Goal: Task Accomplishment & Management: Manage account settings

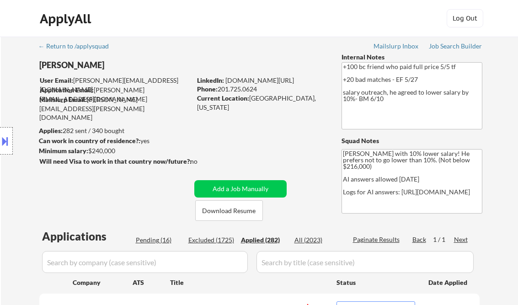
select select ""applied""
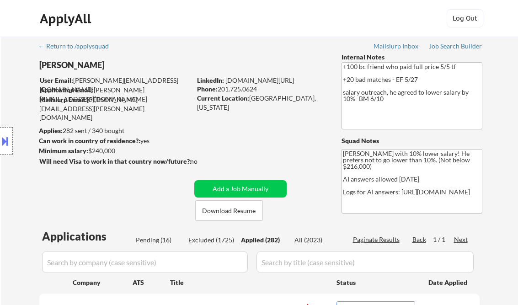
select select ""applied""
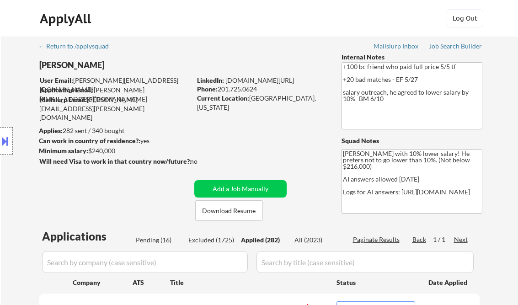
select select ""applied""
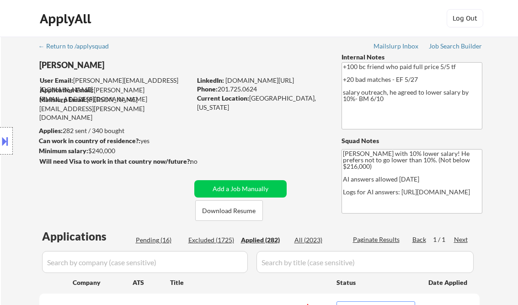
select select ""applied""
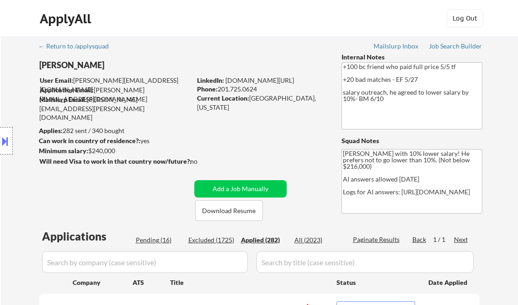
select select ""applied""
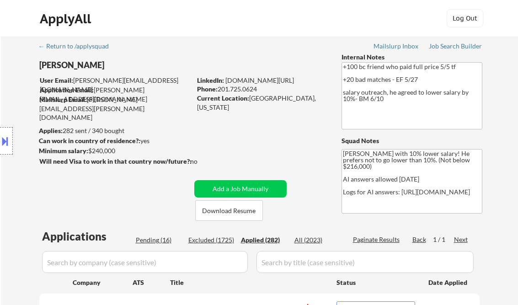
select select ""applied""
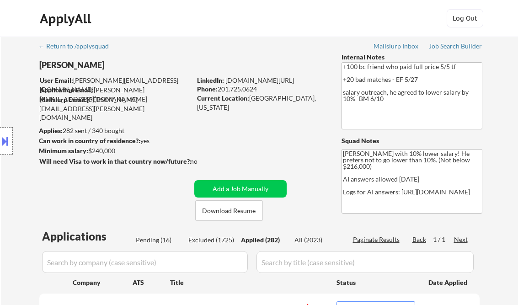
select select ""applied""
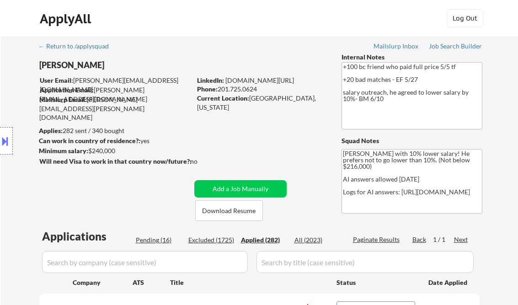
select select ""applied""
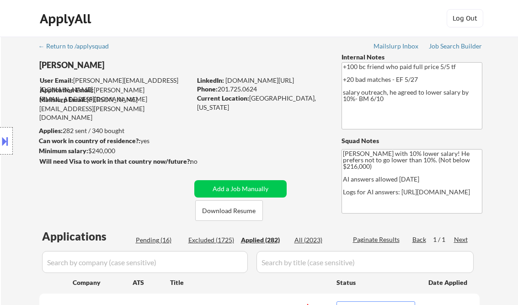
select select ""applied""
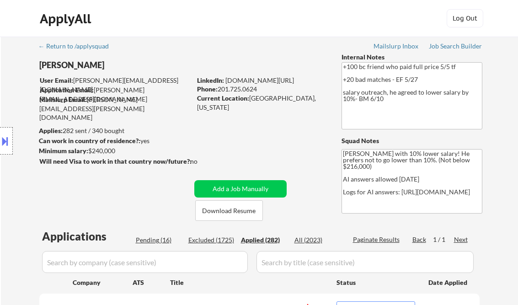
select select ""applied""
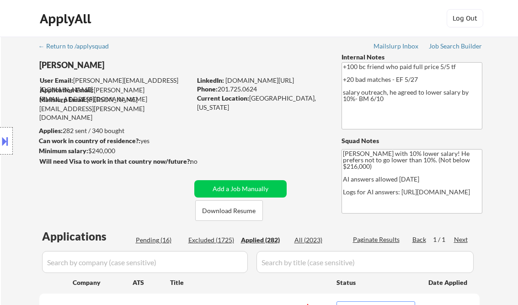
select select ""applied""
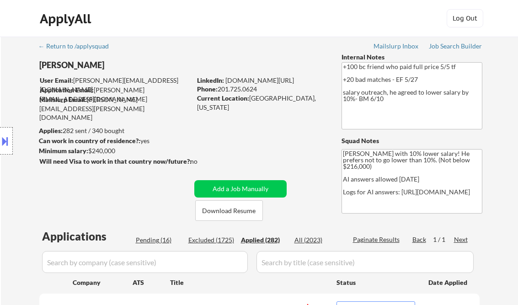
select select ""applied""
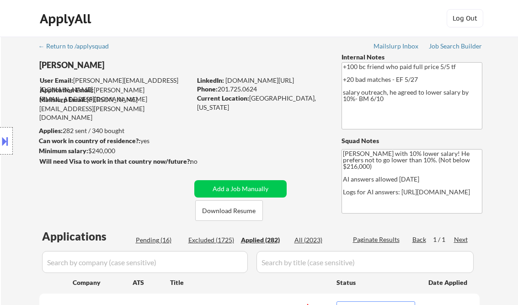
select select ""applied""
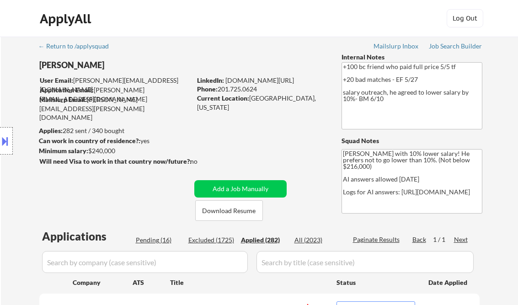
select select ""applied""
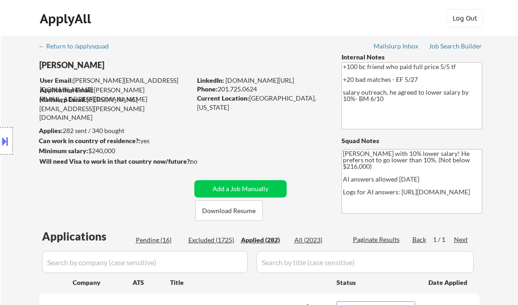
select select ""applied""
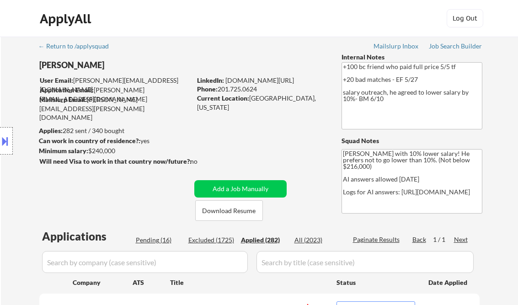
select select ""applied""
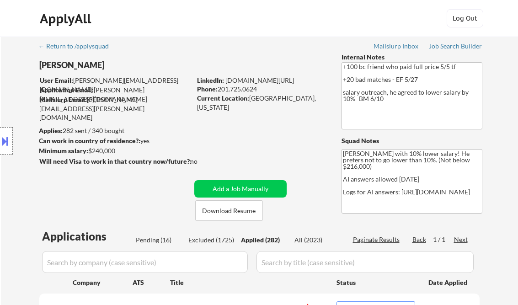
select select ""applied""
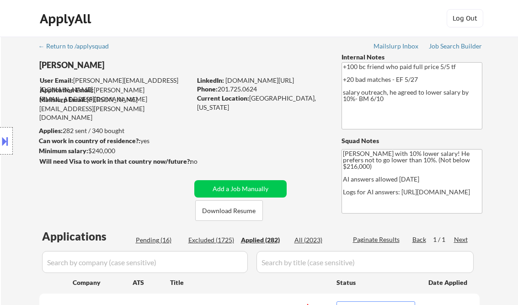
select select ""applied""
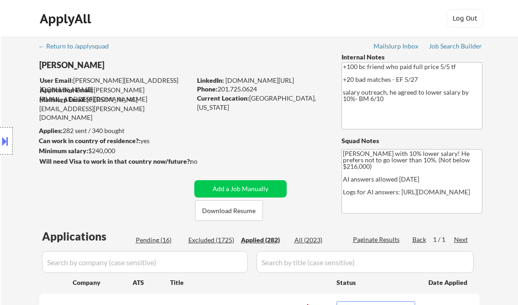
select select ""applied""
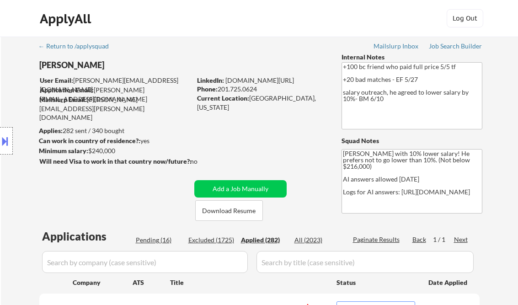
select select ""applied""
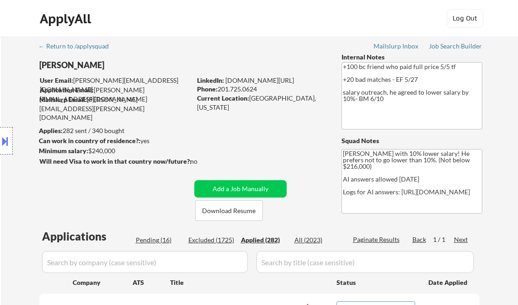
select select ""applied""
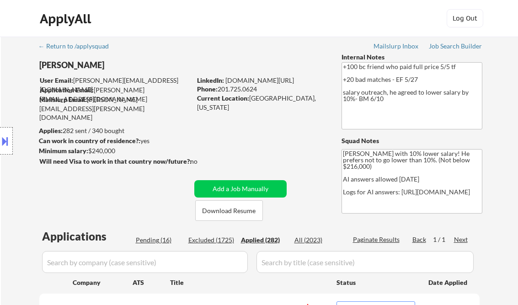
select select ""applied""
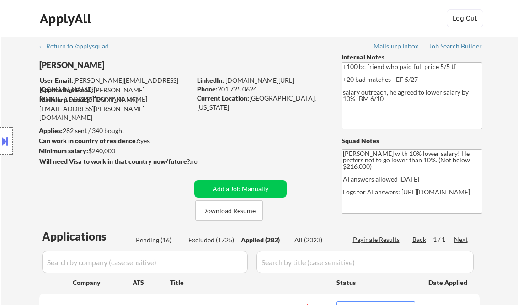
select select ""applied""
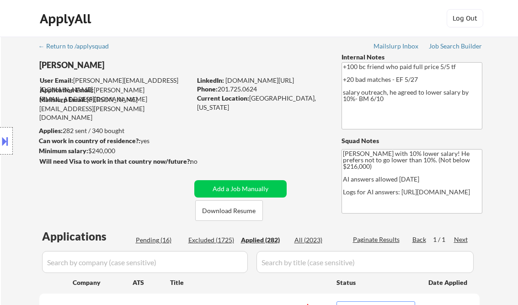
select select ""applied""
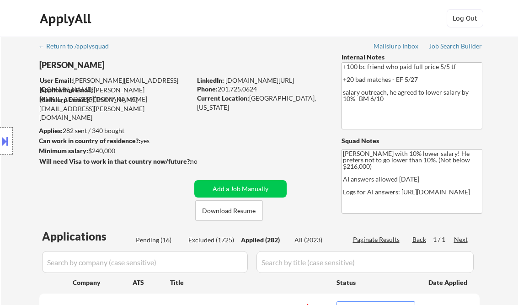
select select ""applied""
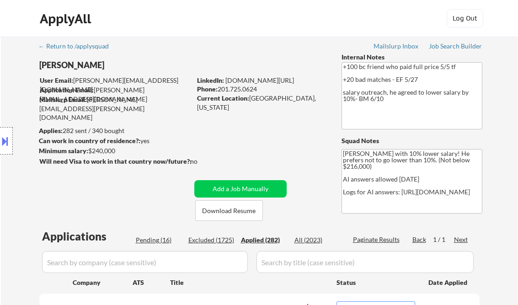
select select ""applied""
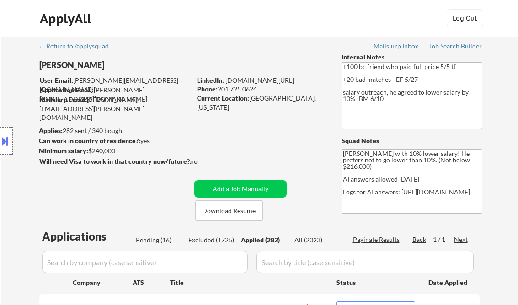
select select ""applied""
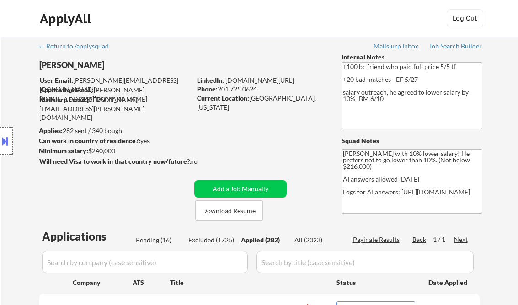
select select ""applied""
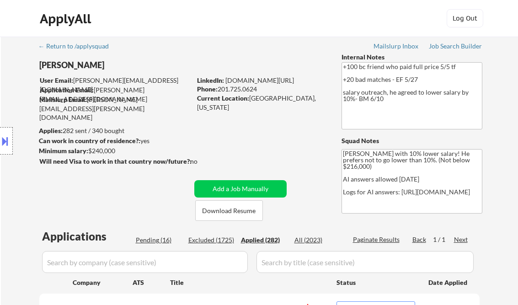
select select ""applied""
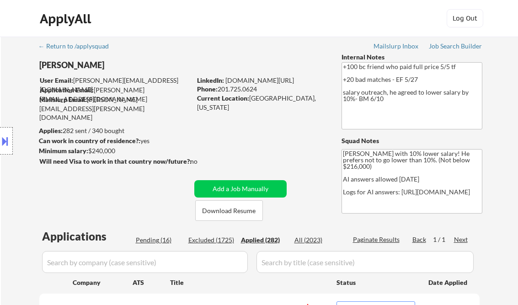
select select ""applied""
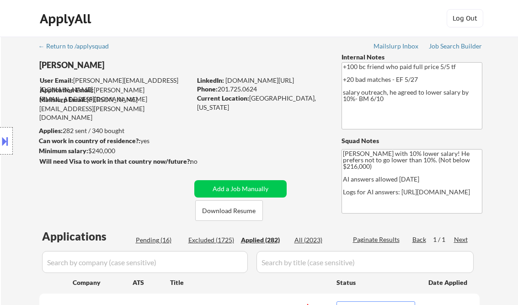
select select ""applied""
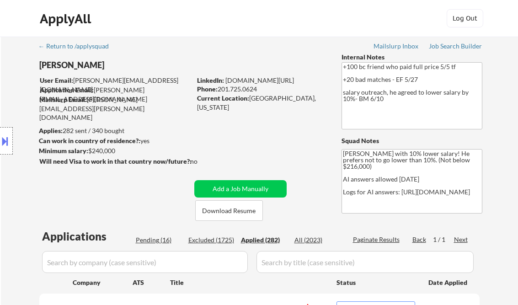
select select ""applied""
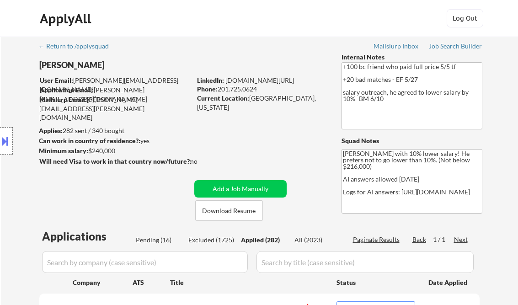
select select ""applied""
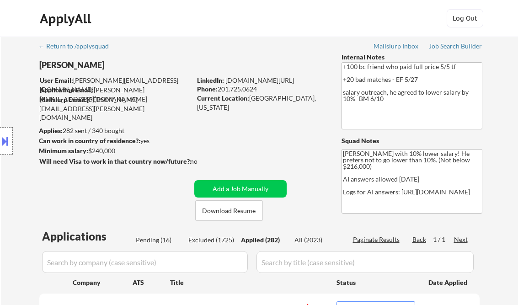
select select ""applied""
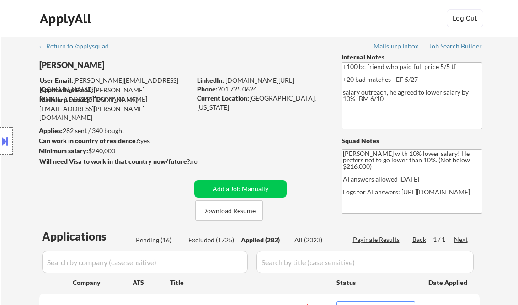
select select ""applied""
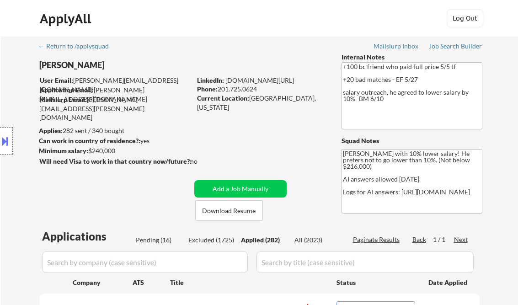
select select ""applied""
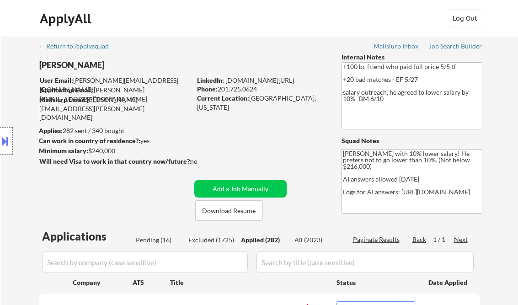
select select ""applied""
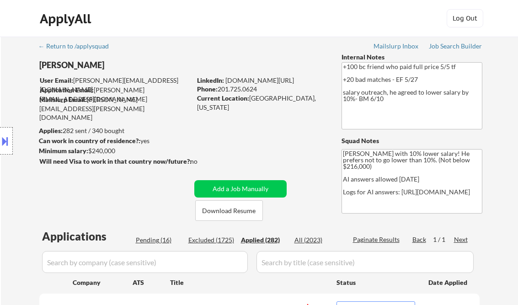
select select ""applied""
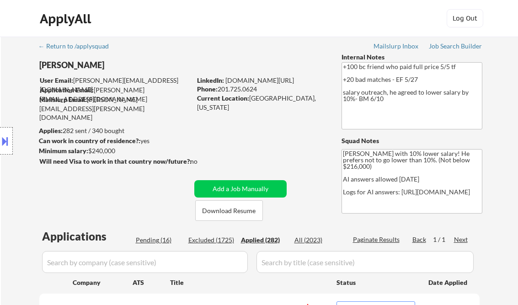
select select ""applied""
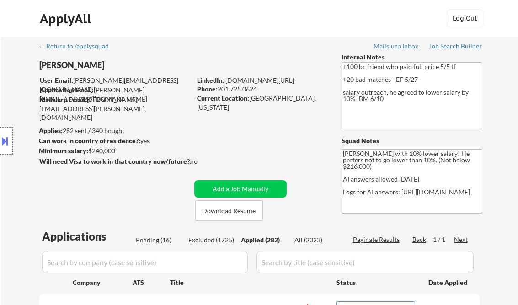
select select ""applied""
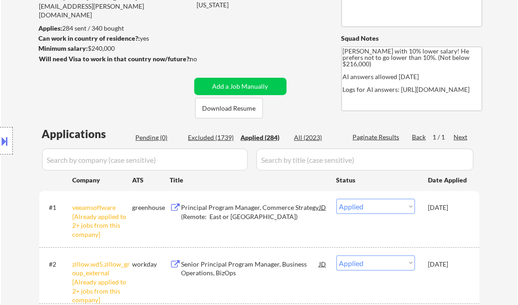
scroll to position [98, 0]
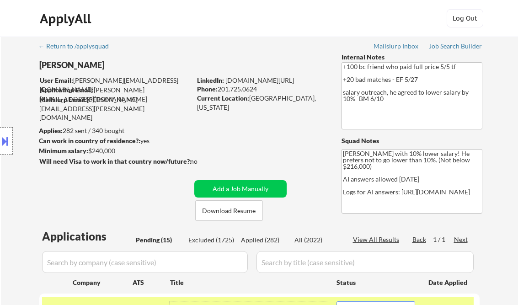
select select ""pending""
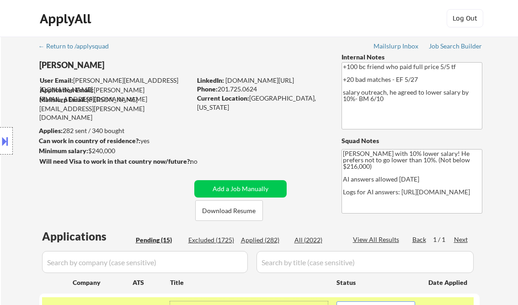
select select ""pending""
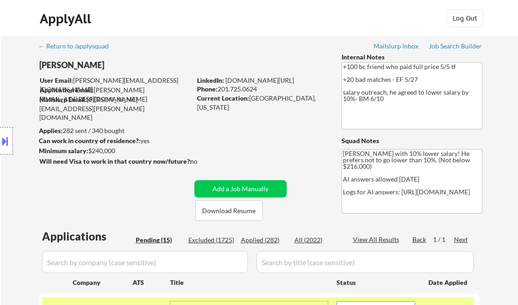
select select ""pending""
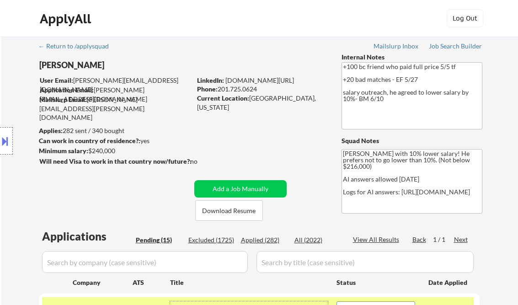
select select ""pending""
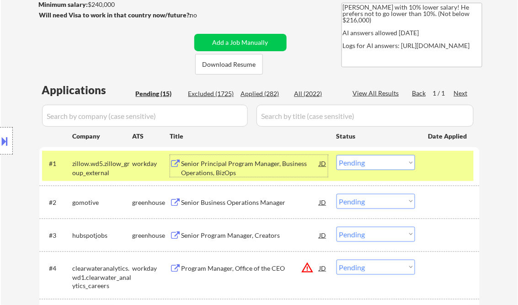
click at [366, 168] on select "Choose an option... Pending Applied Excluded (Questions) Excluded (Expired) Exc…" at bounding box center [375, 162] width 79 height 15
click at [336, 155] on select "Choose an option... Pending Applied Excluded (Questions) Excluded (Expired) Exc…" at bounding box center [375, 162] width 79 height 15
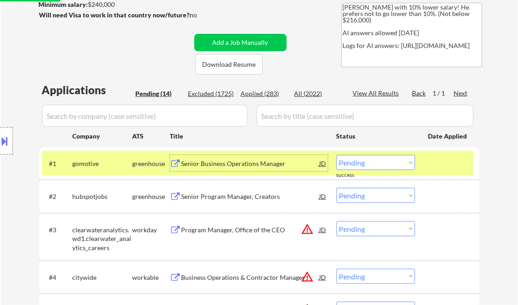
click at [240, 165] on div "Senior Business Operations Manager" at bounding box center [250, 163] width 138 height 9
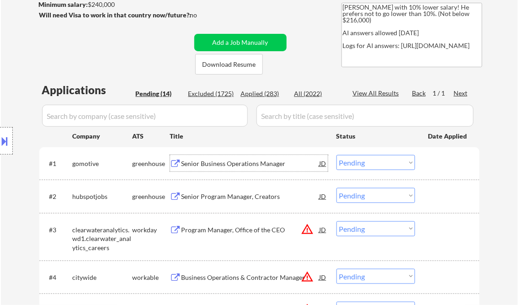
drag, startPoint x: 357, startPoint y: 163, endPoint x: 368, endPoint y: 171, distance: 14.1
click at [357, 163] on select "Choose an option... Pending Applied Excluded (Questions) Excluded (Expired) Exc…" at bounding box center [375, 162] width 79 height 15
click at [336, 155] on select "Choose an option... Pending Applied Excluded (Questions) Excluded (Expired) Exc…" at bounding box center [375, 162] width 79 height 15
click at [255, 195] on div "Senior Program Manager, Creators" at bounding box center [250, 196] width 138 height 9
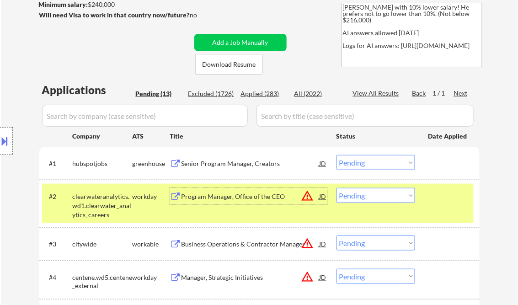
click at [251, 162] on div "Senior Program Manager, Creators" at bounding box center [250, 163] width 138 height 9
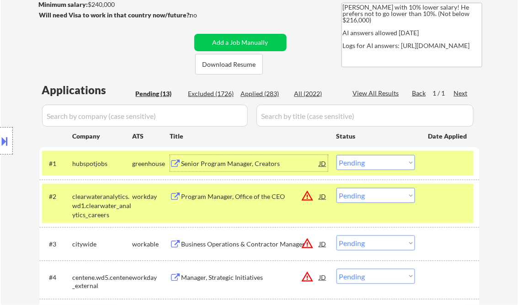
click at [439, 203] on div at bounding box center [448, 196] width 40 height 16
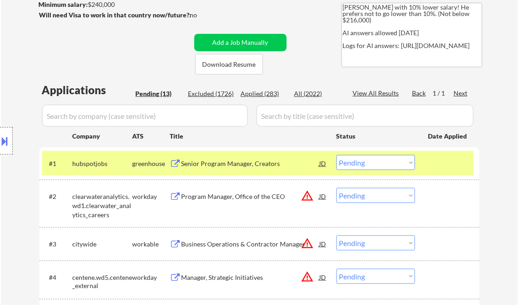
click at [442, 163] on div at bounding box center [448, 163] width 40 height 16
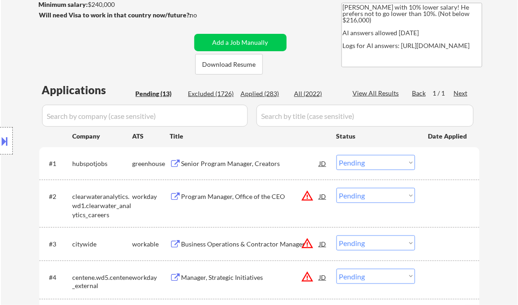
click at [405, 165] on select "Choose an option... Pending Applied Excluded (Questions) Excluded (Expired) Exc…" at bounding box center [375, 162] width 79 height 15
click at [336, 155] on select "Choose an option... Pending Applied Excluded (Questions) Excluded (Expired) Exc…" at bounding box center [375, 162] width 79 height 15
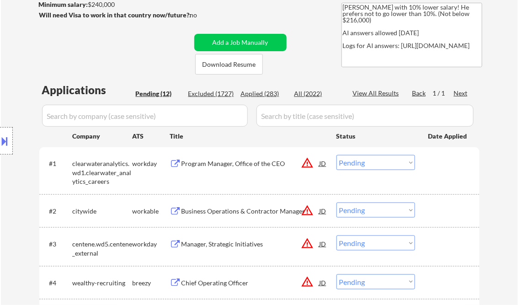
click at [244, 163] on div "Program Manager, Office of the CEO" at bounding box center [250, 163] width 138 height 9
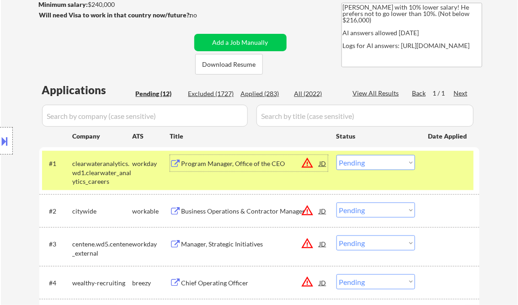
click at [367, 166] on select "Choose an option... Pending Applied Excluded (Questions) Excluded (Expired) Exc…" at bounding box center [375, 162] width 79 height 15
click at [336, 155] on select "Choose an option... Pending Applied Excluded (Questions) Excluded (Expired) Exc…" at bounding box center [375, 162] width 79 height 15
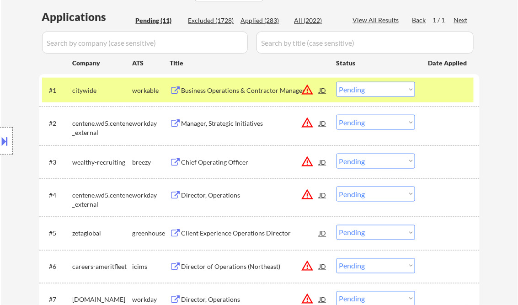
click at [251, 94] on div "Business Operations & Contractor Manager" at bounding box center [250, 90] width 138 height 9
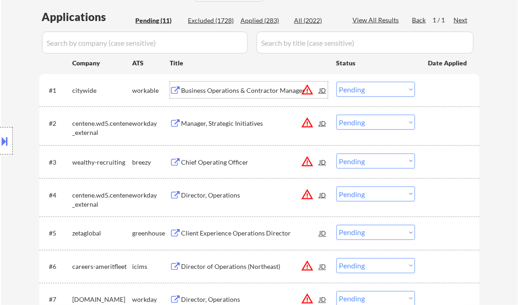
click at [371, 90] on select "Choose an option... Pending Applied Excluded (Questions) Excluded (Expired) Exc…" at bounding box center [375, 89] width 79 height 15
click at [336, 82] on select "Choose an option... Pending Applied Excluded (Questions) Excluded (Expired) Exc…" at bounding box center [375, 89] width 79 height 15
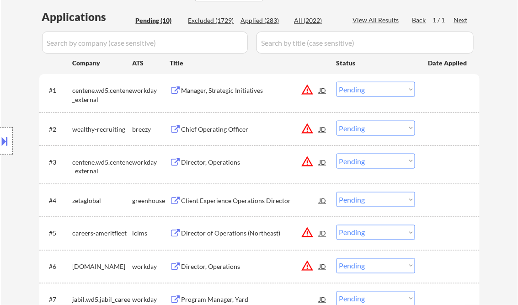
click at [236, 88] on div "Manager, Strategic Initiatives" at bounding box center [250, 90] width 138 height 9
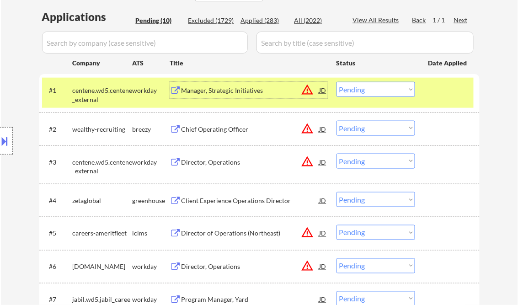
drag, startPoint x: 367, startPoint y: 90, endPoint x: 382, endPoint y: 97, distance: 16.2
click at [367, 90] on select "Choose an option... Pending Applied Excluded (Questions) Excluded (Expired) Exc…" at bounding box center [375, 89] width 79 height 15
click at [233, 95] on div "Manager, Strategic Initiatives" at bounding box center [250, 90] width 138 height 16
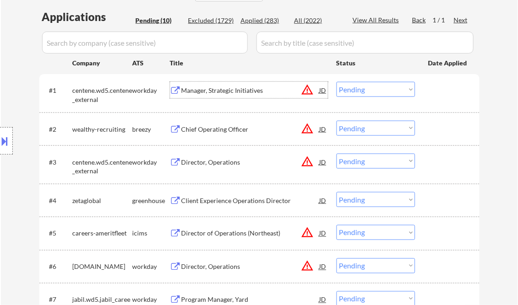
click at [366, 93] on select "Choose an option... Pending Applied Excluded (Questions) Excluded (Expired) Exc…" at bounding box center [375, 89] width 79 height 15
click at [336, 82] on select "Choose an option... Pending Applied Excluded (Questions) Excluded (Expired) Exc…" at bounding box center [375, 89] width 79 height 15
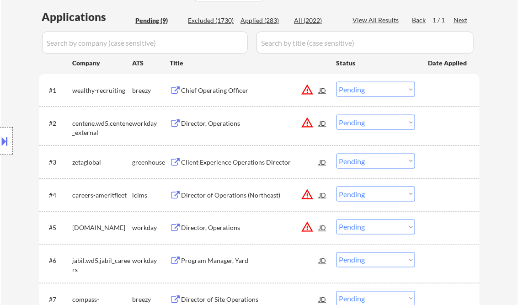
click at [228, 90] on div "Chief Operating Officer" at bounding box center [250, 90] width 138 height 9
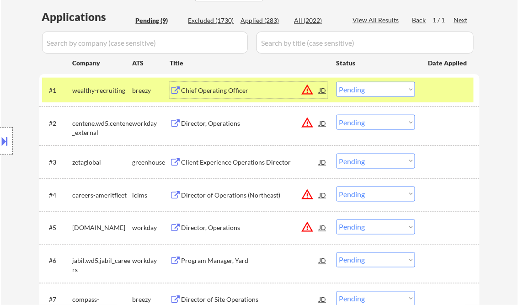
click at [367, 85] on select "Choose an option... Pending Applied Excluded (Questions) Excluded (Expired) Exc…" at bounding box center [375, 89] width 79 height 15
click at [336, 82] on select "Choose an option... Pending Applied Excluded (Questions) Excluded (Expired) Exc…" at bounding box center [375, 89] width 79 height 15
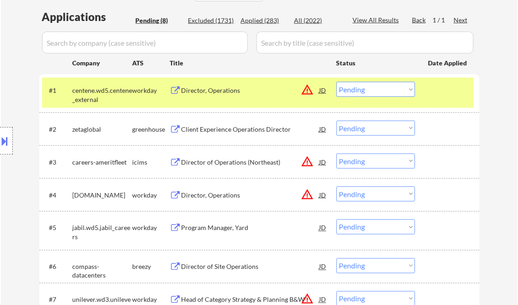
click at [263, 91] on div "Director, Operations" at bounding box center [250, 90] width 138 height 9
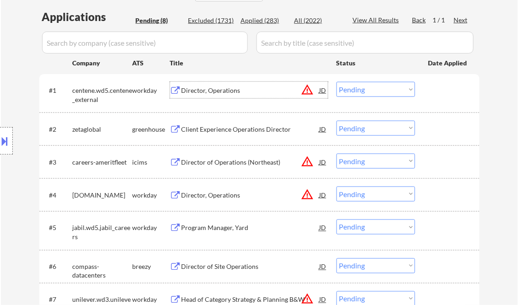
click at [8, 137] on button at bounding box center [5, 140] width 10 height 15
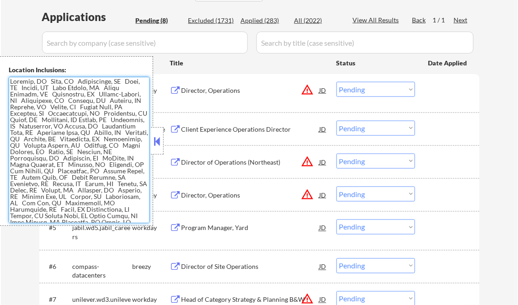
click at [85, 164] on textarea at bounding box center [79, 150] width 141 height 146
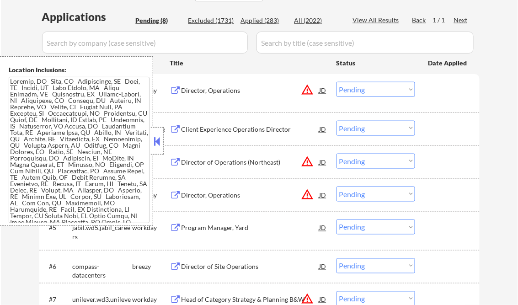
click at [158, 143] on button at bounding box center [157, 141] width 10 height 14
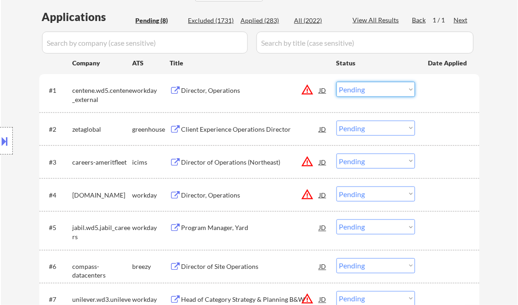
drag, startPoint x: 368, startPoint y: 86, endPoint x: 383, endPoint y: 97, distance: 18.3
click at [368, 86] on select "Choose an option... Pending Applied Excluded (Questions) Excluded (Expired) Exc…" at bounding box center [375, 89] width 79 height 15
click at [336, 82] on select "Choose an option... Pending Applied Excluded (Questions) Excluded (Expired) Exc…" at bounding box center [375, 89] width 79 height 15
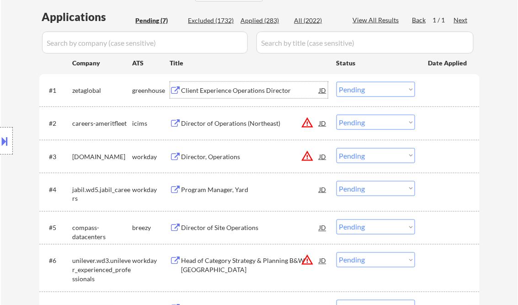
click at [228, 91] on div "Client Experience Operations Director" at bounding box center [250, 90] width 138 height 9
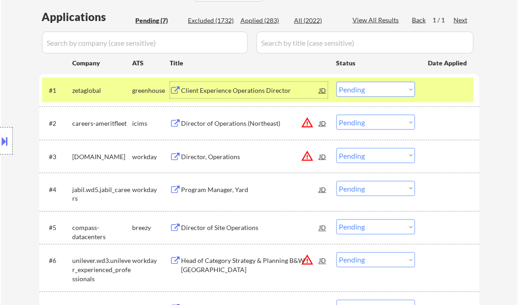
click at [378, 94] on select "Choose an option... Pending Applied Excluded (Questions) Excluded (Expired) Exc…" at bounding box center [375, 89] width 79 height 15
click at [336, 82] on select "Choose an option... Pending Applied Excluded (Questions) Excluded (Expired) Exc…" at bounding box center [375, 89] width 79 height 15
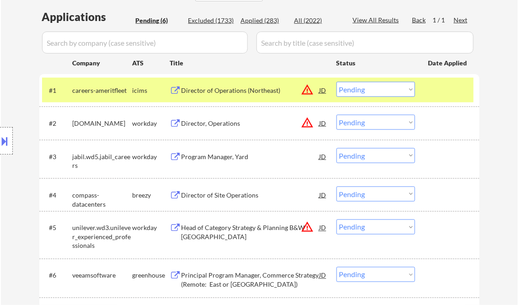
click at [244, 91] on div "Director of Operations (Northeast)" at bounding box center [250, 90] width 138 height 9
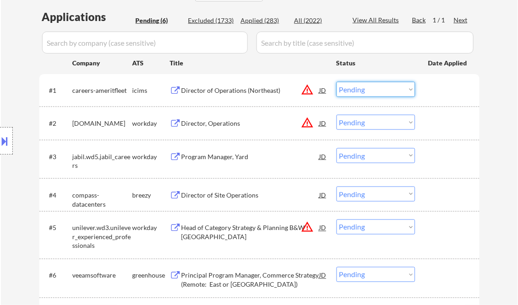
drag, startPoint x: 381, startPoint y: 89, endPoint x: 393, endPoint y: 97, distance: 14.8
click at [381, 88] on select "Choose an option... Pending Applied Excluded (Questions) Excluded (Expired) Exc…" at bounding box center [375, 89] width 79 height 15
click at [336, 82] on select "Choose an option... Pending Applied Excluded (Questions) Excluded (Expired) Exc…" at bounding box center [375, 89] width 79 height 15
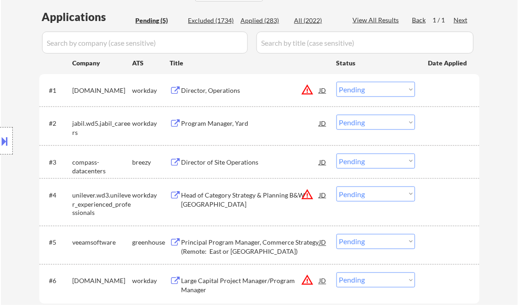
click at [213, 93] on div "Director, Operations" at bounding box center [250, 90] width 138 height 9
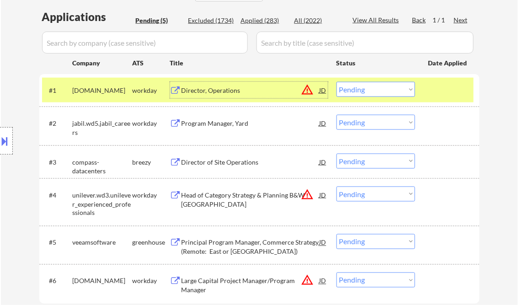
click at [378, 90] on select "Choose an option... Pending Applied Excluded (Questions) Excluded (Expired) Exc…" at bounding box center [375, 89] width 79 height 15
click at [336, 82] on select "Choose an option... Pending Applied Excluded (Questions) Excluded (Expired) Exc…" at bounding box center [375, 89] width 79 height 15
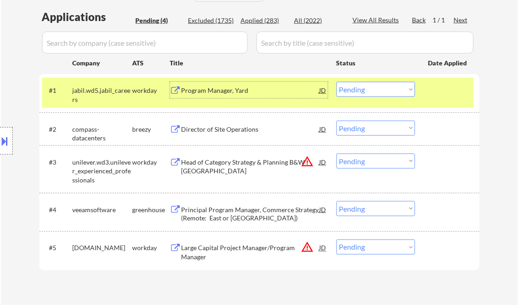
click at [227, 90] on div "Program Manager, Yard" at bounding box center [250, 90] width 138 height 9
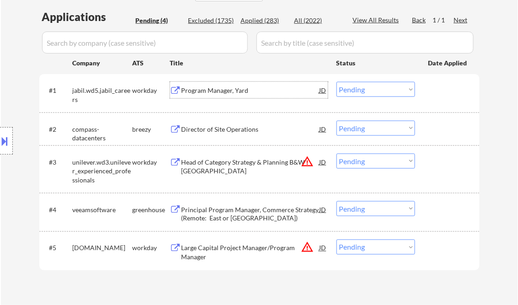
click at [369, 83] on select "Choose an option... Pending Applied Excluded (Questions) Excluded (Expired) Exc…" at bounding box center [375, 89] width 79 height 15
click at [336, 82] on select "Choose an option... Pending Applied Excluded (Questions) Excluded (Expired) Exc…" at bounding box center [375, 89] width 79 height 15
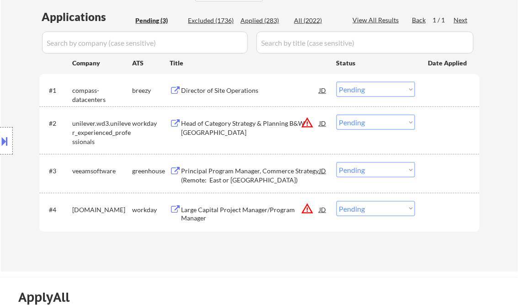
click at [240, 93] on div "Director of Site Operations" at bounding box center [250, 90] width 138 height 9
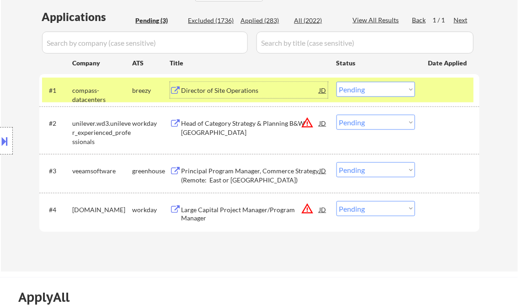
click at [366, 90] on select "Choose an option... Pending Applied Excluded (Questions) Excluded (Expired) Exc…" at bounding box center [375, 89] width 79 height 15
click at [336, 82] on select "Choose an option... Pending Applied Excluded (Questions) Excluded (Expired) Exc…" at bounding box center [375, 89] width 79 height 15
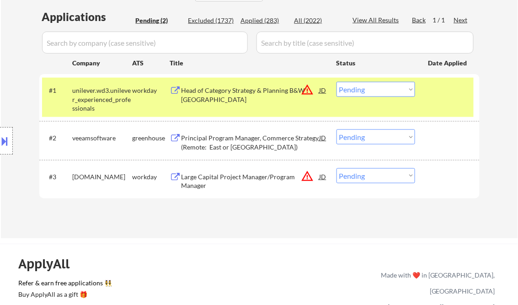
click at [233, 94] on div "Head of Category Strategy & Planning B&W US" at bounding box center [250, 95] width 138 height 18
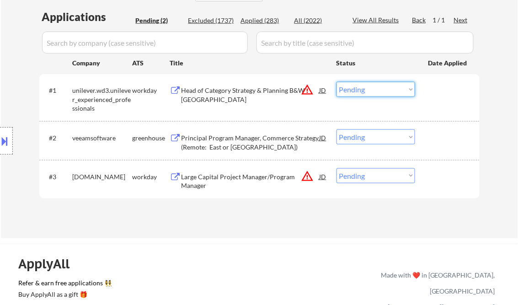
click at [360, 86] on select "Choose an option... Pending Applied Excluded (Questions) Excluded (Expired) Exc…" at bounding box center [375, 89] width 79 height 15
click at [336, 82] on select "Choose an option... Pending Applied Excluded (Questions) Excluded (Expired) Exc…" at bounding box center [375, 89] width 79 height 15
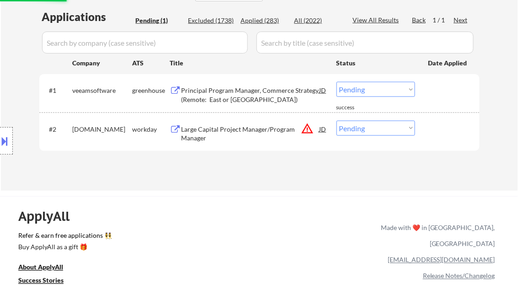
click at [230, 98] on div "Principal Program Manager, Commerce Strategy (Remote: East or Central US)" at bounding box center [250, 95] width 138 height 18
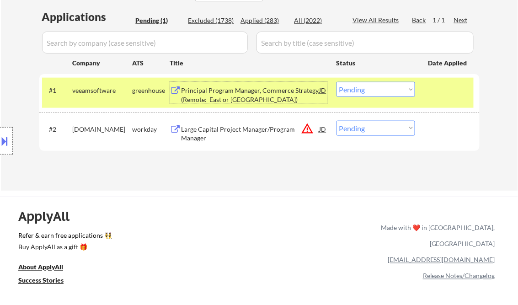
click at [358, 89] on select "Choose an option... Pending Applied Excluded (Questions) Excluded (Expired) Exc…" at bounding box center [375, 89] width 79 height 15
click at [336, 82] on select "Choose an option... Pending Applied Excluded (Questions) Excluded (Expired) Exc…" at bounding box center [375, 89] width 79 height 15
click at [229, 130] on div "Large Capital Project Manager/Program Manager" at bounding box center [250, 134] width 138 height 18
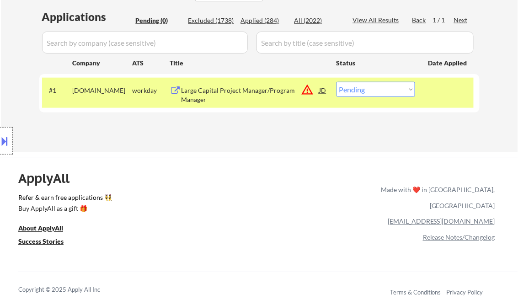
click at [356, 90] on select "Choose an option... Pending Applied Excluded (Questions) Excluded (Expired) Exc…" at bounding box center [375, 89] width 79 height 15
select select ""excluded__bad_match_""
click at [336, 82] on select "Choose an option... Pending Applied Excluded (Questions) Excluded (Expired) Exc…" at bounding box center [375, 89] width 79 height 15
click at [258, 154] on div "← Return to /applysquad Mailslurp Inbox Job Search Builder Michael Smith User E…" at bounding box center [259, 201] width 518 height 840
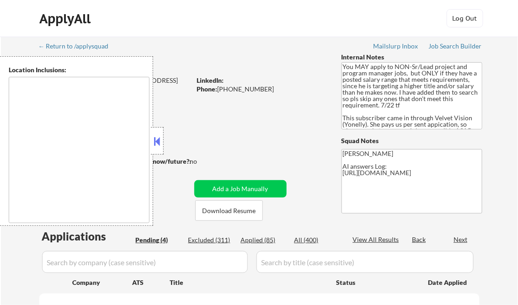
select select ""pending""
type textarea "Dallas, TX University Park, TX Highland Park, TX Irving, TX Addison, TX Farmers…"
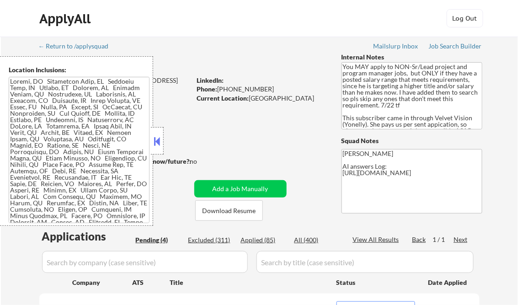
click at [157, 141] on button at bounding box center [157, 141] width 10 height 14
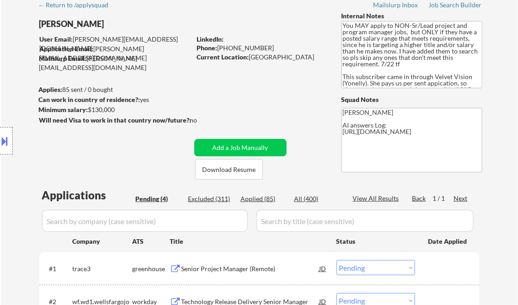
scroll to position [37, 0]
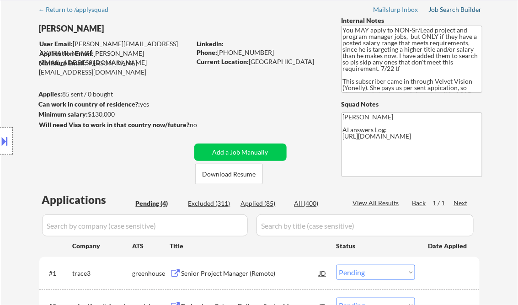
click at [455, 8] on div "Job Search Builder" at bounding box center [455, 9] width 53 height 6
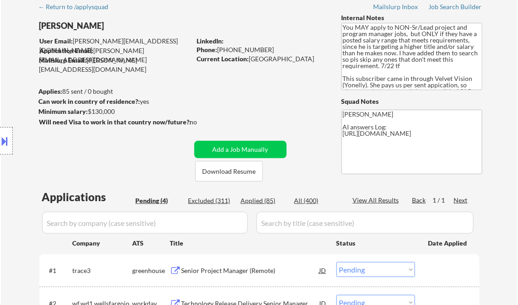
scroll to position [110, 0]
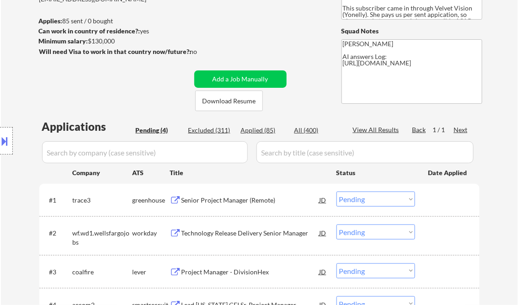
click at [225, 196] on div "Senior Project Manager (Remote)" at bounding box center [250, 200] width 138 height 9
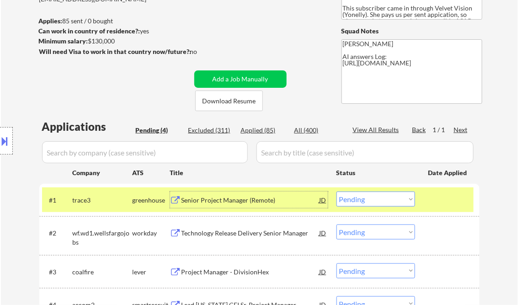
drag, startPoint x: 368, startPoint y: 199, endPoint x: 371, endPoint y: 206, distance: 7.0
click at [368, 199] on select "Choose an option... Pending Applied Excluded (Questions) Excluded (Expired) Exc…" at bounding box center [375, 198] width 79 height 15
click at [336, 191] on select "Choose an option... Pending Applied Excluded (Questions) Excluded (Expired) Exc…" at bounding box center [375, 198] width 79 height 15
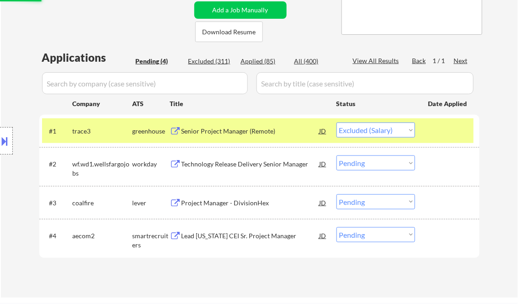
scroll to position [183, 0]
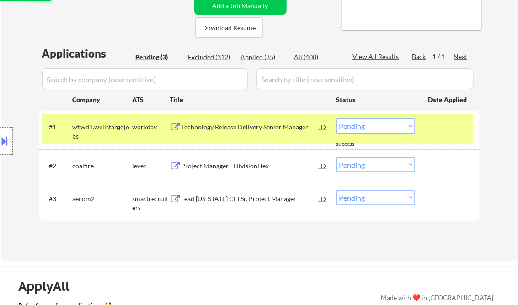
click at [233, 134] on div "Technology Release Delivery Senior Manager" at bounding box center [250, 126] width 138 height 16
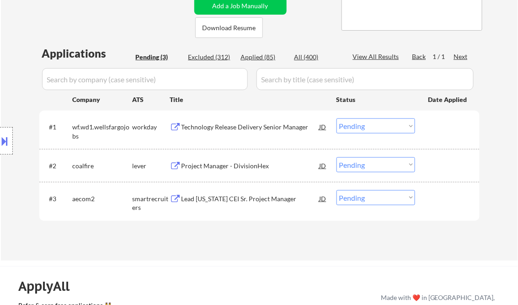
click at [8, 133] on button at bounding box center [5, 140] width 10 height 15
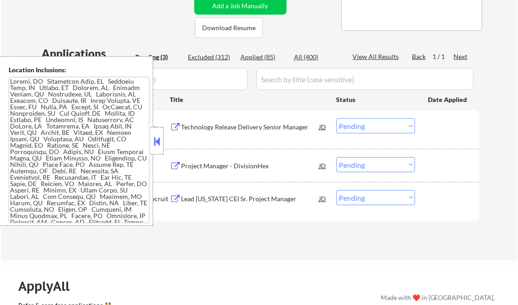
click at [153, 137] on button at bounding box center [157, 141] width 10 height 14
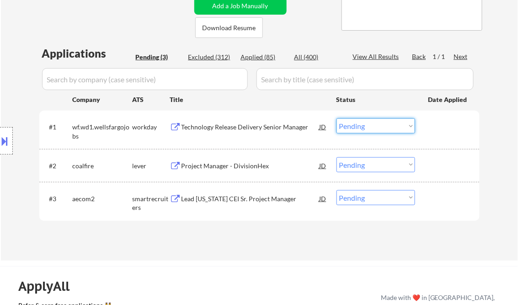
drag, startPoint x: 366, startPoint y: 124, endPoint x: 374, endPoint y: 134, distance: 13.3
click at [366, 124] on select "Choose an option... Pending Applied Excluded (Questions) Excluded (Expired) Exc…" at bounding box center [375, 125] width 79 height 15
click at [336, 118] on select "Choose an option... Pending Applied Excluded (Questions) Excluded (Expired) Exc…" at bounding box center [375, 125] width 79 height 15
click at [233, 170] on div "Project Manager - DivisionHex" at bounding box center [250, 165] width 138 height 16
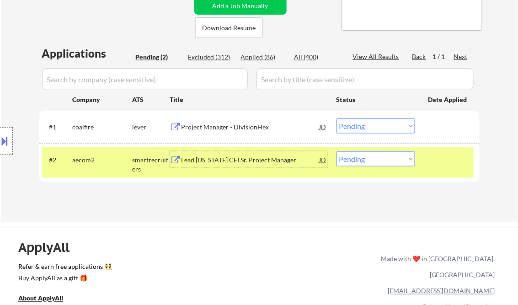
click at [354, 127] on select "Choose an option... Pending Applied Excluded (Questions) Excluded (Expired) Exc…" at bounding box center [375, 125] width 79 height 15
click at [336, 118] on select "Choose an option... Pending Applied Excluded (Questions) Excluded (Expired) Exc…" at bounding box center [375, 125] width 79 height 15
click at [222, 158] on div "Lead Texas CEI Sr. Project Manager" at bounding box center [250, 159] width 138 height 9
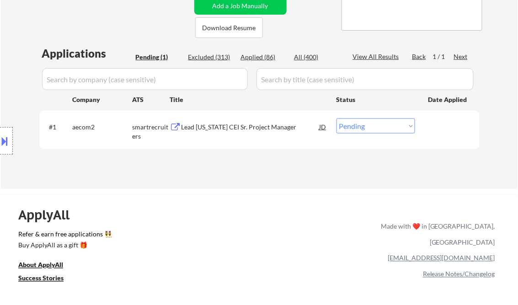
click at [388, 129] on select "Choose an option... Pending Applied Excluded (Questions) Excluded (Expired) Exc…" at bounding box center [375, 125] width 79 height 15
drag, startPoint x: 345, startPoint y: 128, endPoint x: 351, endPoint y: 130, distance: 6.5
click at [345, 128] on select "Choose an option... Pending Applied Excluded (Questions) Excluded (Expired) Exc…" at bounding box center [375, 125] width 79 height 15
select select ""excluded__bad_match_""
click at [336, 118] on select "Choose an option... Pending Applied Excluded (Questions) Excluded (Expired) Exc…" at bounding box center [375, 125] width 79 height 15
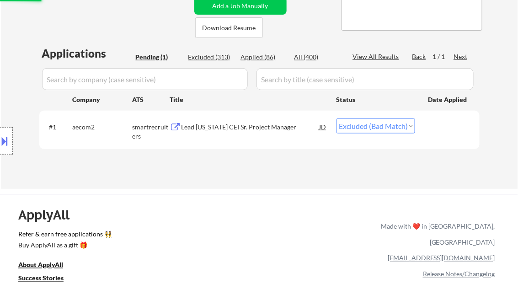
click at [278, 171] on div "← Return to /applysquad Mailslurp Inbox Job Search Builder Vincent Salami User …" at bounding box center [260, 18] width 456 height 328
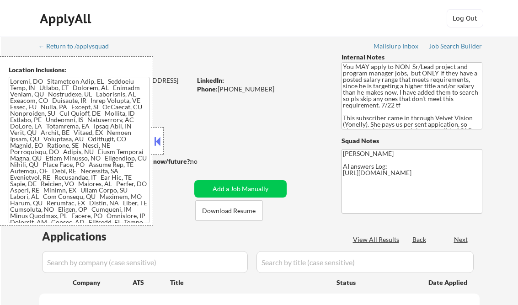
scroll to position [37, 0]
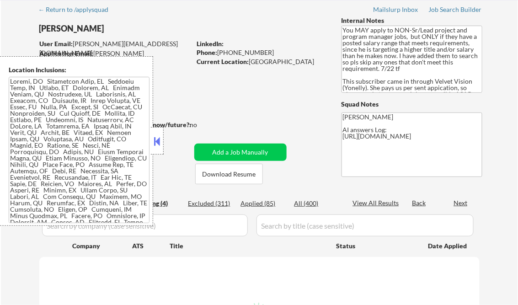
select select ""pending""
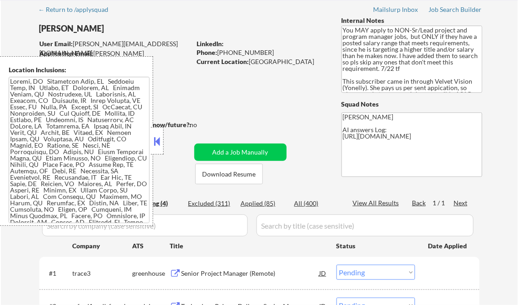
click at [159, 144] on button at bounding box center [157, 141] width 10 height 14
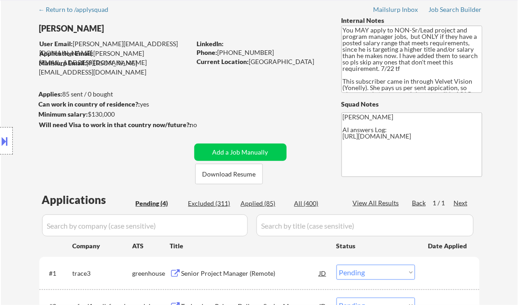
click at [264, 201] on div "Applied (85)" at bounding box center [264, 203] width 46 height 9
select select ""applied""
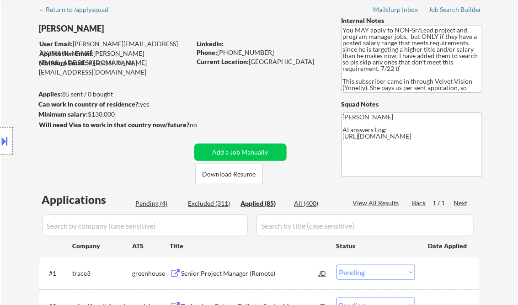
select select ""applied""
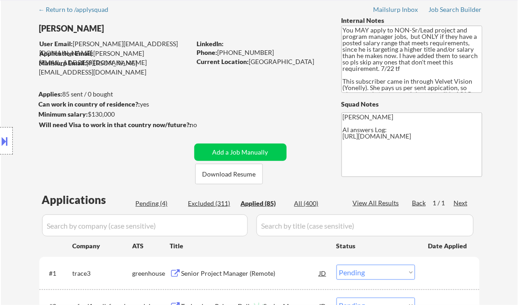
select select ""applied""
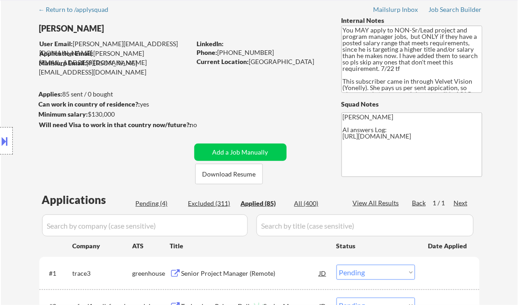
select select ""applied""
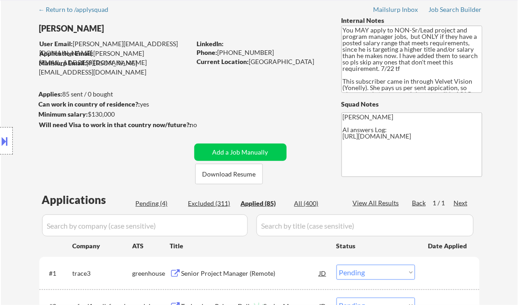
select select ""applied""
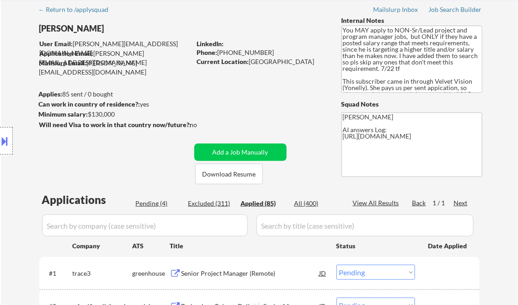
select select ""applied""
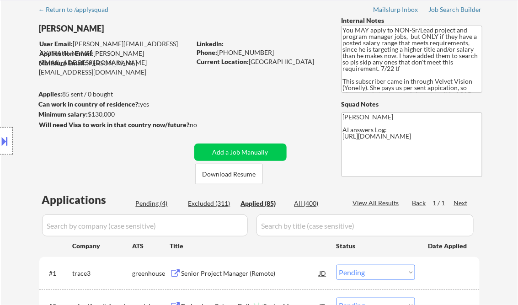
select select ""applied""
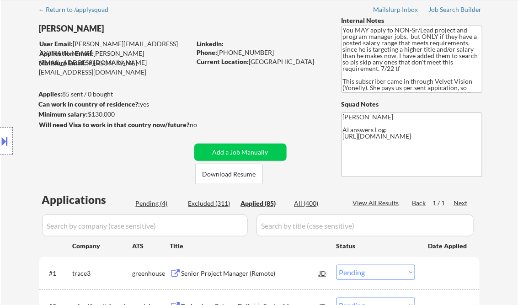
select select ""applied""
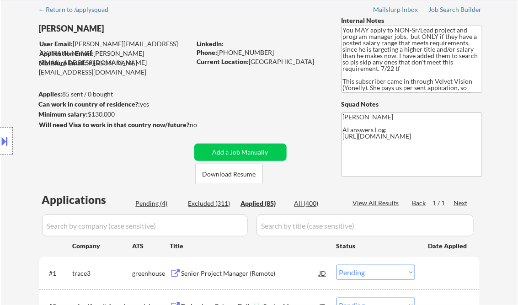
select select ""applied""
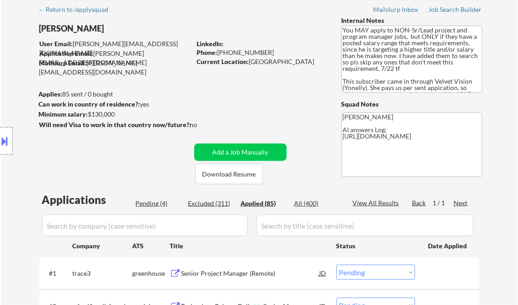
select select ""applied""
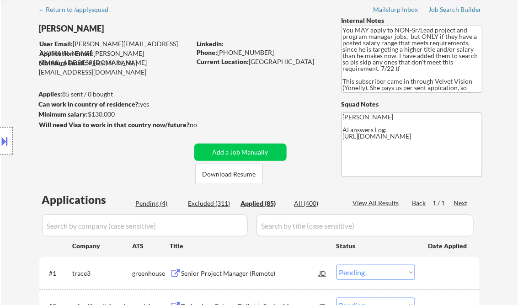
select select ""applied""
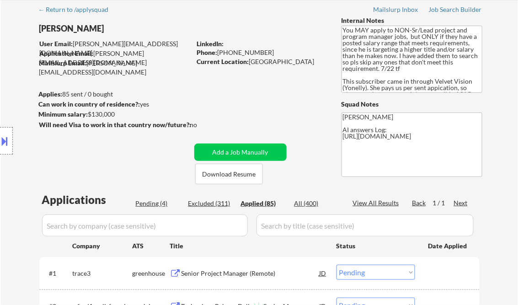
select select ""applied""
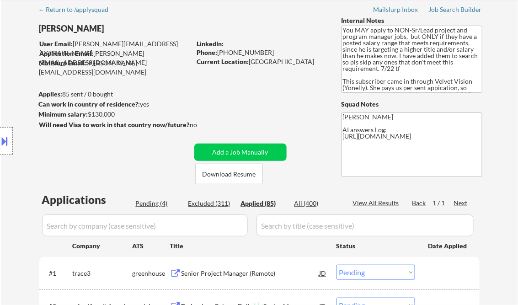
select select ""applied""
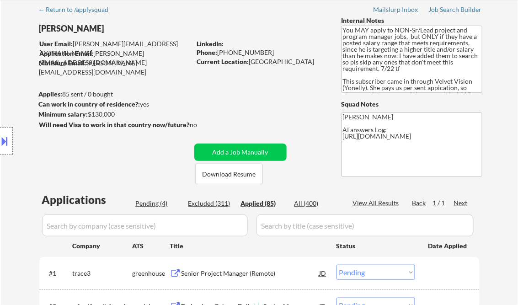
select select ""applied""
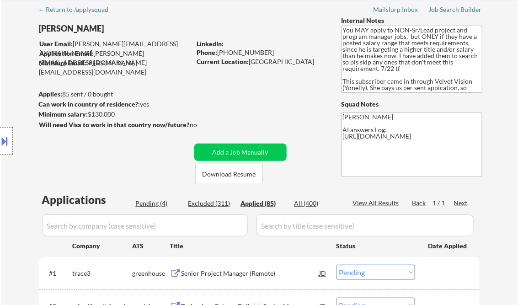
select select ""applied""
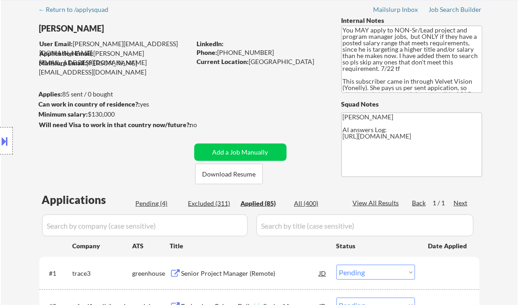
select select ""applied""
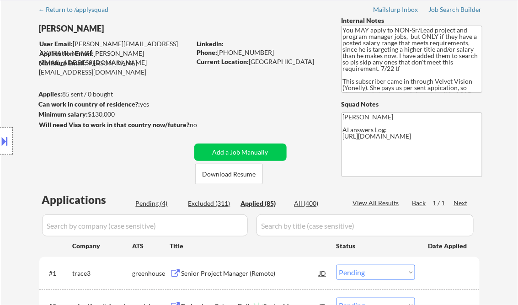
select select ""applied""
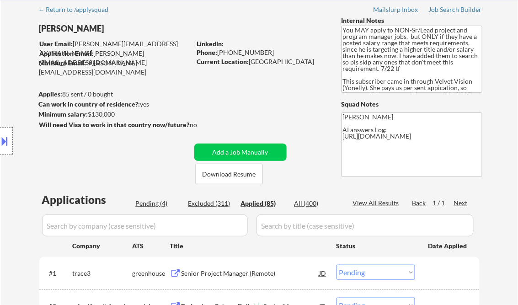
select select ""applied""
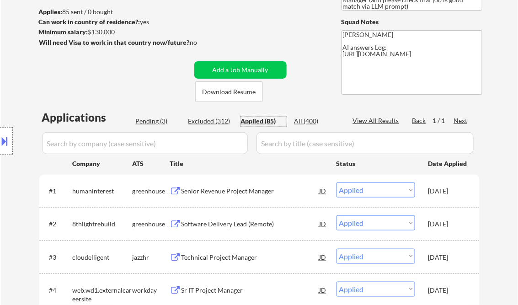
scroll to position [146, 0]
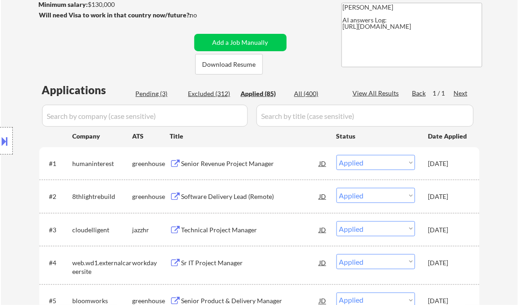
select select ""applied""
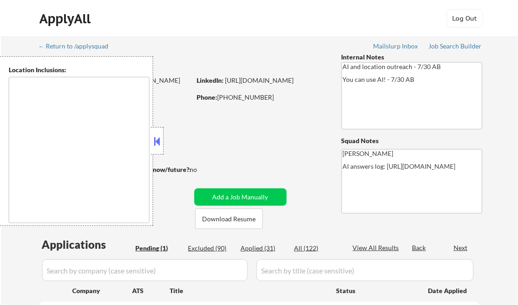
select select ""pending""
type textarea "remote"
click at [158, 134] on button at bounding box center [157, 141] width 10 height 14
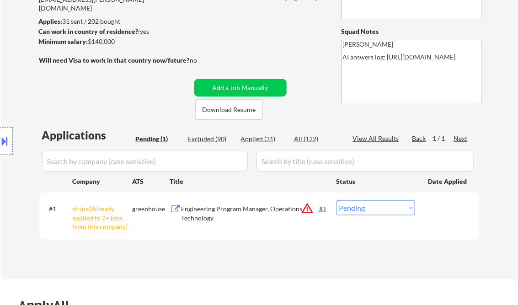
scroll to position [146, 0]
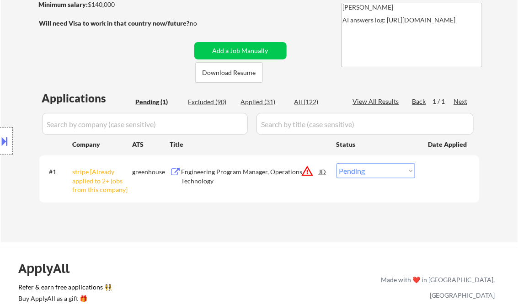
click at [383, 174] on select "Choose an option... Pending Applied Excluded (Questions) Excluded (Expired) Exc…" at bounding box center [375, 170] width 79 height 15
select select ""excluded__other_""
click at [336, 163] on select "Choose an option... Pending Applied Excluded (Questions) Excluded (Expired) Exc…" at bounding box center [375, 170] width 79 height 15
click at [226, 219] on div "Applications Pending (1) Excluded (90) Applied (31) All (122) View All Results …" at bounding box center [259, 157] width 440 height 134
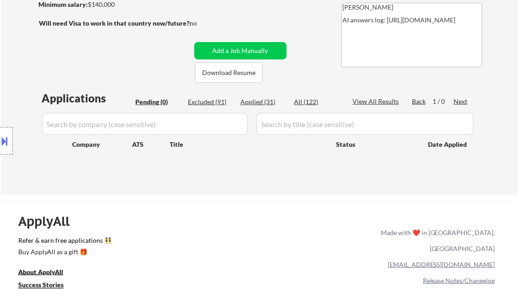
click at [13, 137] on div "Location Inclusions: remote" at bounding box center [82, 141] width 164 height 170
click at [8, 144] on button at bounding box center [5, 140] width 10 height 15
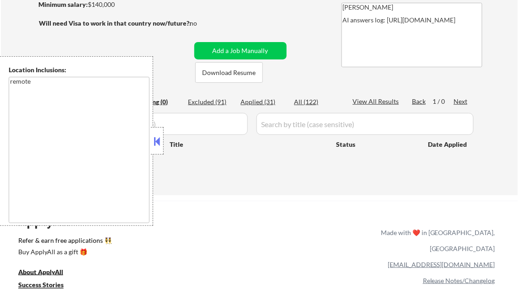
click at [157, 138] on button at bounding box center [157, 141] width 10 height 14
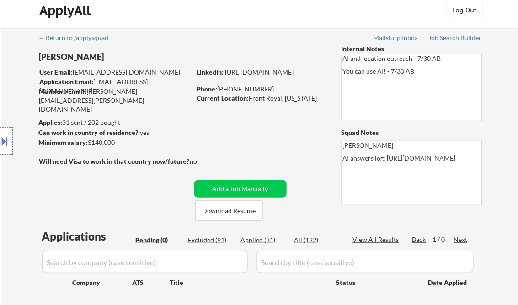
scroll to position [0, 0]
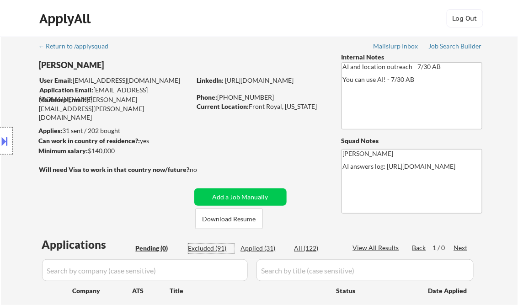
click at [219, 250] on div "Excluded (91)" at bounding box center [211, 248] width 46 height 9
select select ""excluded__location_""
select select ""excluded__other_""
select select ""excluded__bad_match_""
select select ""excluded__expired_""
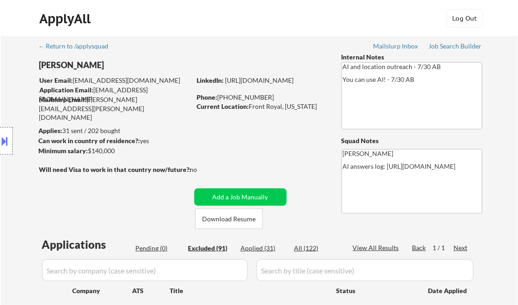
select select ""excluded__other_""
select select ""excluded__location_""
select select ""excluded""
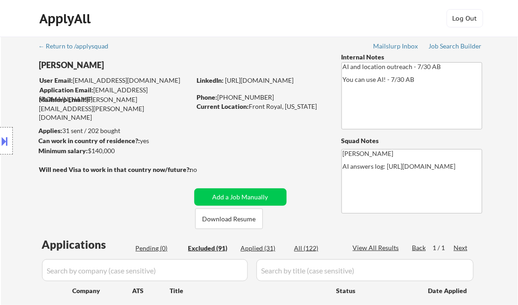
select select ""excluded__location_""
select select ""excluded__bad_match_""
select select ""excluded__other_""
select select ""excluded__location_""
select select ""excluded__bad_match_""
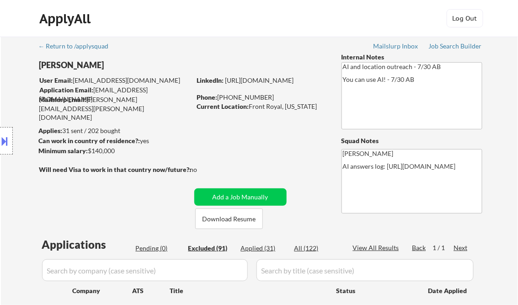
select select ""excluded__bad_match_""
select select ""excluded__salary_""
select select ""excluded__bad_match_""
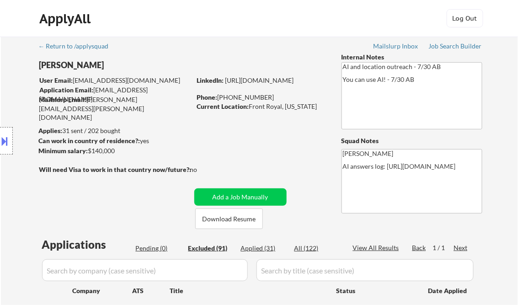
select select ""excluded__salary_""
select select ""excluded__location_""
select select ""excluded__salary_""
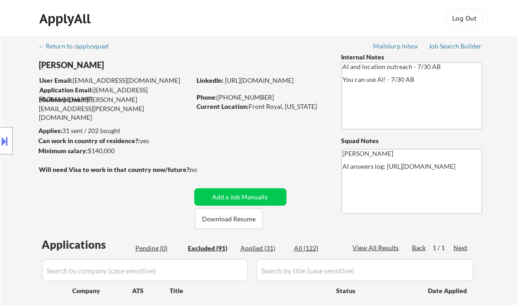
select select ""excluded__expired_""
select select ""excluded__salary_""
select select ""excluded__other_""
select select ""excluded__bad_match_""
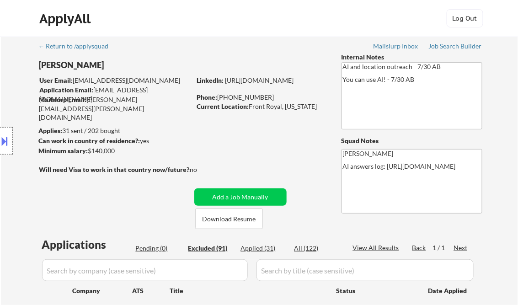
select select ""excluded__salary_""
select select ""excluded__bad_match_""
select select ""excluded__salary_""
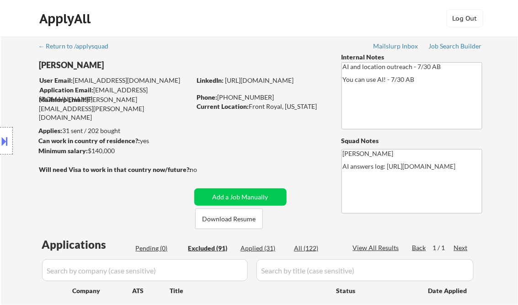
select select ""excluded__other_""
select select ""excluded__salary_""
select select ""excluded__expired_""
select select ""excluded__location_""
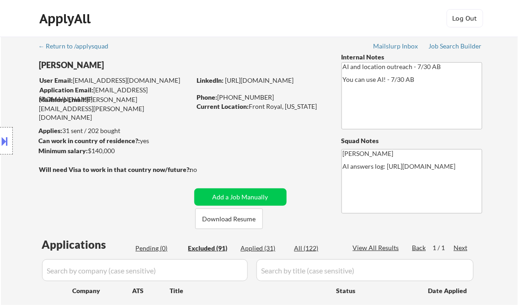
select select ""excluded__bad_match_""
select select ""excluded__location_""
select select ""excluded__salary_""
select select ""excluded__other_""
select select ""excluded__salary_""
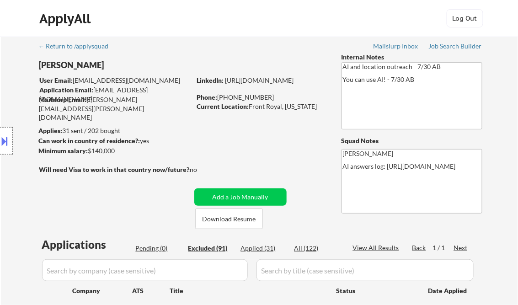
select select ""excluded__bad_match_""
select select ""excluded__other_""
select select ""excluded__location_""
select select ""excluded__salary_""
select select ""excluded__bad_match_""
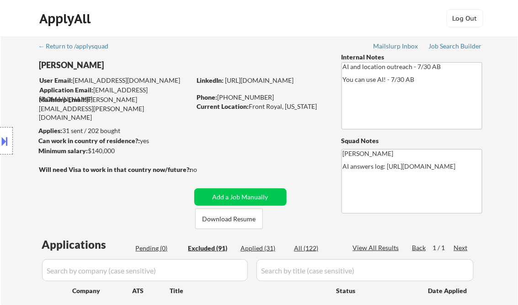
select select ""excluded__expired_""
select select ""excluded__location_""
select select ""excluded__expired_""
select select ""excluded__salary_""
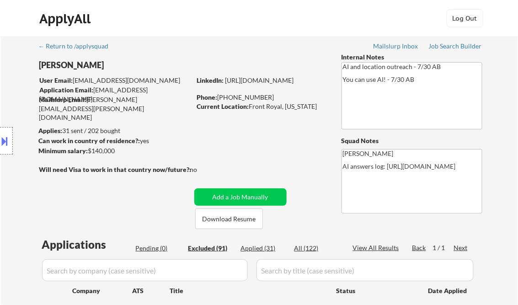
select select ""excluded__location_""
select select ""excluded__bad_match_""
select select ""excluded__salary_""
select select ""excluded__location_""
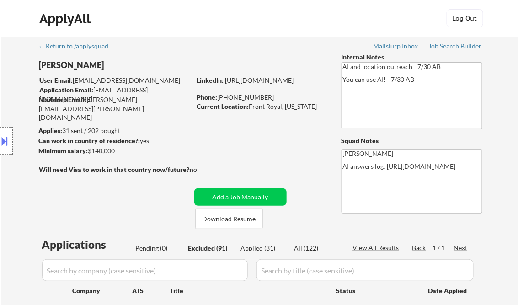
select select ""excluded__bad_match_""
select select ""excluded__other_""
select select ""excluded__bad_match_""
select select ""excluded__location_""
select select ""excluded__expired_""
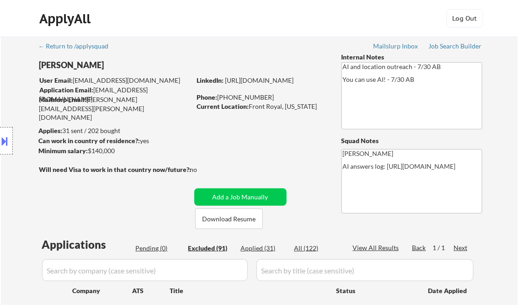
select select ""excluded__salary_""
select select ""excluded__other_""
select select ""excluded__expired_""
select select ""excluded__other_""
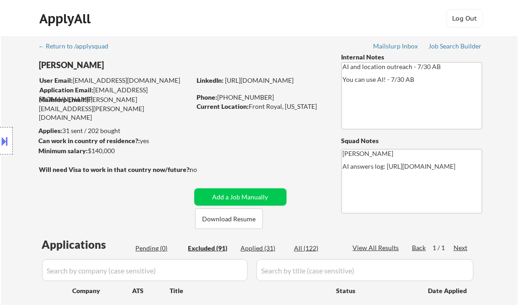
select select ""excluded__location_""
select select ""excluded__expired_""
select select ""excluded__salary_""
select select ""excluded__bad_match_""
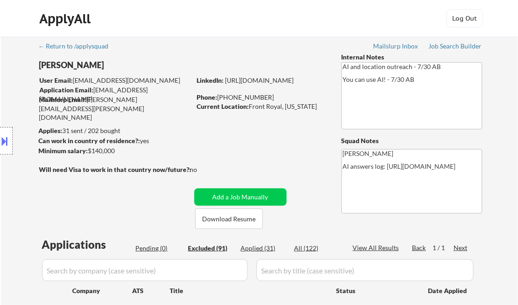
select select ""excluded__salary_""
select select ""excluded__expired_""
select select ""excluded__location_""
select select ""excluded__expired_""
select select ""excluded__salary_""
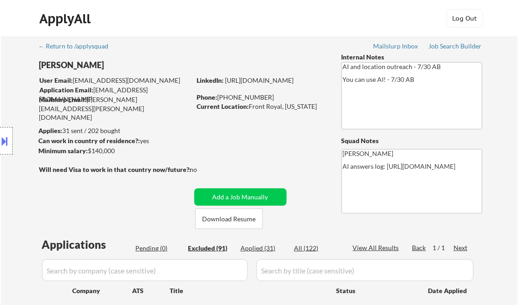
select select ""excluded__expired_""
select select ""excluded__other_""
select select ""excluded__expired_""
select select ""excluded__bad_match_""
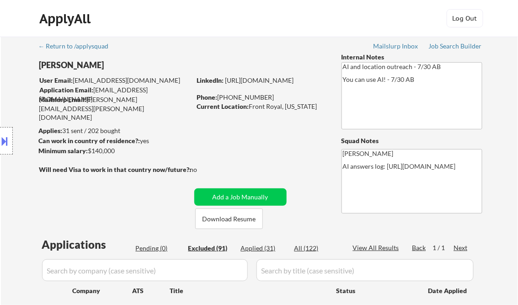
select select ""excluded__salary_""
select select ""excluded__expired_""
select select ""excluded__bad_match_""
select select ""excluded__expired_""
select select ""excluded__bad_match_""
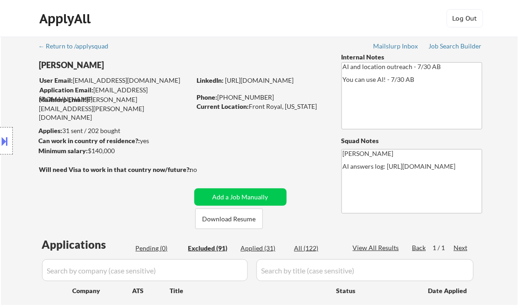
select select ""excluded__bad_match_""
click at [267, 247] on div "Applied (31)" at bounding box center [264, 248] width 46 height 9
select select ""applied""
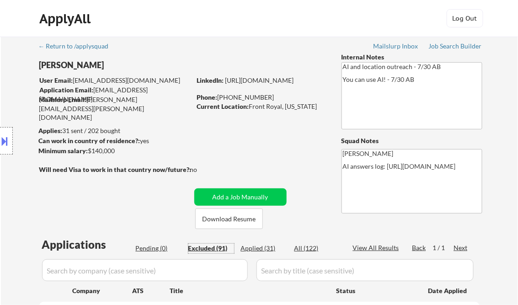
select select ""applied""
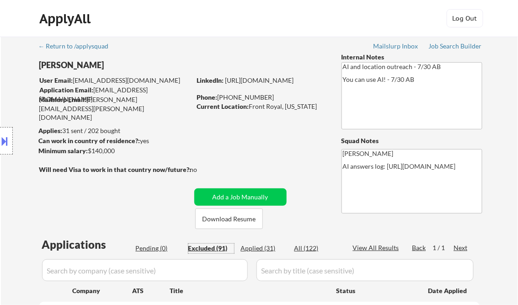
select select ""applied""
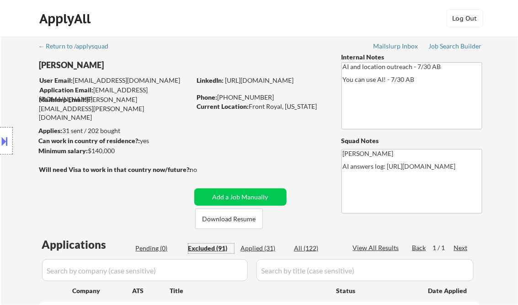
select select ""applied""
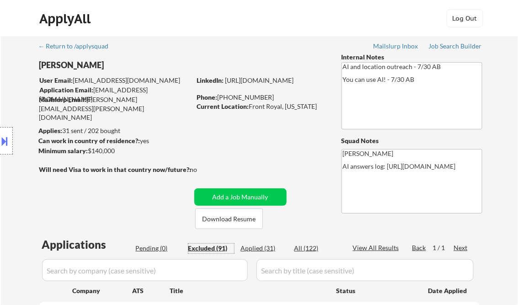
select select ""applied""
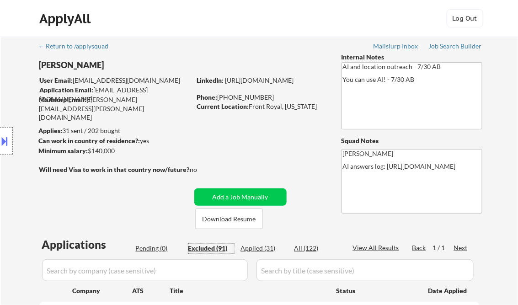
select select ""applied""
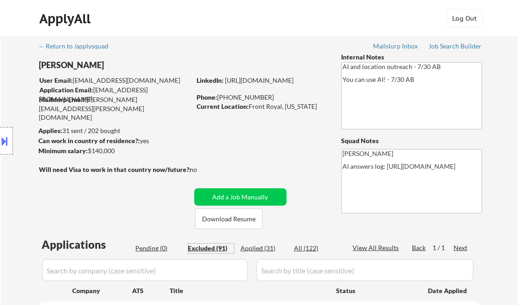
select select ""applied""
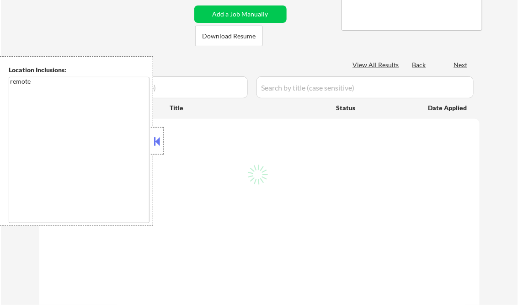
scroll to position [146, 0]
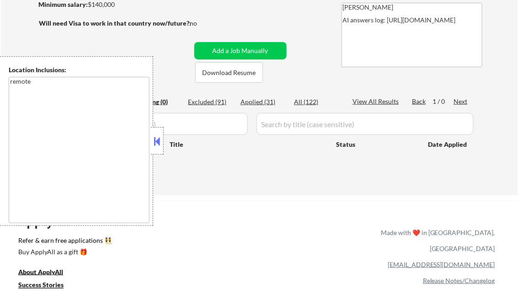
click at [155, 140] on button at bounding box center [157, 141] width 10 height 14
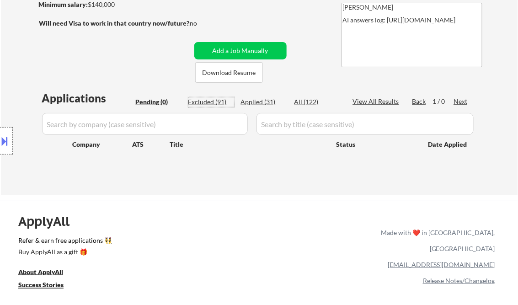
click at [200, 101] on div "Excluded (91)" at bounding box center [211, 101] width 46 height 9
select select ""excluded__bad_match_""
select select ""excluded__location_""
select select ""excluded__other_""
select select ""excluded__bad_match_""
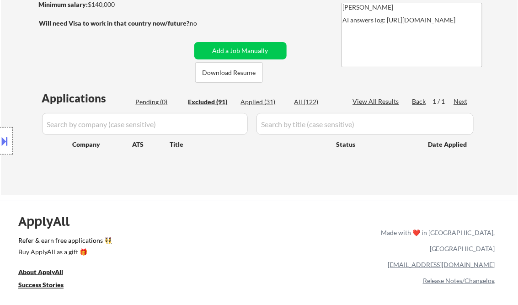
select select ""excluded__expired_""
select select ""excluded__other_""
select select ""excluded__location_""
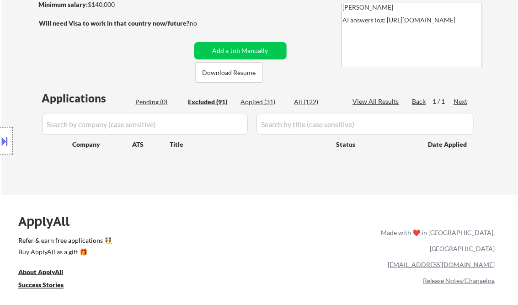
select select ""excluded""
select select ""excluded__location_""
select select ""excluded__bad_match_""
select select ""excluded__other_""
select select ""excluded__location_""
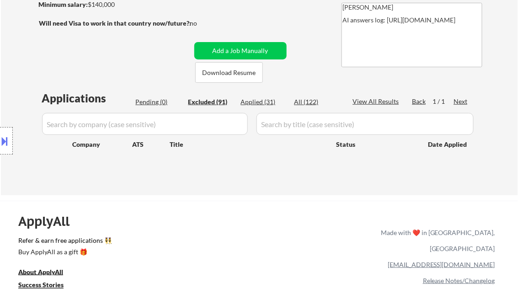
select select ""excluded__bad_match_""
select select ""excluded__salary_""
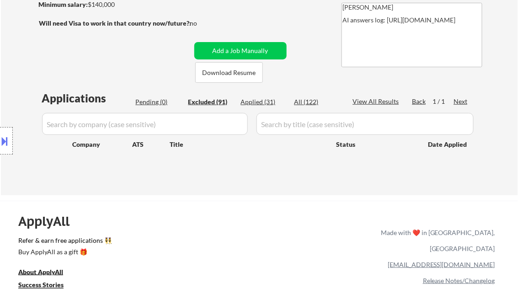
select select ""excluded__bad_match_""
select select ""excluded__salary_""
select select ""excluded__location_""
select select ""excluded__salary_""
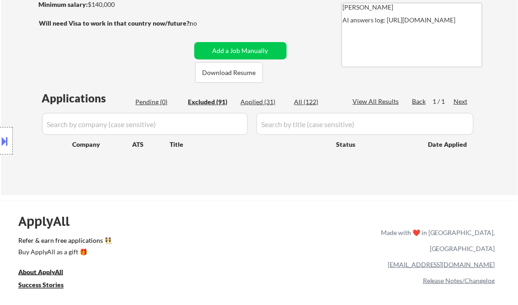
select select ""excluded__salary_""
select select ""excluded__expired_""
select select ""excluded__salary_""
select select ""excluded__other_""
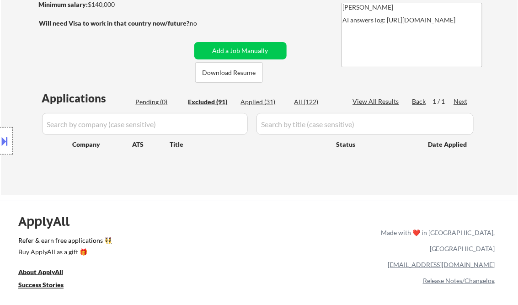
select select ""excluded__bad_match_""
select select ""excluded__salary_""
select select ""excluded__bad_match_""
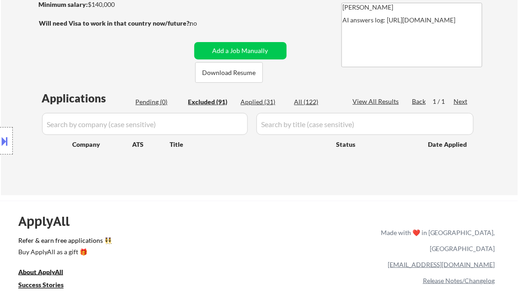
select select ""excluded__salary_""
select select ""excluded__other_""
select select ""excluded__salary_""
select select ""excluded__expired_""
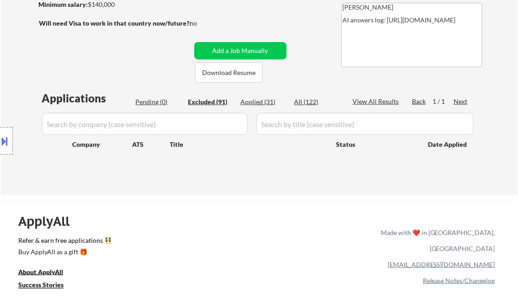
select select ""excluded__location_""
select select ""excluded__bad_match_""
select select ""excluded__location_""
select select ""excluded__salary_""
select select ""excluded__other_""
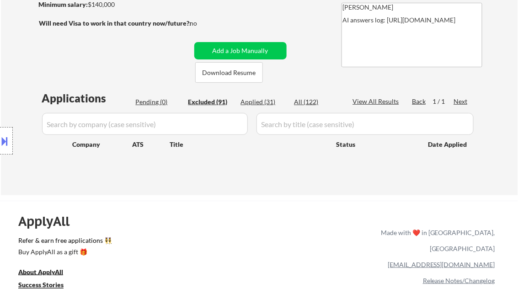
select select ""excluded__salary_""
select select ""excluded__bad_match_""
select select ""excluded__other_""
select select ""excluded__location_""
select select ""excluded__salary_""
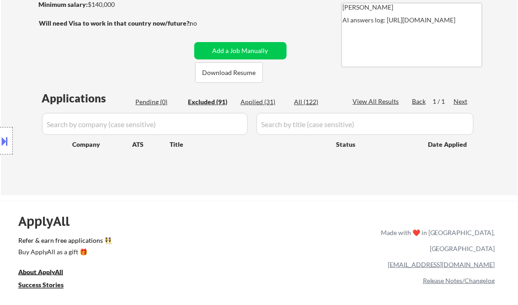
select select ""excluded__bad_match_""
select select ""excluded__expired_""
select select ""excluded__location_""
select select ""excluded__expired_""
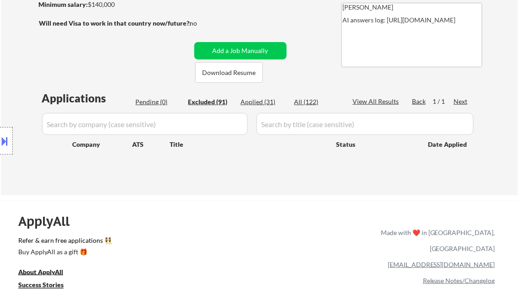
select select ""excluded__salary_""
select select ""excluded__location_""
select select ""excluded__bad_match_""
select select ""excluded__salary_""
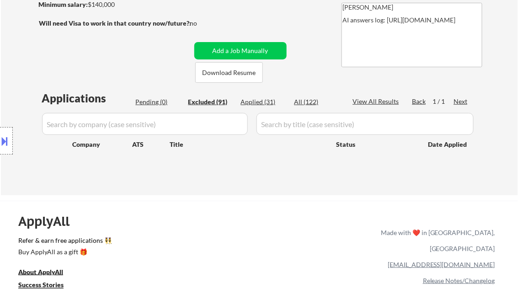
select select ""excluded__location_""
select select ""excluded__bad_match_""
select select ""excluded__other_""
select select ""excluded__bad_match_""
select select ""excluded__location_""
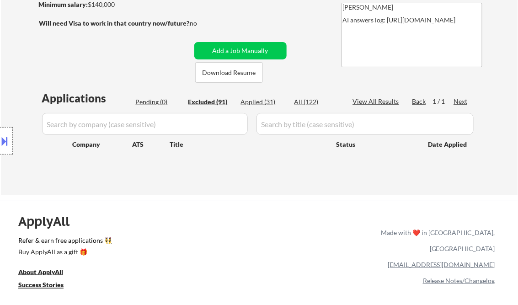
select select ""excluded__expired_""
select select ""excluded__salary_""
select select ""excluded__other_""
select select ""excluded__expired_""
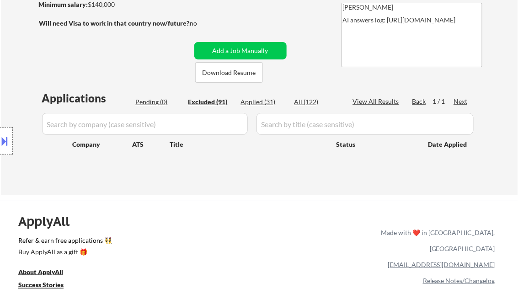
select select ""excluded__other_""
select select ""excluded__location_""
select select ""excluded__expired_""
select select ""excluded__salary_""
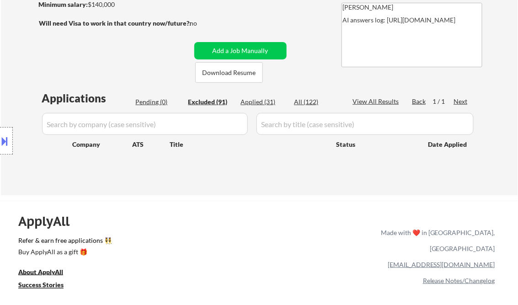
select select ""excluded__bad_match_""
select select ""excluded__salary_""
select select ""excluded__expired_""
select select ""excluded__location_""
select select ""excluded__expired_""
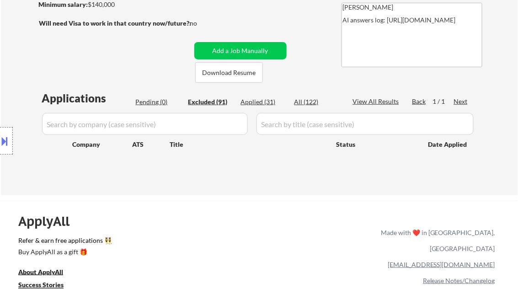
select select ""excluded__salary_""
select select ""excluded__expired_""
select select ""excluded__other_""
select select ""excluded__expired_""
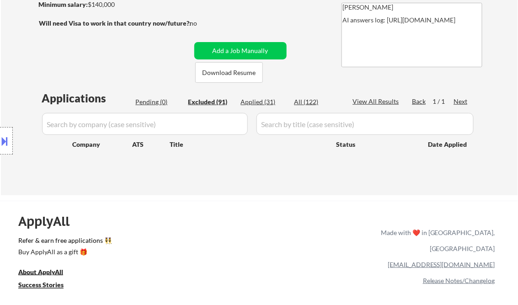
select select ""excluded__bad_match_""
select select ""excluded__salary_""
select select ""excluded__expired_""
select select ""excluded__bad_match_""
select select ""excluded__expired_""
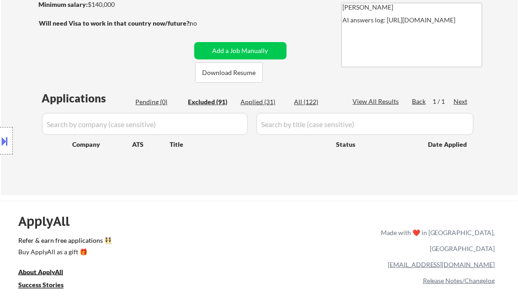
select select ""excluded__bad_match_""
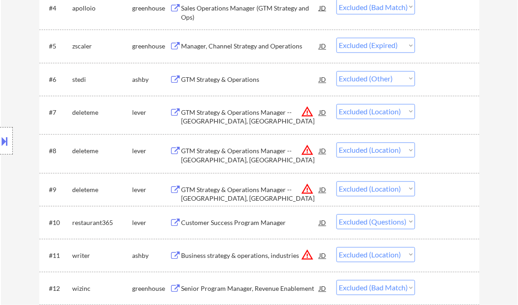
scroll to position [0, 0]
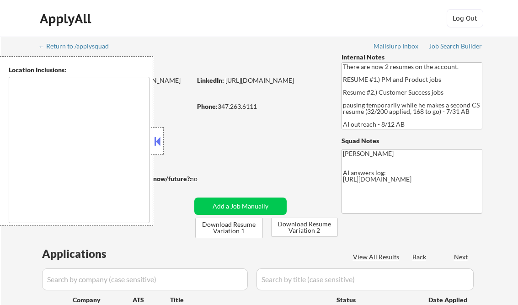
type textarea "[GEOGRAPHIC_DATA], [GEOGRAPHIC_DATA] [GEOGRAPHIC_DATA], [GEOGRAPHIC_DATA] [GEOG…"
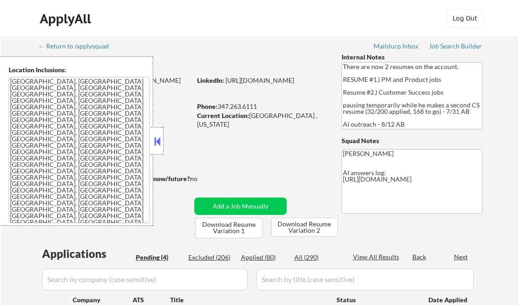
select select ""pending""
click at [159, 138] on button at bounding box center [157, 141] width 10 height 14
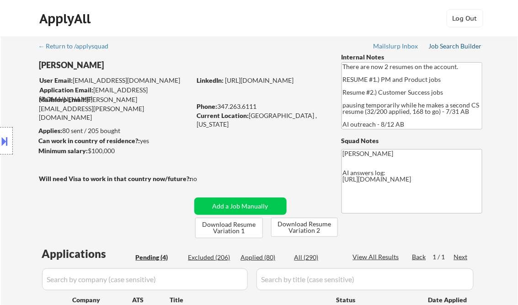
drag, startPoint x: 448, startPoint y: 46, endPoint x: 443, endPoint y: 46, distance: 5.5
click at [448, 46] on div "Job Search Builder" at bounding box center [455, 46] width 53 height 6
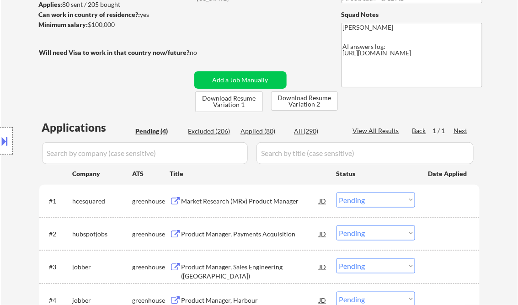
scroll to position [146, 0]
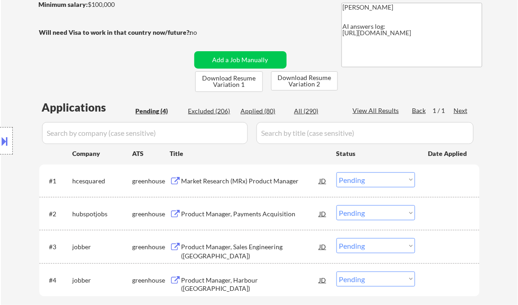
click at [224, 179] on div "Market Research (MRx) Product Manager" at bounding box center [250, 180] width 138 height 9
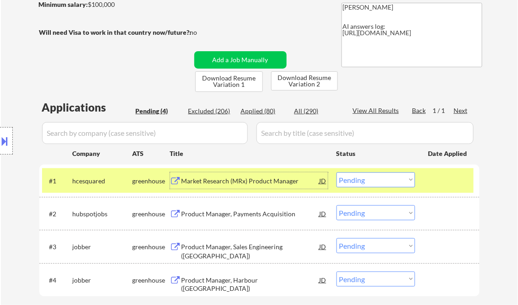
drag, startPoint x: 367, startPoint y: 181, endPoint x: 382, endPoint y: 184, distance: 15.3
click at [367, 181] on select "Choose an option... Pending Applied Excluded (Questions) Excluded (Expired) Exc…" at bounding box center [375, 179] width 79 height 15
click at [336, 172] on select "Choose an option... Pending Applied Excluded (Questions) Excluded (Expired) Exc…" at bounding box center [375, 179] width 79 height 15
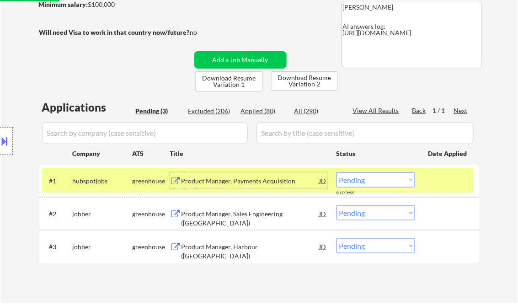
click at [222, 183] on div "Product Manager, Payments Acquisition" at bounding box center [250, 180] width 138 height 9
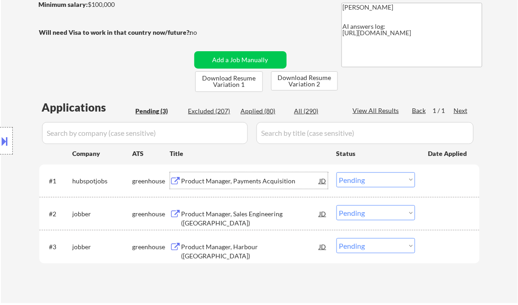
click at [377, 179] on select "Choose an option... Pending Applied Excluded (Questions) Excluded (Expired) Exc…" at bounding box center [375, 179] width 79 height 15
click at [336, 172] on select "Choose an option... Pending Applied Excluded (Questions) Excluded (Expired) Exc…" at bounding box center [375, 179] width 79 height 15
click at [263, 214] on div "Product Manager, Sales Engineering ([GEOGRAPHIC_DATA])" at bounding box center [250, 218] width 138 height 18
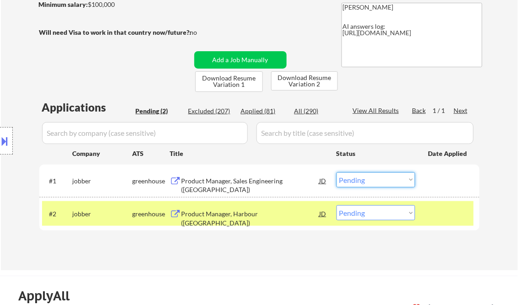
drag, startPoint x: 389, startPoint y: 178, endPoint x: 388, endPoint y: 187, distance: 8.9
click at [389, 178] on select "Choose an option... Pending Applied Excluded (Questions) Excluded (Expired) Exc…" at bounding box center [375, 179] width 79 height 15
click at [336, 172] on select "Choose an option... Pending Applied Excluded (Questions) Excluded (Expired) Exc…" at bounding box center [375, 179] width 79 height 15
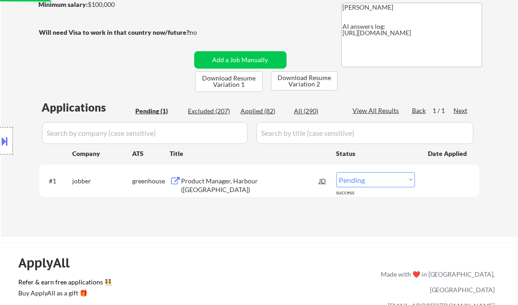
click at [239, 181] on div "Product Manager, Harbour ([GEOGRAPHIC_DATA])" at bounding box center [250, 185] width 138 height 18
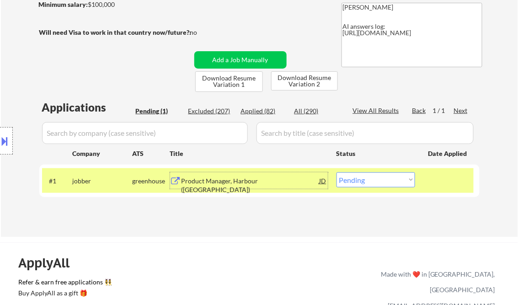
click at [2, 137] on button at bounding box center [5, 140] width 10 height 15
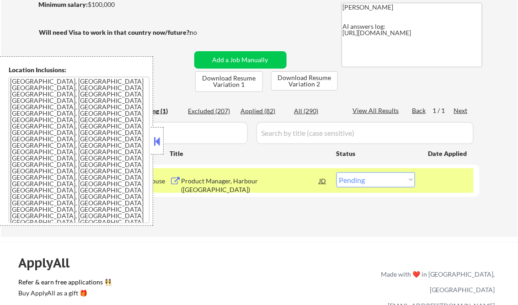
click at [157, 141] on button at bounding box center [157, 141] width 10 height 14
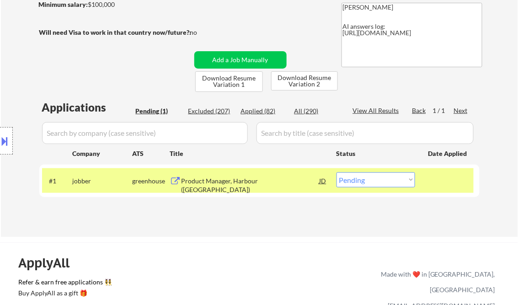
drag, startPoint x: 379, startPoint y: 181, endPoint x: 384, endPoint y: 186, distance: 6.8
click at [379, 181] on select "Choose an option... Pending Applied Excluded (Questions) Excluded (Expired) Exc…" at bounding box center [375, 179] width 79 height 15
select select ""applied""
click at [336, 172] on select "Choose an option... Pending Applied Excluded (Questions) Excluded (Expired) Exc…" at bounding box center [375, 179] width 79 height 15
click at [284, 225] on div "← Return to /applysquad Mailslurp Inbox Job Search Builder [PERSON_NAME] User E…" at bounding box center [260, 59] width 456 height 339
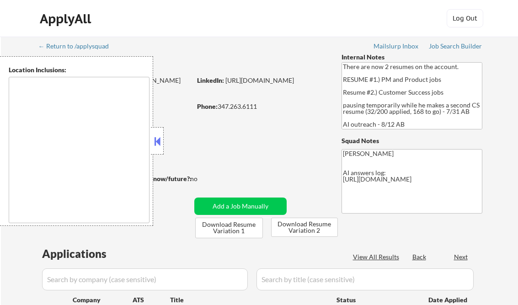
scroll to position [146, 0]
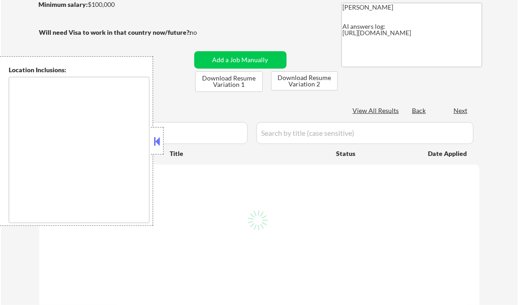
type textarea "[GEOGRAPHIC_DATA], [GEOGRAPHIC_DATA] [GEOGRAPHIC_DATA], [GEOGRAPHIC_DATA] [GEOG…"
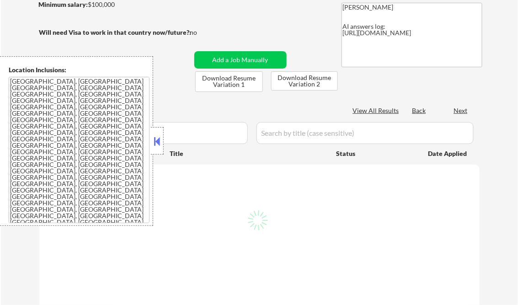
select select ""pending""
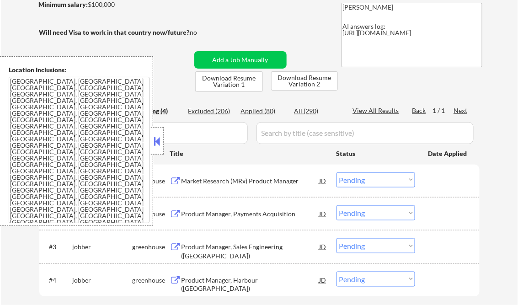
click at [153, 142] on button at bounding box center [157, 141] width 10 height 14
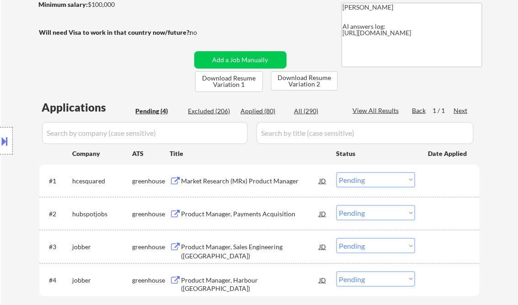
click at [260, 114] on div "Applied (80)" at bounding box center [264, 110] width 46 height 9
select select ""applied""
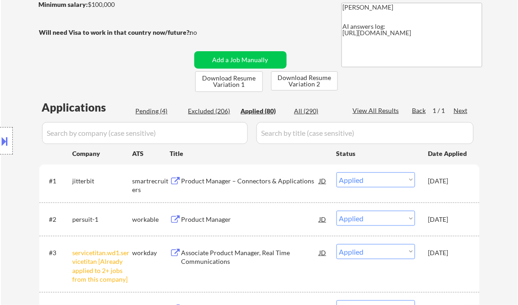
select select ""applied""
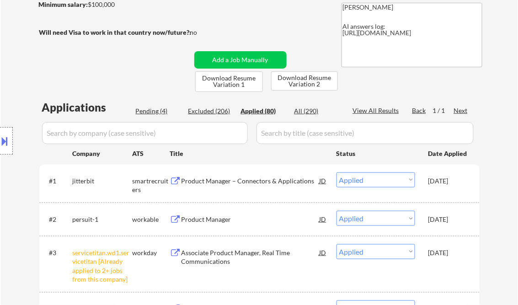
select select ""applied""
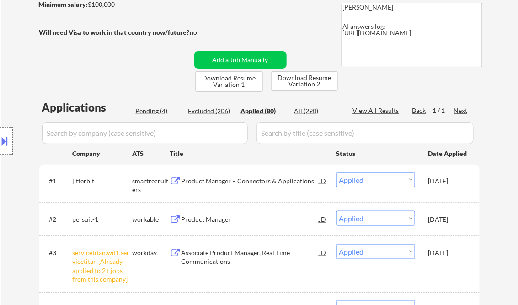
select select ""applied""
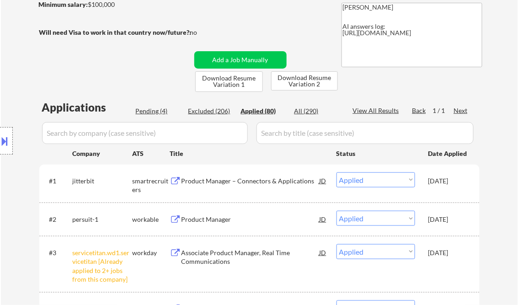
select select ""applied""
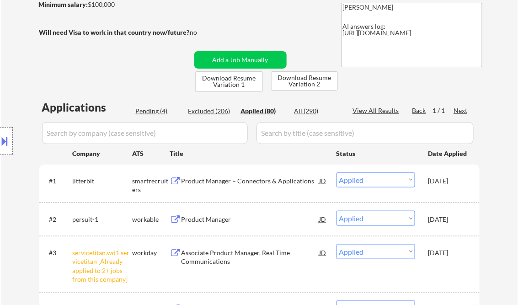
select select ""applied""
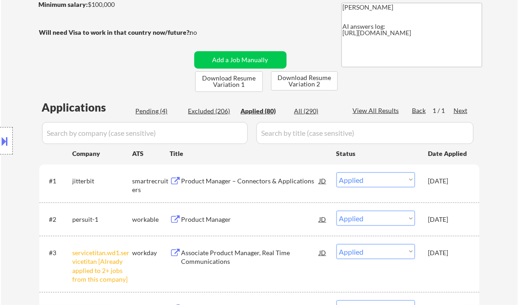
select select ""applied""
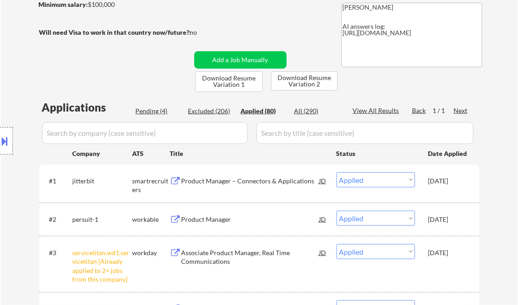
select select ""applied""
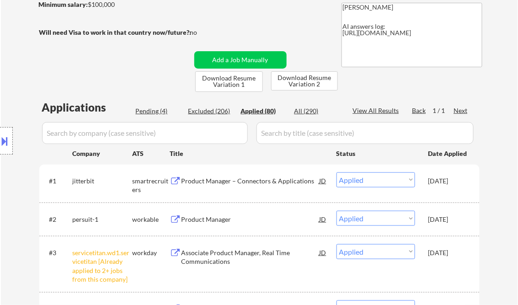
select select ""applied""
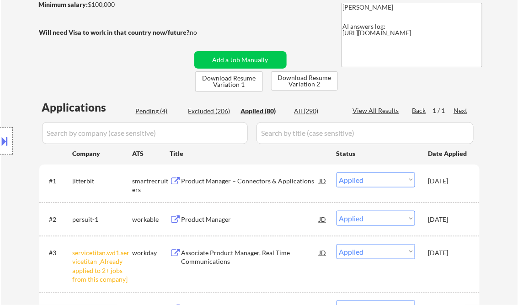
select select ""applied""
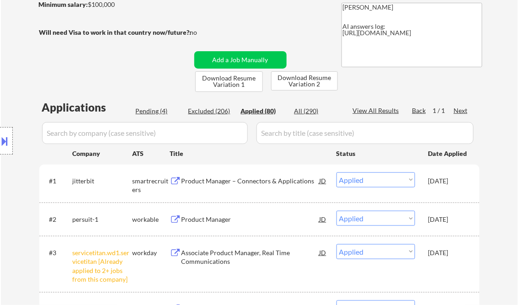
select select ""applied""
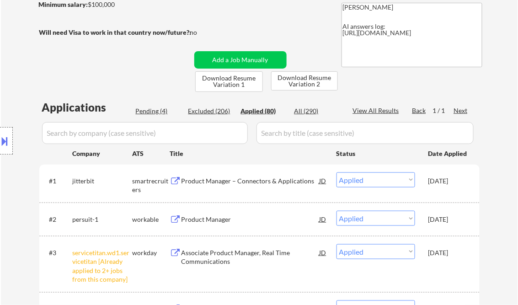
select select ""applied""
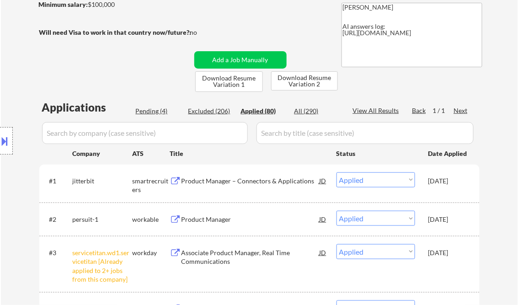
select select ""applied""
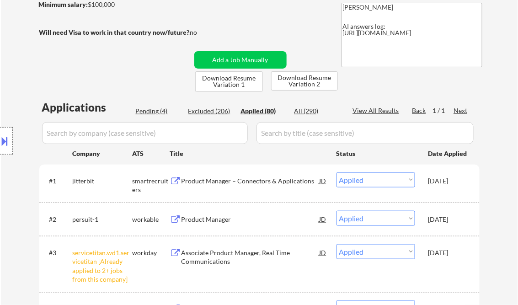
select select ""applied""
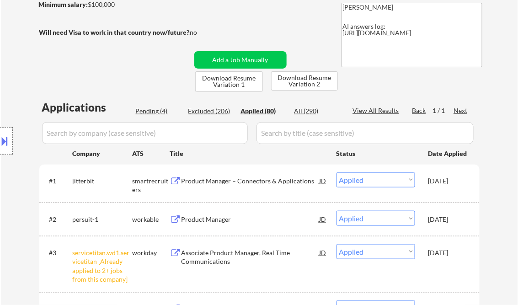
select select ""applied""
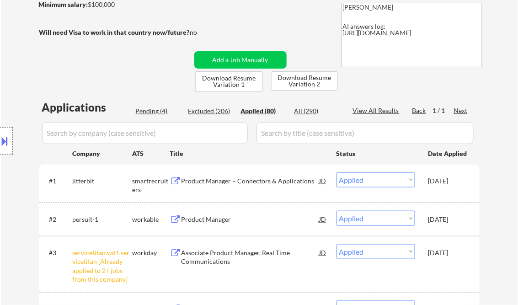
select select ""applied""
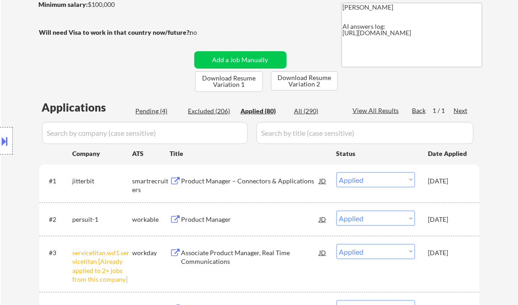
select select ""applied""
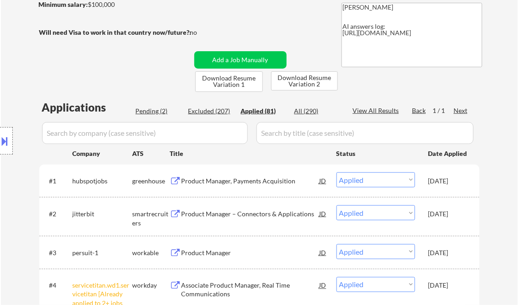
select select ""applied""
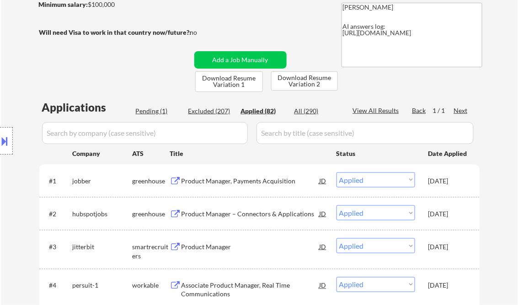
select select ""applied""
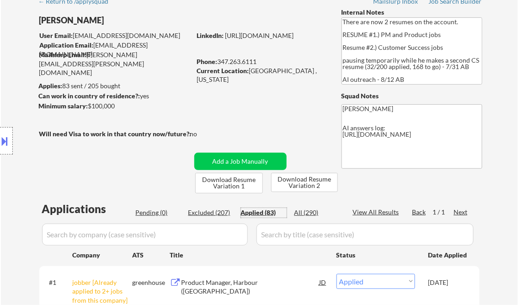
scroll to position [37, 0]
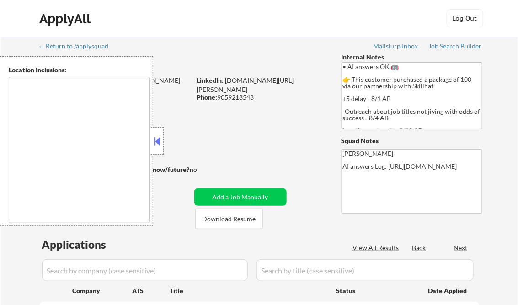
type textarea "[GEOGRAPHIC_DATA], ON [GEOGRAPHIC_DATA], ON [GEOGRAPHIC_DATA], ON [GEOGRAPHIC_D…"
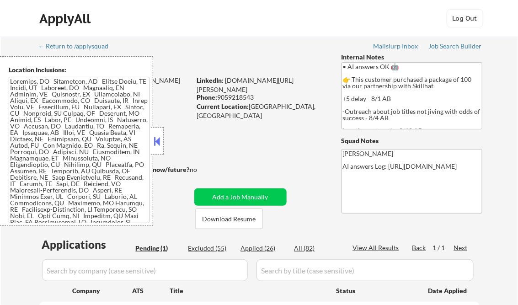
click at [155, 142] on button at bounding box center [157, 141] width 10 height 14
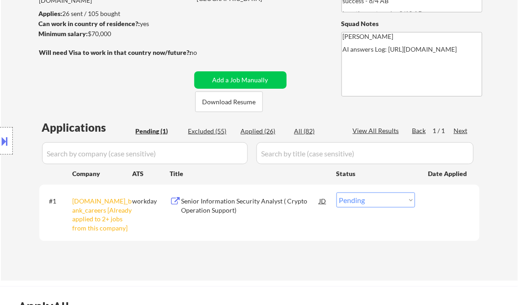
scroll to position [146, 0]
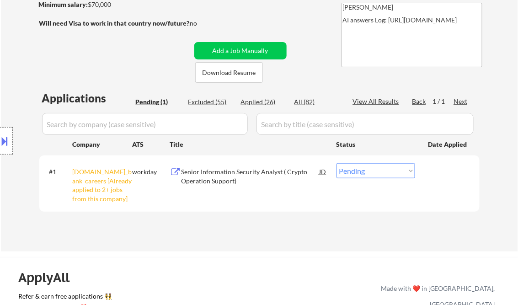
click at [375, 178] on div "#1 [DOMAIN_NAME]_bank_careers [Already applied to 2+ jobs from this company] wo…" at bounding box center [257, 183] width 431 height 48
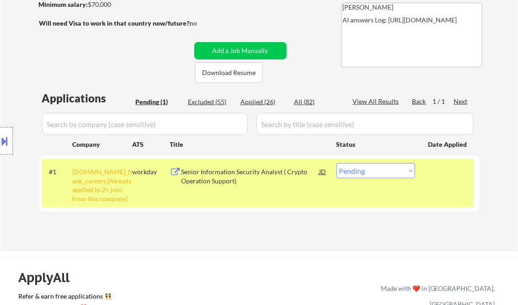
drag, startPoint x: 377, startPoint y: 174, endPoint x: 383, endPoint y: 177, distance: 6.7
click at [377, 174] on select "Choose an option... Pending Applied Excluded (Questions) Excluded (Expired) Exc…" at bounding box center [375, 170] width 79 height 15
select select ""excluded__other_""
click at [336, 163] on select "Choose an option... Pending Applied Excluded (Questions) Excluded (Expired) Exc…" at bounding box center [375, 170] width 79 height 15
click at [274, 240] on div "← Return to /applysquad Mailslurp Inbox Job Search Builder [PERSON_NAME] User E…" at bounding box center [260, 67] width 456 height 354
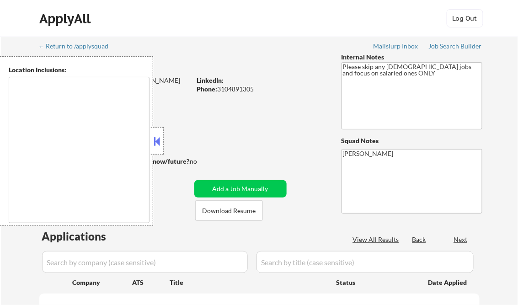
type textarea "[GEOGRAPHIC_DATA], [GEOGRAPHIC_DATA] [GEOGRAPHIC_DATA], [GEOGRAPHIC_DATA] [GEOG…"
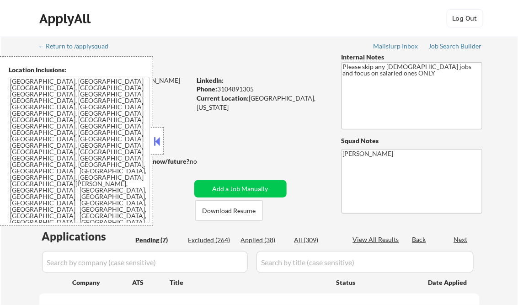
select select ""pending""
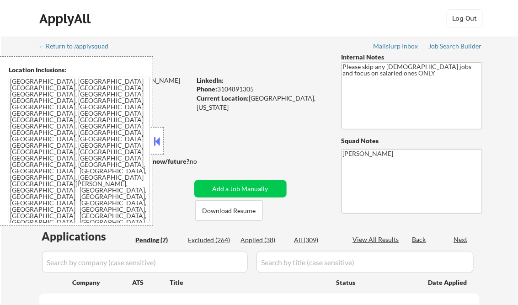
select select ""pending""
click at [158, 133] on div at bounding box center [157, 140] width 13 height 27
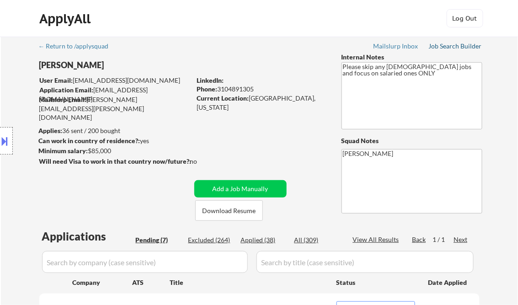
click at [441, 47] on div "Job Search Builder" at bounding box center [455, 46] width 53 height 6
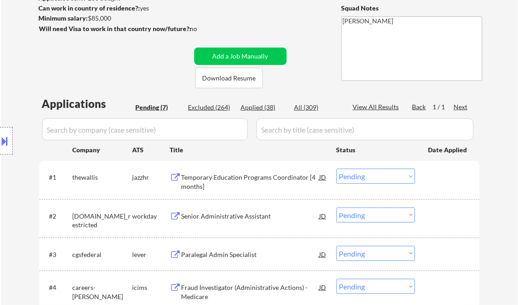
scroll to position [146, 0]
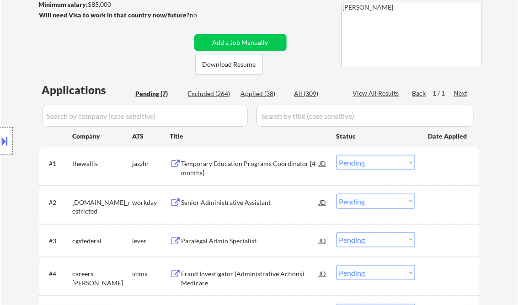
click at [228, 165] on div "Temporary Education Programs Coordinator [4 months]" at bounding box center [250, 168] width 138 height 18
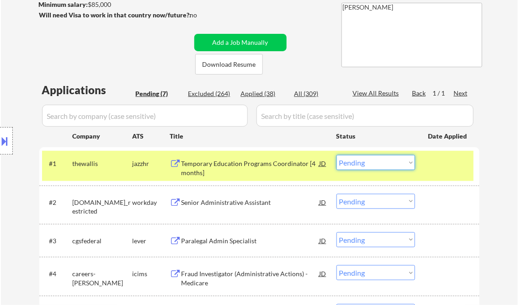
drag, startPoint x: 387, startPoint y: 165, endPoint x: 386, endPoint y: 170, distance: 4.6
click at [387, 165] on select "Choose an option... Pending Applied Excluded (Questions) Excluded (Expired) Exc…" at bounding box center [375, 162] width 79 height 15
click at [336, 155] on select "Choose an option... Pending Applied Excluded (Questions) Excluded (Expired) Exc…" at bounding box center [375, 162] width 79 height 15
click at [228, 204] on div "Senior Administrative Assistant" at bounding box center [250, 202] width 138 height 9
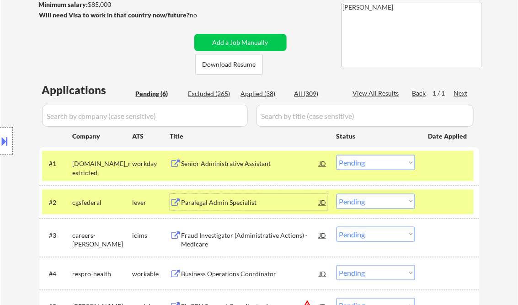
click at [452, 204] on div at bounding box center [448, 202] width 40 height 16
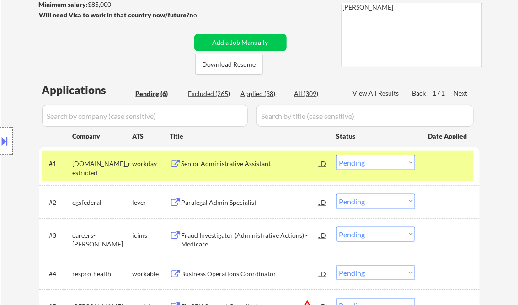
click at [449, 173] on div "#1 [DOMAIN_NAME]_restricted workday Senior Administrative Assistant JD Choose a…" at bounding box center [257, 166] width 431 height 30
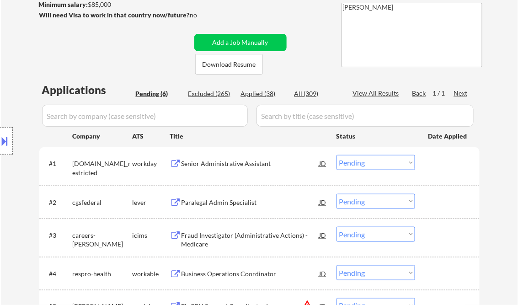
click at [366, 164] on select "Choose an option... Pending Applied Excluded (Questions) Excluded (Expired) Exc…" at bounding box center [375, 162] width 79 height 15
click at [336, 155] on select "Choose an option... Pending Applied Excluded (Questions) Excluded (Expired) Exc…" at bounding box center [375, 162] width 79 height 15
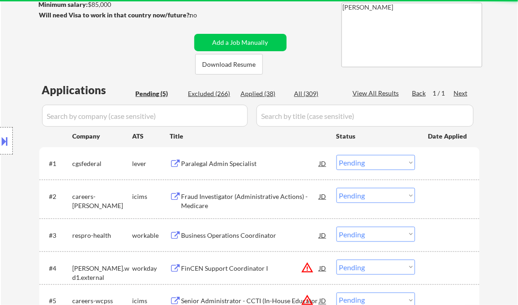
click at [233, 163] on div "Paralegal Admin Specialist" at bounding box center [250, 163] width 138 height 9
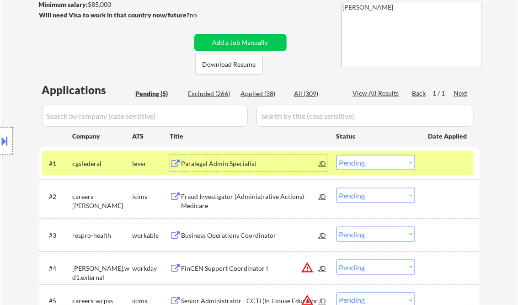
click at [365, 164] on select "Choose an option... Pending Applied Excluded (Questions) Excluded (Expired) Exc…" at bounding box center [375, 162] width 79 height 15
click at [336, 155] on select "Choose an option... Pending Applied Excluded (Questions) Excluded (Expired) Exc…" at bounding box center [375, 162] width 79 height 15
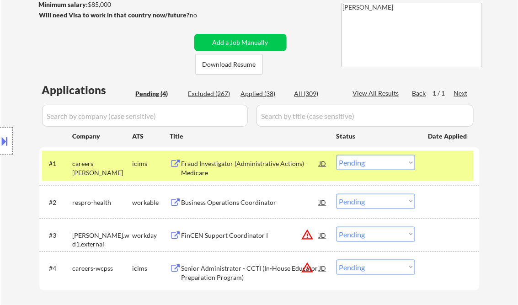
click at [230, 165] on div "Fraud Investigator (Administrative Actions) - Medicare" at bounding box center [250, 168] width 138 height 18
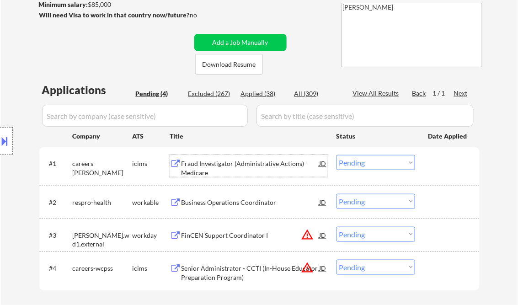
click at [359, 162] on select "Choose an option... Pending Applied Excluded (Questions) Excluded (Expired) Exc…" at bounding box center [375, 162] width 79 height 15
click at [336, 155] on select "Choose an option... Pending Applied Excluded (Questions) Excluded (Expired) Exc…" at bounding box center [375, 162] width 79 height 15
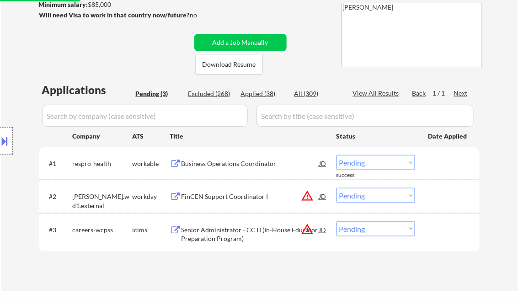
click at [228, 163] on div "Business Operations Coordinator" at bounding box center [250, 163] width 138 height 9
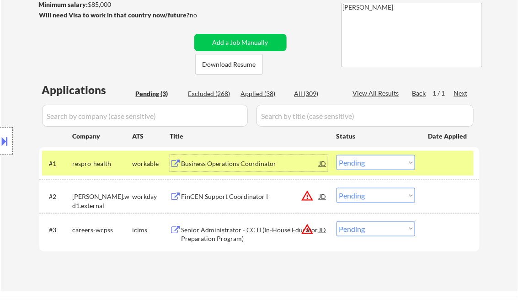
click at [359, 165] on select "Choose an option... Pending Applied Excluded (Questions) Excluded (Expired) Exc…" at bounding box center [375, 162] width 79 height 15
click at [336, 155] on select "Choose an option... Pending Applied Excluded (Questions) Excluded (Expired) Exc…" at bounding box center [375, 162] width 79 height 15
click at [225, 198] on div "FinCEN Support Coordinator I" at bounding box center [250, 196] width 138 height 9
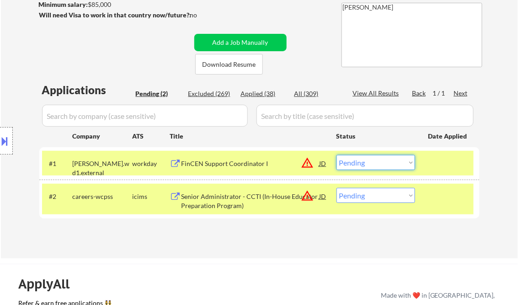
drag, startPoint x: 375, startPoint y: 159, endPoint x: 388, endPoint y: 171, distance: 17.5
click at [376, 159] on select "Choose an option... Pending Applied Excluded (Questions) Excluded (Expired) Exc…" at bounding box center [375, 162] width 79 height 15
click at [336, 155] on select "Choose an option... Pending Applied Excluded (Questions) Excluded (Expired) Exc…" at bounding box center [375, 162] width 79 height 15
drag, startPoint x: 442, startPoint y: 196, endPoint x: 452, endPoint y: 179, distance: 19.7
click at [442, 196] on div at bounding box center [448, 196] width 40 height 16
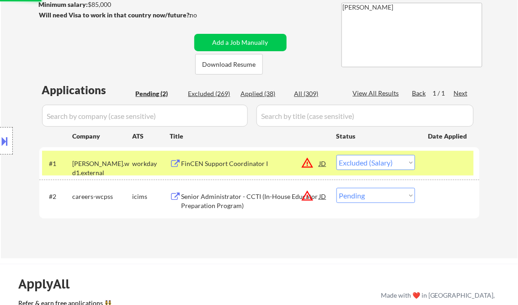
click at [451, 170] on div at bounding box center [448, 163] width 40 height 16
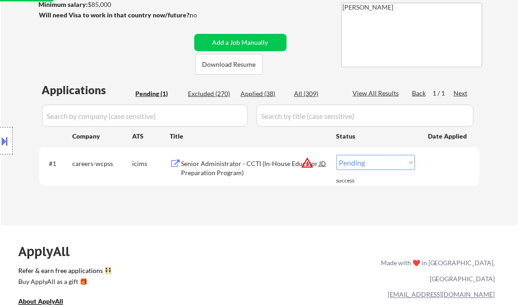
click at [232, 163] on div "Senior Administrator - CCTI (In-House Educator Preparation Program)" at bounding box center [250, 168] width 138 height 18
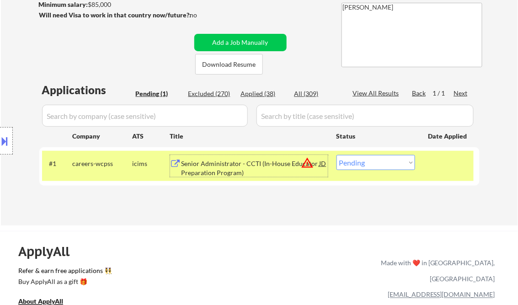
click at [379, 159] on select "Choose an option... Pending Applied Excluded (Questions) Excluded (Expired) Exc…" at bounding box center [375, 162] width 79 height 15
select select ""excluded__bad_match_""
click at [336, 155] on select "Choose an option... Pending Applied Excluded (Questions) Excluded (Expired) Exc…" at bounding box center [375, 162] width 79 height 15
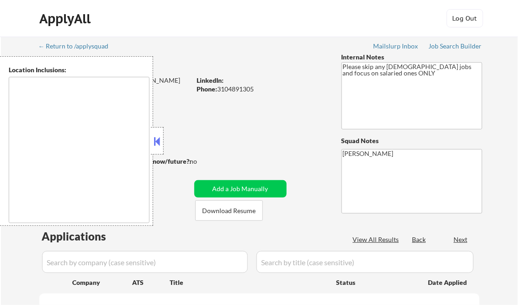
type textarea "[GEOGRAPHIC_DATA], [GEOGRAPHIC_DATA] [GEOGRAPHIC_DATA], [GEOGRAPHIC_DATA] [GEOG…"
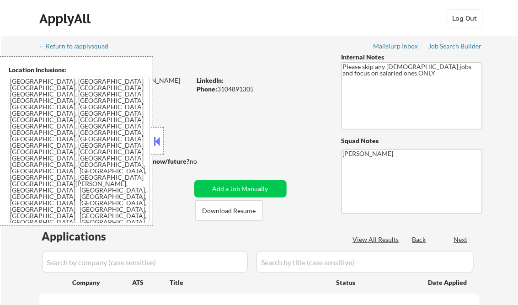
select select ""pending""
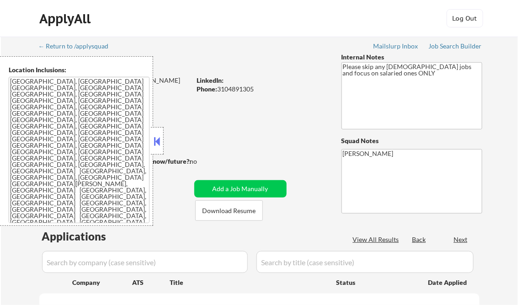
select select ""pending""
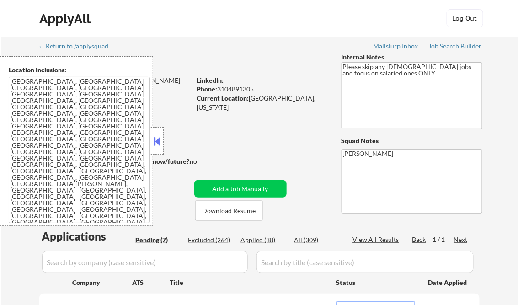
click at [160, 137] on button at bounding box center [157, 141] width 10 height 14
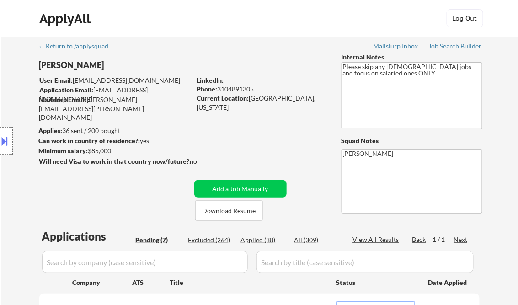
click at [265, 242] on div "Applied (38)" at bounding box center [264, 239] width 46 height 9
select select ""applied""
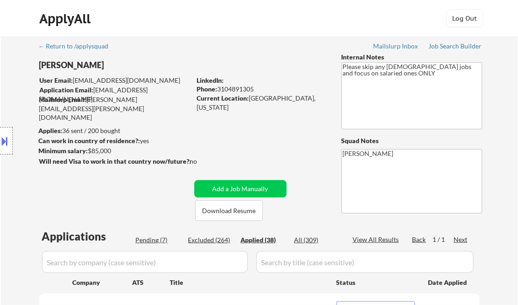
select select ""applied""
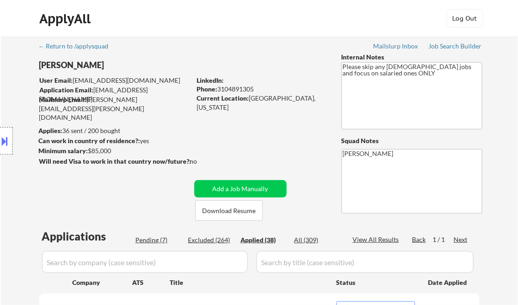
select select ""applied""
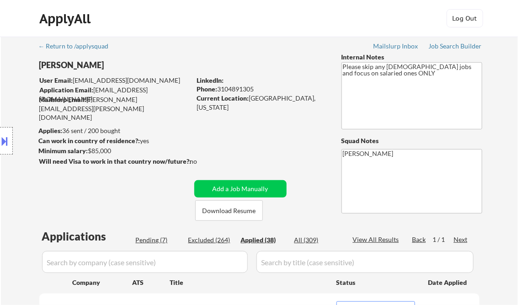
select select ""applied""
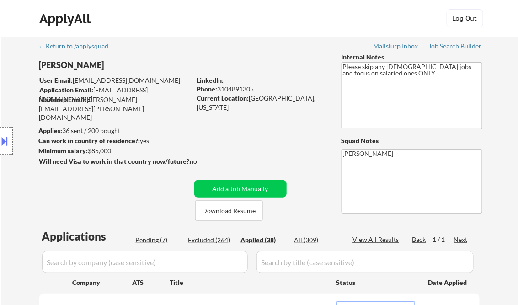
select select ""applied""
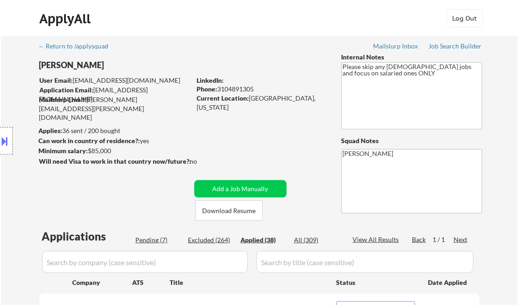
select select ""applied""
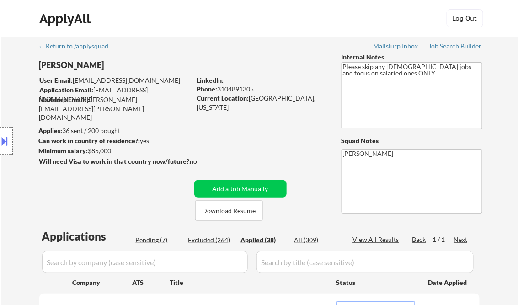
select select ""applied""
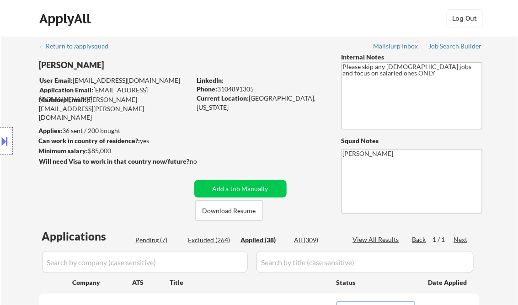
select select ""applied""
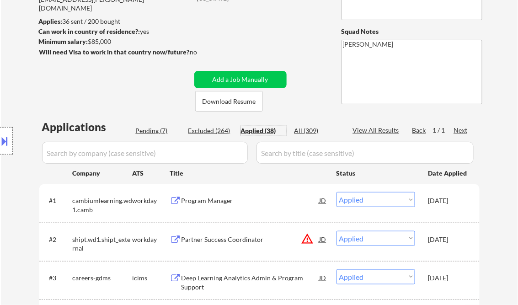
scroll to position [146, 0]
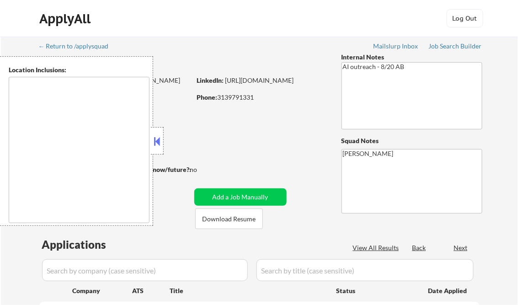
type textarea "remote"
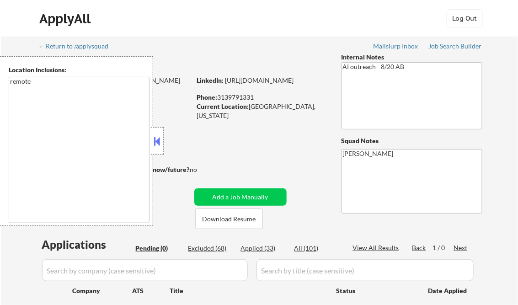
click at [155, 136] on button at bounding box center [157, 141] width 10 height 14
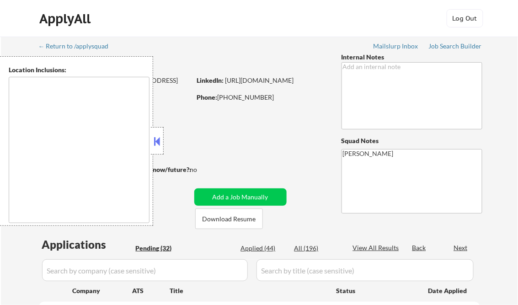
select select ""pending""
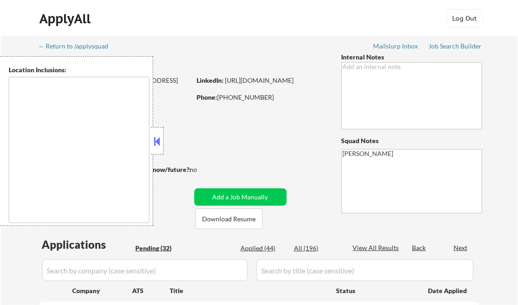
select select ""pending""
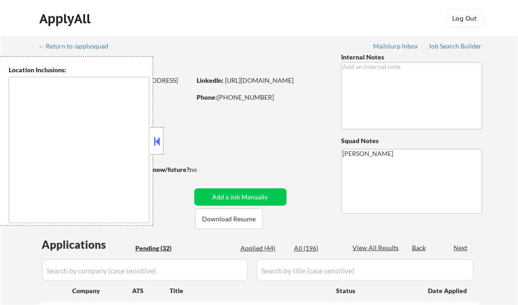
select select ""pending""
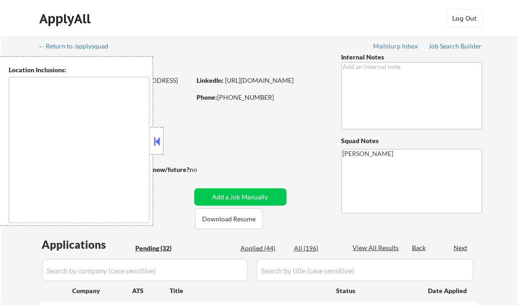
select select ""pending""
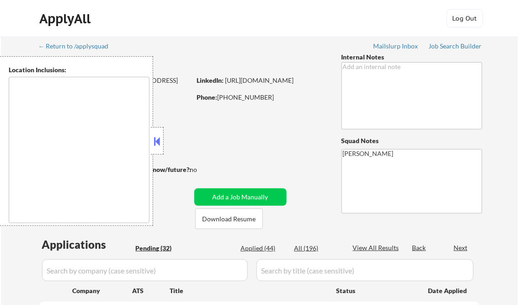
select select ""pending""
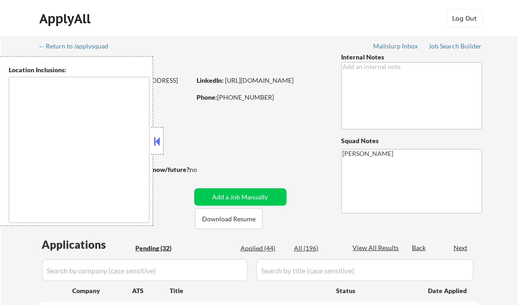
select select ""pending""
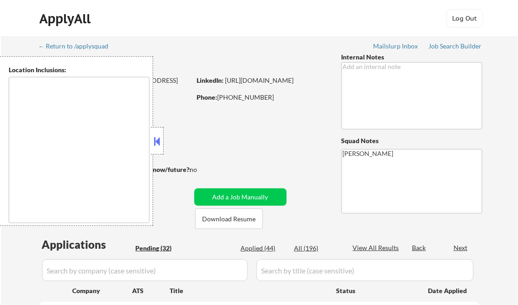
select select ""pending""
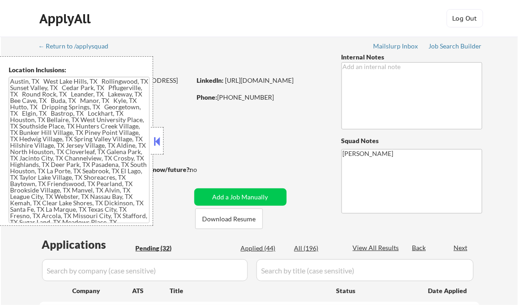
type textarea "Austin, TX West Lake Hills, TX Rollingwood, TX Sunset Valley, TX Cedar Park, TX…"
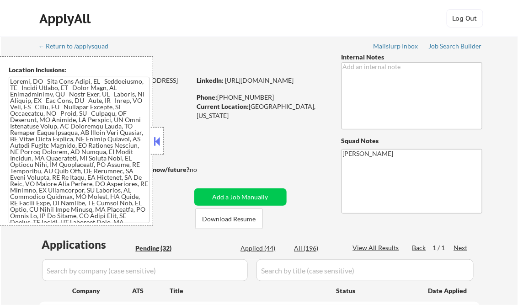
click at [159, 136] on button at bounding box center [157, 141] width 10 height 14
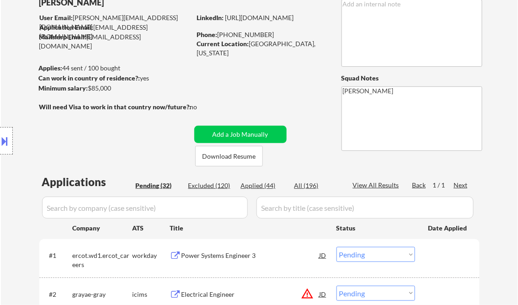
scroll to position [37, 0]
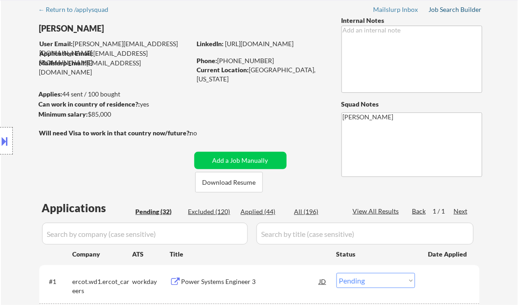
click at [450, 9] on div "Job Search Builder" at bounding box center [455, 9] width 53 height 6
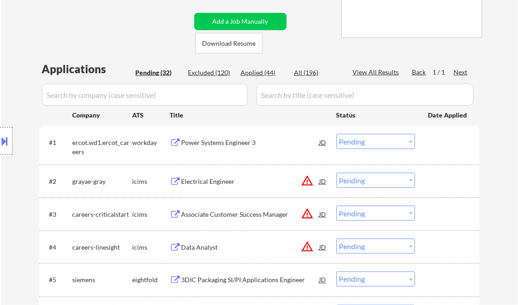
scroll to position [219, 0]
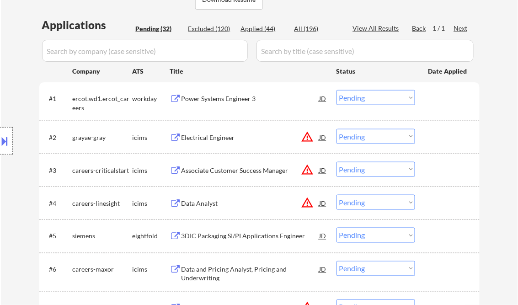
click at [226, 102] on div "Power Systems Engineer 3" at bounding box center [250, 98] width 138 height 9
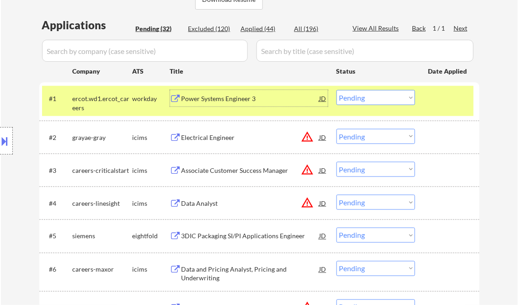
click at [5, 138] on button at bounding box center [5, 140] width 10 height 15
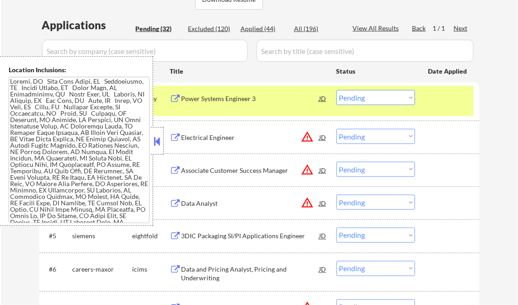
click at [156, 136] on button at bounding box center [157, 141] width 10 height 14
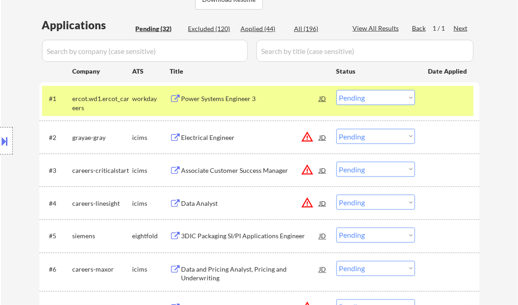
click at [244, 101] on div "Power Systems Engineer 3" at bounding box center [250, 98] width 138 height 9
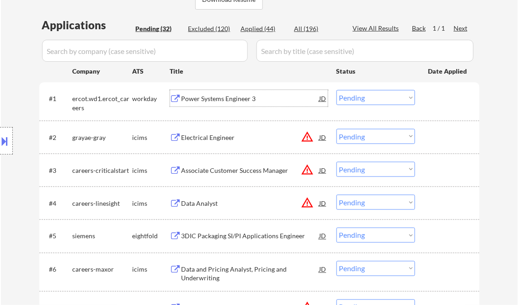
drag, startPoint x: 362, startPoint y: 100, endPoint x: 369, endPoint y: 105, distance: 8.8
click at [363, 99] on select "Choose an option... Pending Applied Excluded (Questions) Excluded (Expired) Exc…" at bounding box center [375, 97] width 79 height 15
click at [336, 90] on select "Choose an option... Pending Applied Excluded (Questions) Excluded (Expired) Exc…" at bounding box center [375, 97] width 79 height 15
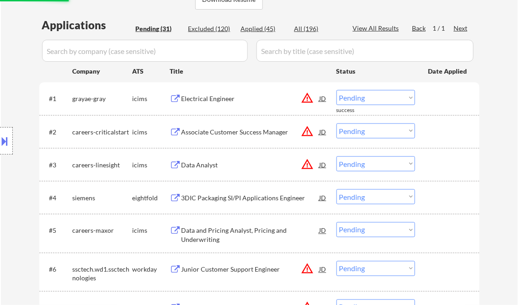
click at [220, 100] on div "Electrical Engineer" at bounding box center [250, 98] width 138 height 9
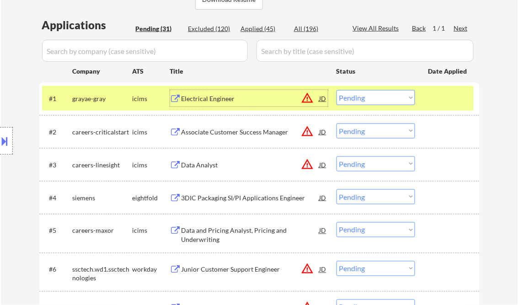
click at [5, 136] on button at bounding box center [5, 140] width 10 height 15
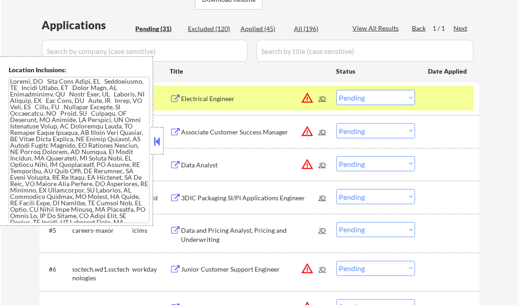
scroll to position [208, 0]
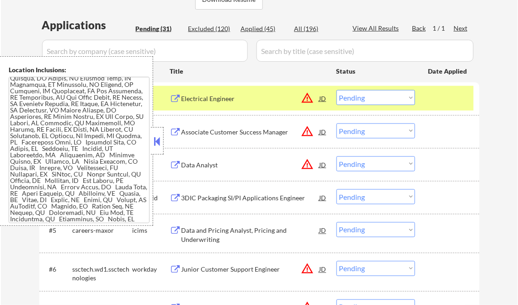
click at [159, 144] on button at bounding box center [157, 141] width 10 height 14
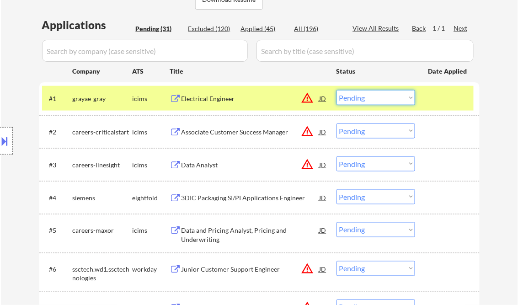
click at [363, 98] on select "Choose an option... Pending Applied Excluded (Questions) Excluded (Expired) Exc…" at bounding box center [375, 97] width 79 height 15
click at [336, 90] on select "Choose an option... Pending Applied Excluded (Questions) Excluded (Expired) Exc…" at bounding box center [375, 97] width 79 height 15
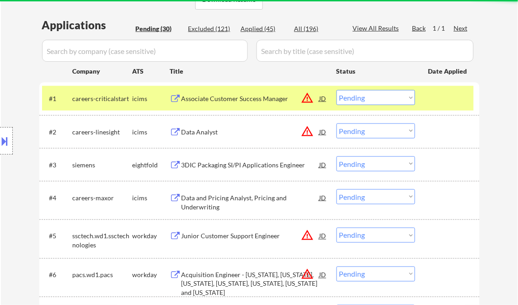
click at [225, 102] on div "Associate Customer Success Manager" at bounding box center [250, 98] width 138 height 9
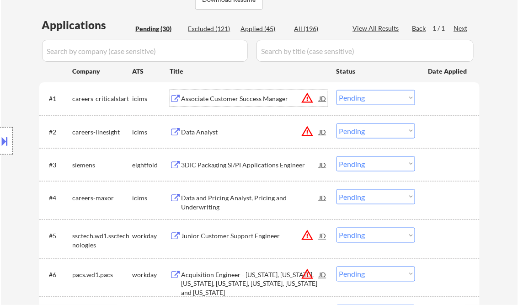
drag, startPoint x: 366, startPoint y: 95, endPoint x: 380, endPoint y: 105, distance: 17.4
click at [366, 95] on select "Choose an option... Pending Applied Excluded (Questions) Excluded (Expired) Exc…" at bounding box center [375, 97] width 79 height 15
click at [336, 90] on select "Choose an option... Pending Applied Excluded (Questions) Excluded (Expired) Exc…" at bounding box center [375, 97] width 79 height 15
click at [220, 133] on div "Data Analyst" at bounding box center [250, 132] width 138 height 9
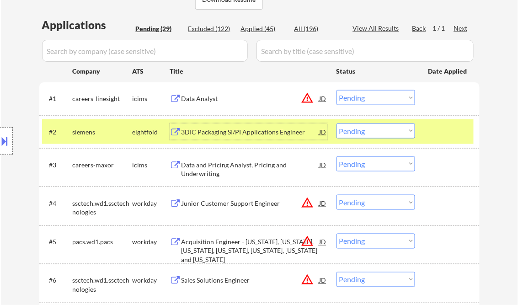
drag, startPoint x: 374, startPoint y: 96, endPoint x: 386, endPoint y: 105, distance: 15.0
click at [374, 96] on select "Choose an option... Pending Applied Excluded (Questions) Excluded (Expired) Exc…" at bounding box center [375, 97] width 79 height 15
click at [336, 90] on select "Choose an option... Pending Applied Excluded (Questions) Excluded (Expired) Exc…" at bounding box center [375, 97] width 79 height 15
click at [451, 127] on div at bounding box center [448, 131] width 40 height 16
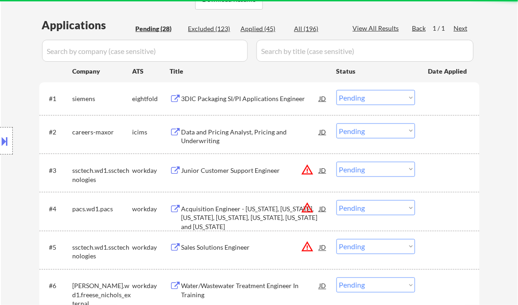
click at [218, 101] on div "3DIC Packaging SI/PI Applications Engineer" at bounding box center [250, 98] width 138 height 9
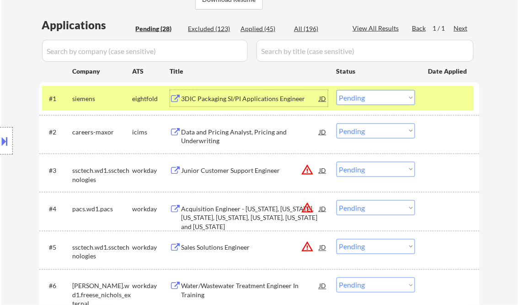
click at [368, 99] on select "Choose an option... Pending Applied Excluded (Questions) Excluded (Expired) Exc…" at bounding box center [375, 97] width 79 height 15
click at [336, 90] on select "Choose an option... Pending Applied Excluded (Questions) Excluded (Expired) Exc…" at bounding box center [375, 97] width 79 height 15
click at [231, 139] on div "Data and Pricing Analyst, Pricing and Underwriting" at bounding box center [250, 137] width 138 height 18
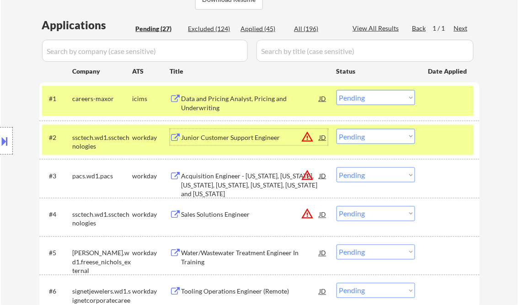
click at [366, 97] on select "Choose an option... Pending Applied Excluded (Questions) Excluded (Expired) Exc…" at bounding box center [375, 97] width 79 height 15
click at [336, 90] on select "Choose an option... Pending Applied Excluded (Questions) Excluded (Expired) Exc…" at bounding box center [375, 97] width 79 height 15
click at [259, 140] on div "Junior Customer Support Engineer" at bounding box center [250, 137] width 138 height 9
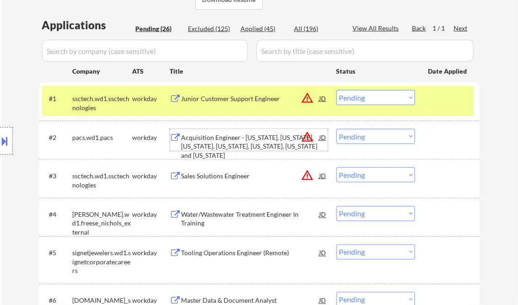
click at [6, 143] on button at bounding box center [5, 140] width 10 height 15
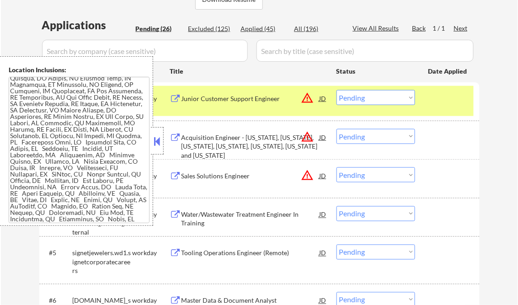
click at [154, 146] on button at bounding box center [157, 141] width 10 height 14
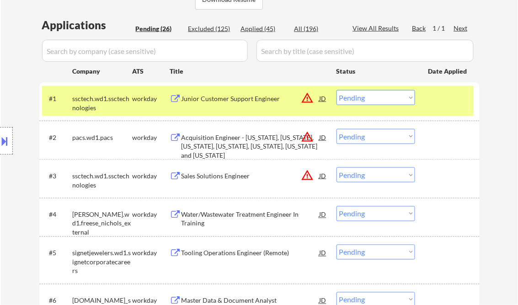
click at [219, 97] on div "Junior Customer Support Engineer" at bounding box center [250, 98] width 138 height 9
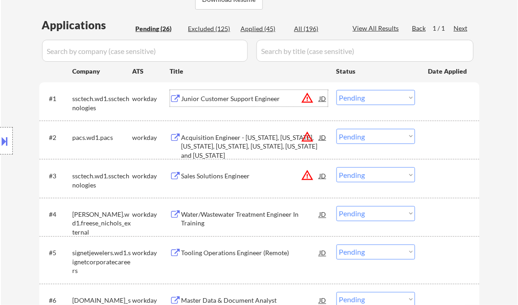
click at [8, 134] on button at bounding box center [5, 140] width 10 height 15
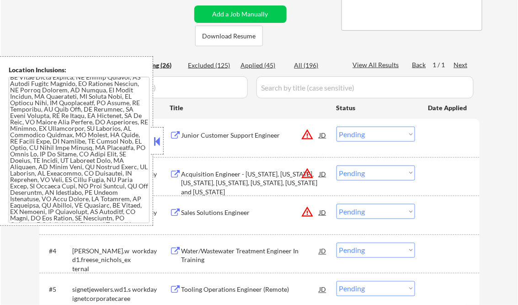
scroll to position [0, 0]
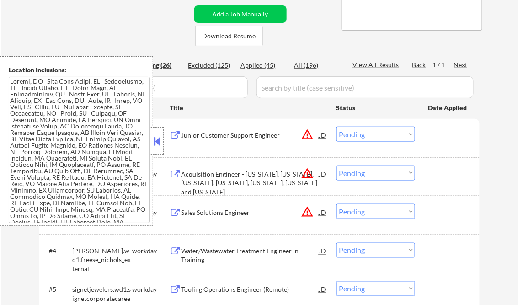
click at [154, 144] on button at bounding box center [157, 141] width 10 height 14
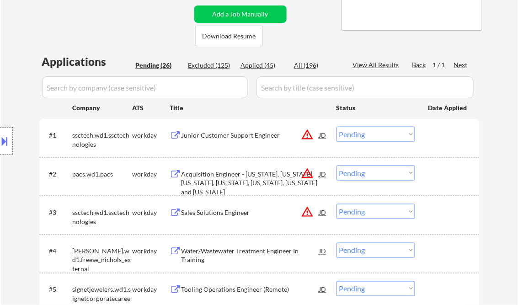
drag, startPoint x: 366, startPoint y: 138, endPoint x: 371, endPoint y: 141, distance: 5.3
click at [367, 138] on select "Choose an option... Pending Applied Excluded (Questions) Excluded (Expired) Exc…" at bounding box center [375, 134] width 79 height 15
click at [336, 127] on select "Choose an option... Pending Applied Excluded (Questions) Excluded (Expired) Exc…" at bounding box center [375, 134] width 79 height 15
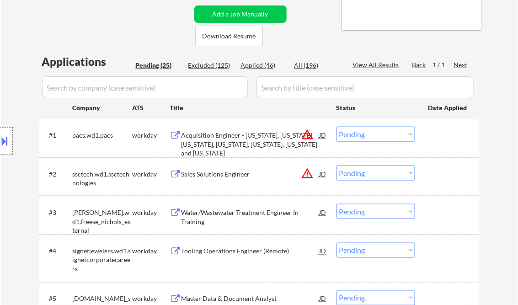
click at [244, 138] on div "Acquisition Engineer - [US_STATE], [US_STATE], [US_STATE], [US_STATE], [US_STAT…" at bounding box center [250, 144] width 138 height 27
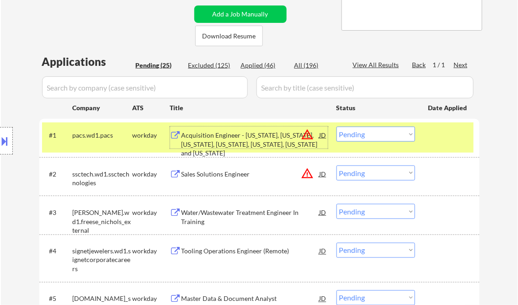
click at [355, 135] on select "Choose an option... Pending Applied Excluded (Questions) Excluded (Expired) Exc…" at bounding box center [375, 134] width 79 height 15
click at [336, 127] on select "Choose an option... Pending Applied Excluded (Questions) Excluded (Expired) Exc…" at bounding box center [375, 134] width 79 height 15
select select ""pending""
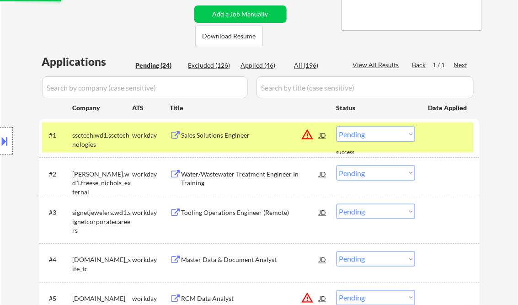
click at [225, 136] on div "Sales Solutions Engineer" at bounding box center [250, 135] width 138 height 9
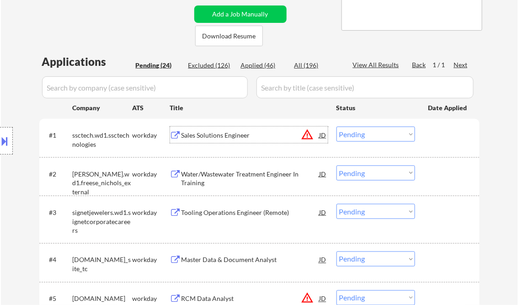
click at [9, 141] on button at bounding box center [5, 140] width 10 height 15
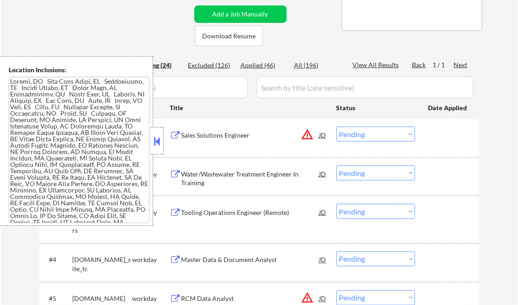
scroll to position [193, 0]
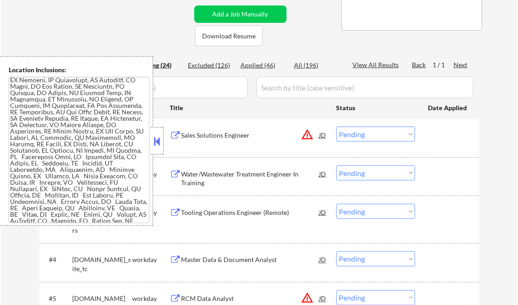
click at [155, 140] on button at bounding box center [157, 141] width 10 height 14
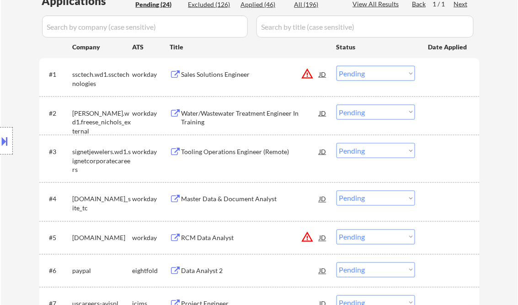
scroll to position [256, 0]
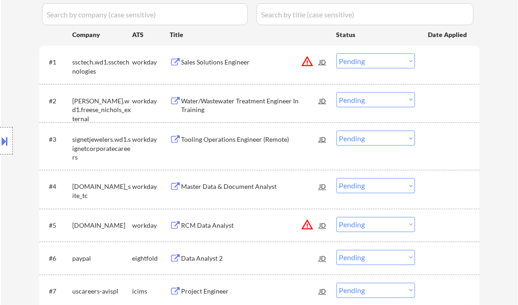
click at [230, 101] on div "Water/Wastewater Treatment Engineer In Training" at bounding box center [250, 105] width 138 height 18
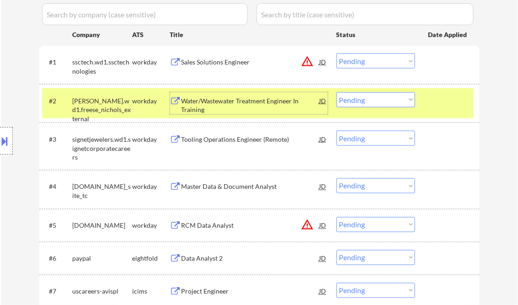
click at [369, 101] on select "Choose an option... Pending Applied Excluded (Questions) Excluded (Expired) Exc…" at bounding box center [375, 99] width 79 height 15
click at [336, 92] on select "Choose an option... Pending Applied Excluded (Questions) Excluded (Expired) Exc…" at bounding box center [375, 99] width 79 height 15
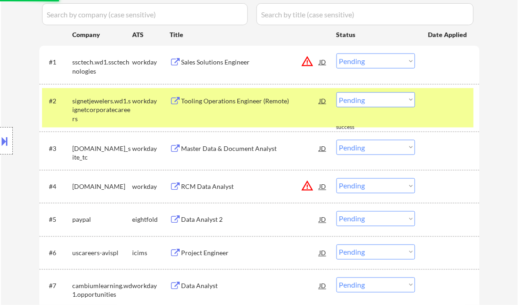
click at [234, 107] on div "Tooling Operations Engineer (Remote)" at bounding box center [250, 100] width 138 height 16
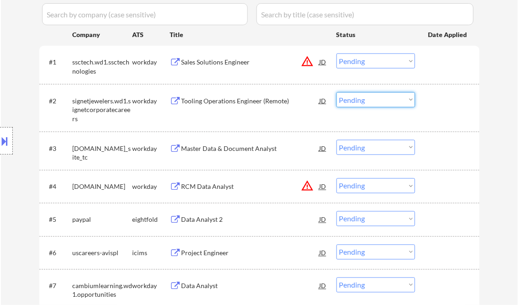
drag, startPoint x: 370, startPoint y: 99, endPoint x: 380, endPoint y: 108, distance: 13.9
click at [371, 99] on select "Choose an option... Pending Applied Excluded (Questions) Excluded (Expired) Exc…" at bounding box center [375, 99] width 79 height 15
click at [336, 92] on select "Choose an option... Pending Applied Excluded (Questions) Excluded (Expired) Exc…" at bounding box center [375, 99] width 79 height 15
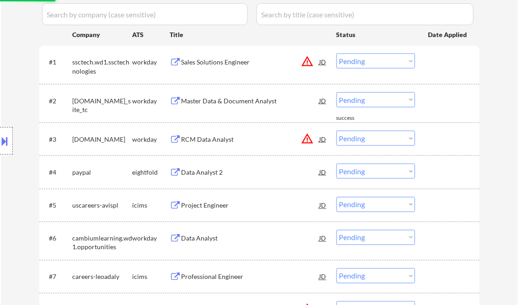
click at [228, 103] on div "Master Data & Document Analyst" at bounding box center [250, 100] width 138 height 9
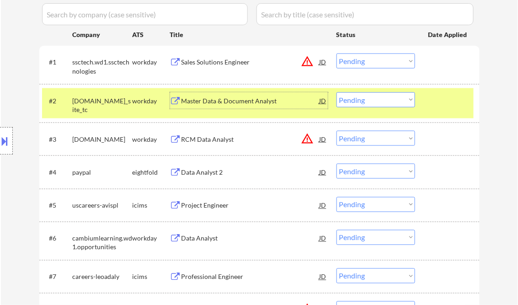
click at [228, 102] on div "Master Data & Document Analyst" at bounding box center [250, 100] width 138 height 9
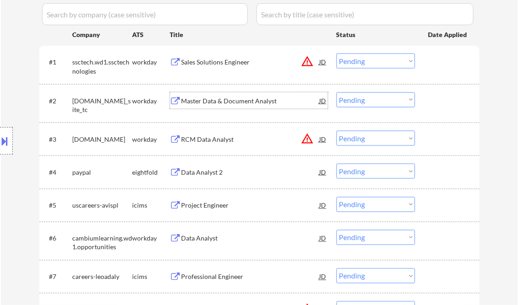
click at [10, 147] on button at bounding box center [5, 140] width 10 height 15
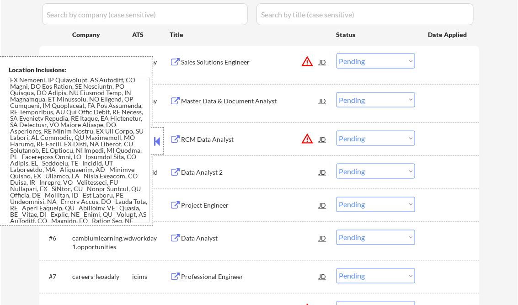
scroll to position [0, 0]
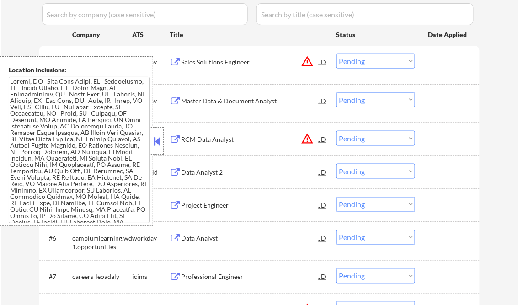
click at [156, 143] on button at bounding box center [157, 141] width 10 height 14
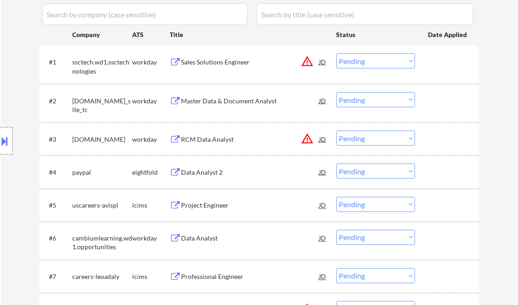
drag, startPoint x: 360, startPoint y: 101, endPoint x: 363, endPoint y: 108, distance: 7.2
click at [360, 101] on select "Choose an option... Pending Applied Excluded (Questions) Excluded (Expired) Exc…" at bounding box center [375, 99] width 79 height 15
click at [336, 92] on select "Choose an option... Pending Applied Excluded (Questions) Excluded (Expired) Exc…" at bounding box center [375, 99] width 79 height 15
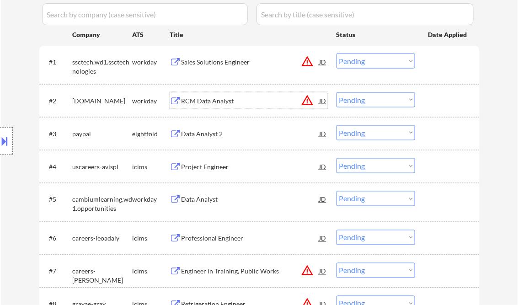
click at [213, 100] on div "RCM Data Analyst" at bounding box center [250, 100] width 138 height 9
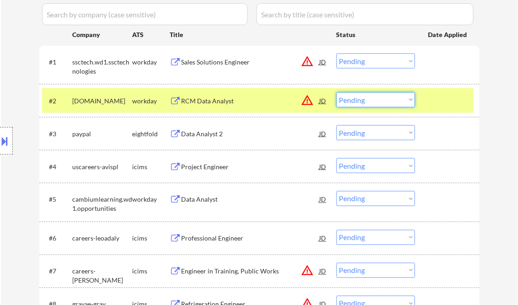
click at [371, 104] on select "Choose an option... Pending Applied Excluded (Questions) Excluded (Expired) Exc…" at bounding box center [375, 99] width 79 height 15
click at [336, 92] on select "Choose an option... Pending Applied Excluded (Questions) Excluded (Expired) Exc…" at bounding box center [375, 99] width 79 height 15
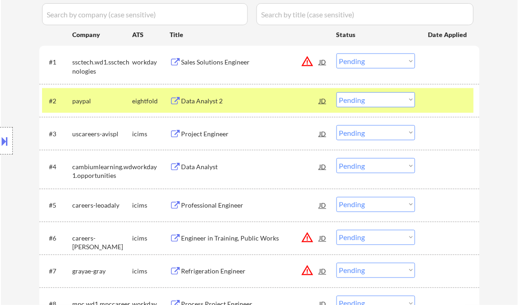
click at [212, 101] on div "Data Analyst 2" at bounding box center [250, 100] width 138 height 9
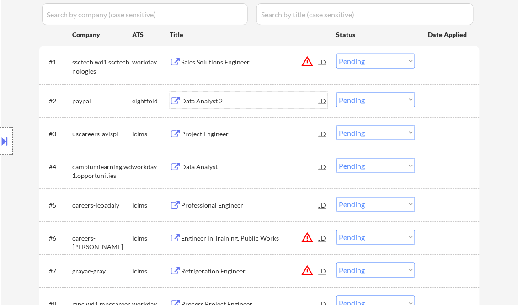
click at [361, 100] on select "Choose an option... Pending Applied Excluded (Questions) Excluded (Expired) Exc…" at bounding box center [375, 99] width 79 height 15
click at [336, 92] on select "Choose an option... Pending Applied Excluded (Questions) Excluded (Expired) Exc…" at bounding box center [375, 99] width 79 height 15
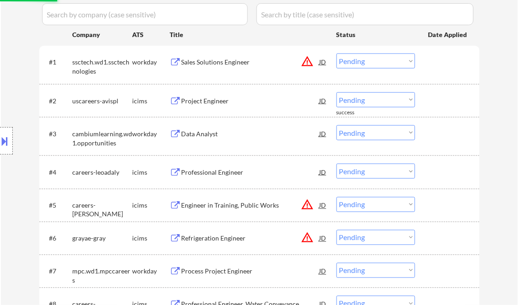
click at [206, 103] on div "Project Engineer" at bounding box center [250, 100] width 138 height 9
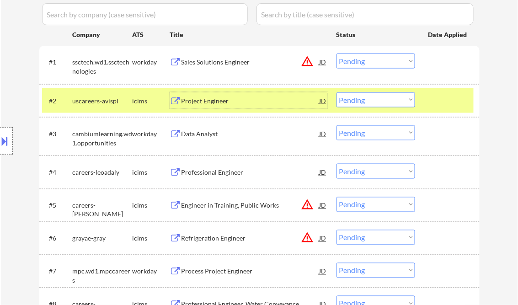
click at [377, 101] on select "Choose an option... Pending Applied Excluded (Questions) Excluded (Expired) Exc…" at bounding box center [375, 99] width 79 height 15
click at [336, 92] on select "Choose an option... Pending Applied Excluded (Questions) Excluded (Expired) Exc…" at bounding box center [375, 99] width 79 height 15
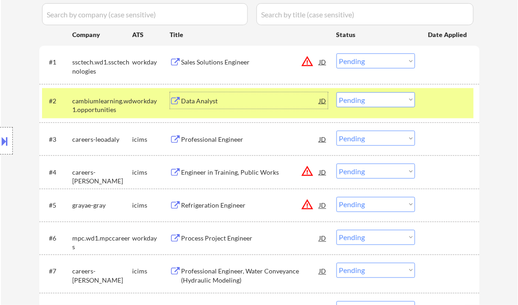
click at [201, 105] on div "Data Analyst" at bounding box center [250, 100] width 138 height 9
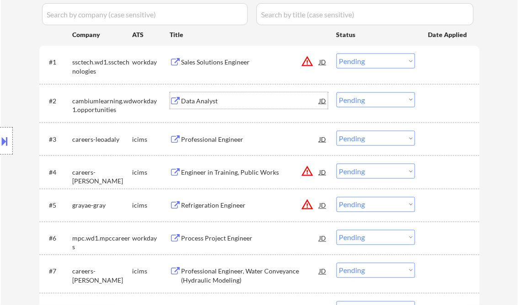
click at [351, 98] on select "Choose an option... Pending Applied Excluded (Questions) Excluded (Expired) Exc…" at bounding box center [375, 99] width 79 height 15
click at [336, 92] on select "Choose an option... Pending Applied Excluded (Questions) Excluded (Expired) Exc…" at bounding box center [375, 99] width 79 height 15
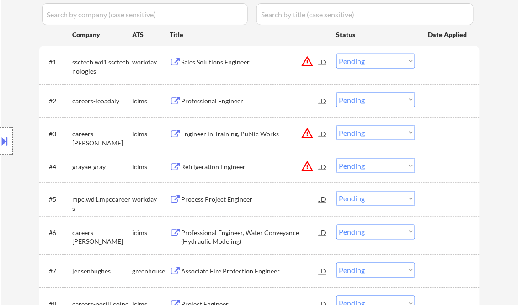
click at [229, 103] on div "Professional Engineer" at bounding box center [250, 100] width 138 height 9
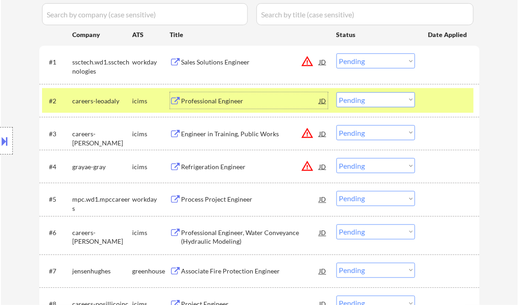
click at [373, 98] on select "Choose an option... Pending Applied Excluded (Questions) Excluded (Expired) Exc…" at bounding box center [375, 99] width 79 height 15
click at [336, 92] on select "Choose an option... Pending Applied Excluded (Questions) Excluded (Expired) Exc…" at bounding box center [375, 99] width 79 height 15
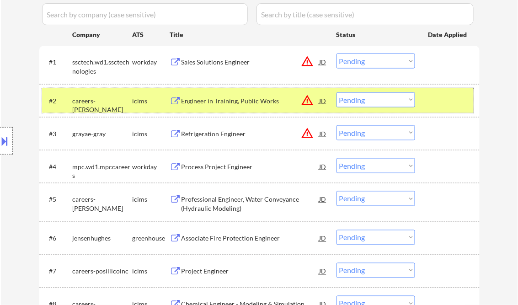
click at [218, 90] on div "#2 careers-lan icims Engineer in Training, Public Works JD warning_amber Choose…" at bounding box center [257, 100] width 431 height 25
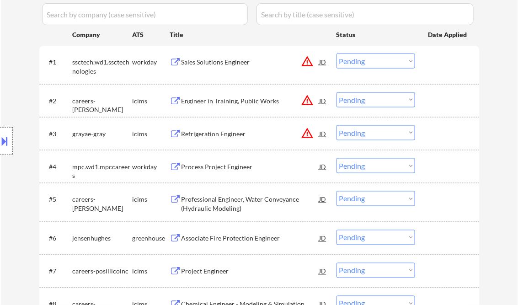
click at [218, 97] on div "Engineer in Training, Public Works" at bounding box center [250, 100] width 138 height 9
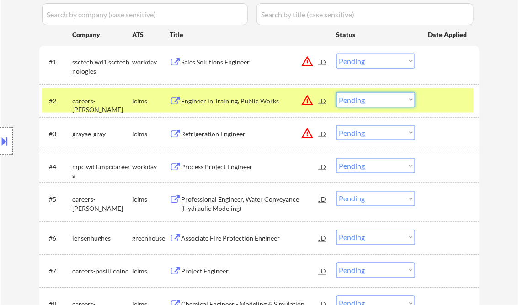
drag, startPoint x: 368, startPoint y: 100, endPoint x: 375, endPoint y: 107, distance: 9.7
click at [368, 100] on select "Choose an option... Pending Applied Excluded (Questions) Excluded (Expired) Exc…" at bounding box center [375, 99] width 79 height 15
click at [336, 92] on select "Choose an option... Pending Applied Excluded (Questions) Excluded (Expired) Exc…" at bounding box center [375, 99] width 79 height 15
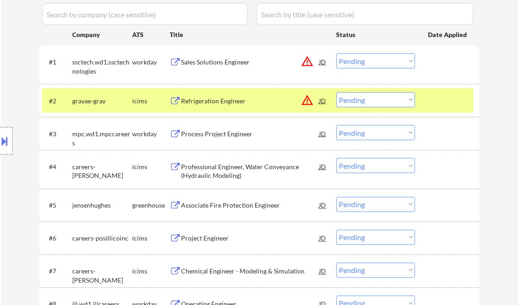
click at [221, 98] on div "Refrigeration Engineer" at bounding box center [250, 100] width 138 height 9
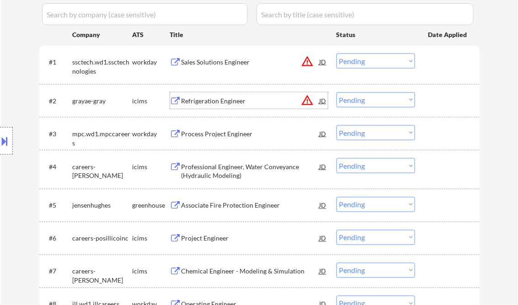
click at [367, 104] on select "Choose an option... Pending Applied Excluded (Questions) Excluded (Expired) Exc…" at bounding box center [375, 99] width 79 height 15
click at [336, 92] on select "Choose an option... Pending Applied Excluded (Questions) Excluded (Expired) Exc…" at bounding box center [375, 99] width 79 height 15
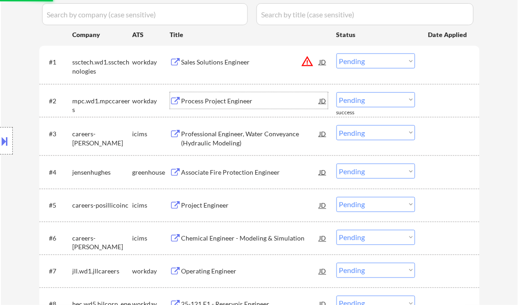
click at [221, 104] on div "Process Project Engineer" at bounding box center [250, 100] width 138 height 9
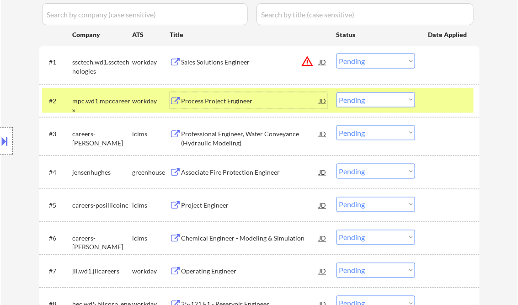
click at [379, 104] on select "Choose an option... Pending Applied Excluded (Questions) Excluded (Expired) Exc…" at bounding box center [375, 99] width 79 height 15
click at [336, 92] on select "Choose an option... Pending Applied Excluded (Questions) Excluded (Expired) Exc…" at bounding box center [375, 99] width 79 height 15
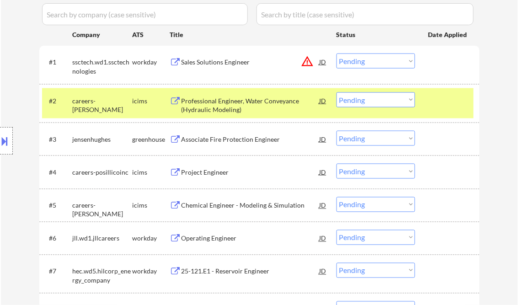
click at [239, 105] on div "Professional Engineer, Water Conveyance (Hydraulic Modeling)" at bounding box center [250, 105] width 138 height 18
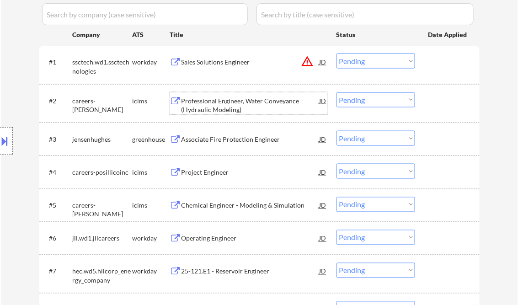
click at [355, 100] on select "Choose an option... Pending Applied Excluded (Questions) Excluded (Expired) Exc…" at bounding box center [375, 99] width 79 height 15
click at [336, 92] on select "Choose an option... Pending Applied Excluded (Questions) Excluded (Expired) Exc…" at bounding box center [375, 99] width 79 height 15
select select ""pending""
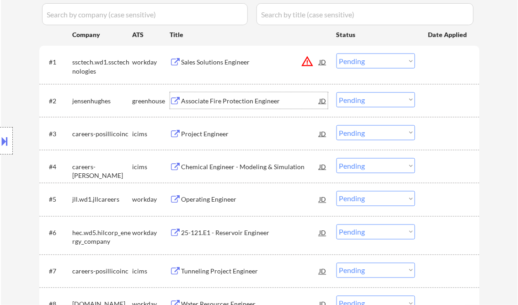
click at [229, 103] on div "Associate Fire Protection Engineer" at bounding box center [250, 100] width 138 height 9
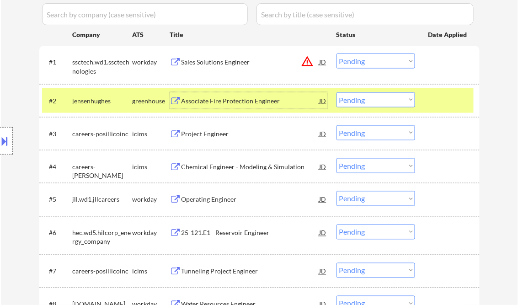
click at [206, 129] on div "Project Engineer" at bounding box center [250, 133] width 138 height 16
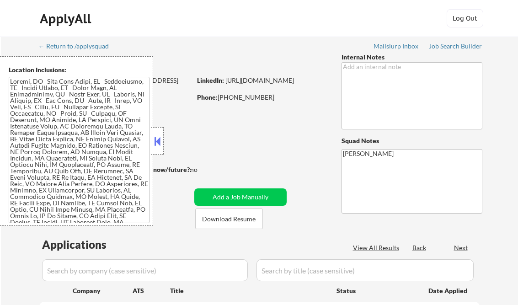
scroll to position [146, 0]
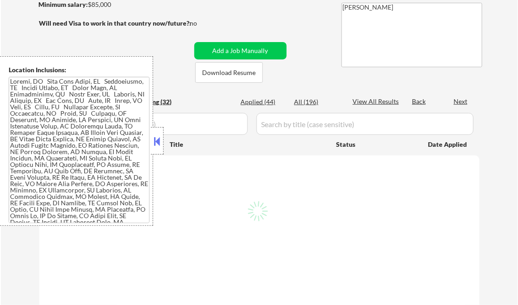
select select ""pending""
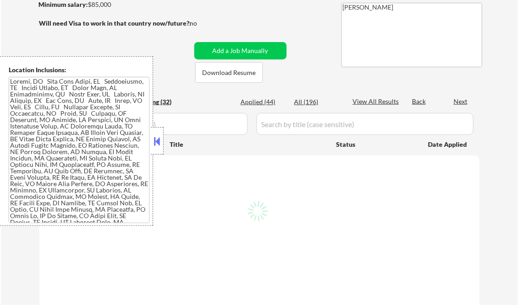
select select ""pending""
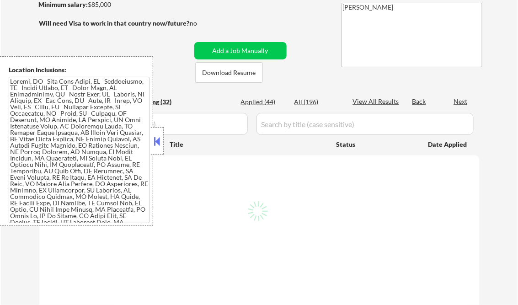
select select ""pending""
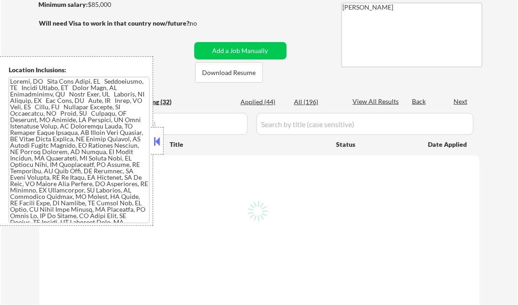
select select ""pending""
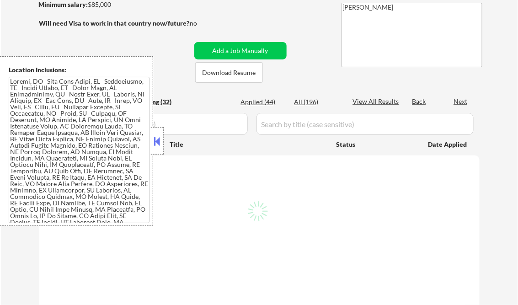
select select ""pending""
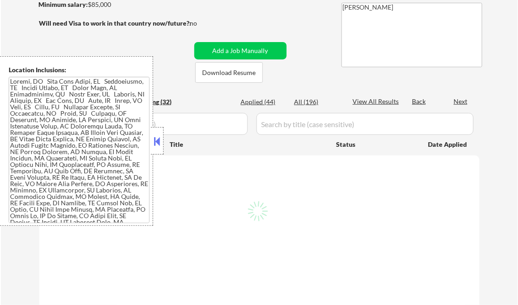
select select ""pending""
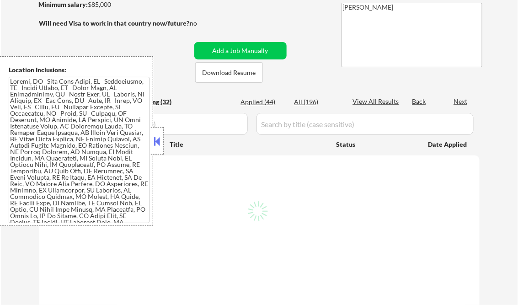
select select ""pending""
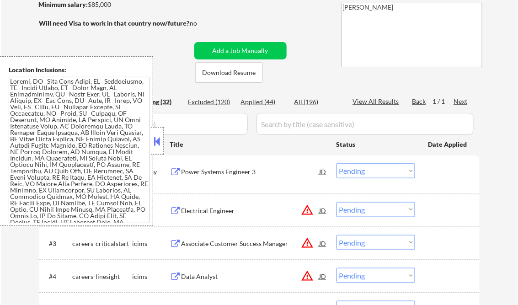
click at [155, 141] on button at bounding box center [157, 141] width 10 height 14
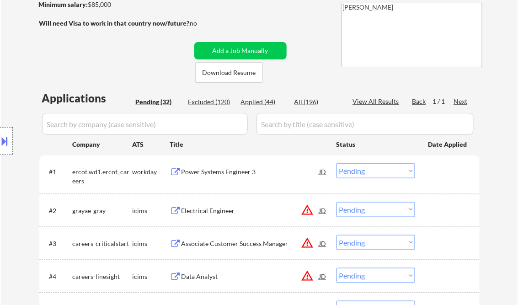
scroll to position [37, 0]
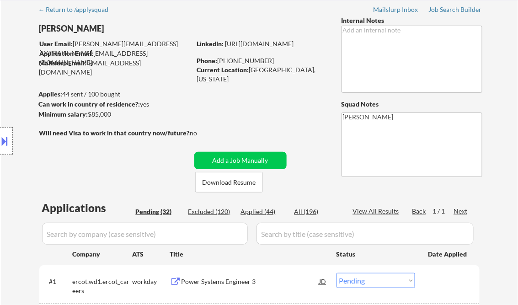
click at [373, 211] on div "View All Results" at bounding box center [377, 211] width 49 height 9
click at [263, 209] on div "Applied (44)" at bounding box center [264, 211] width 46 height 9
select select ""applied""
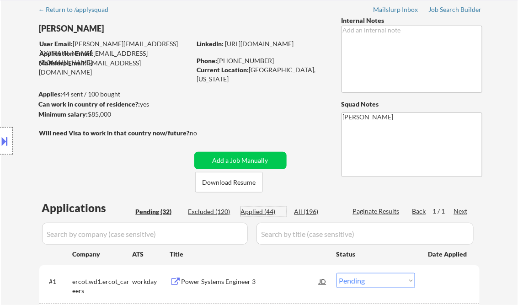
select select ""applied""
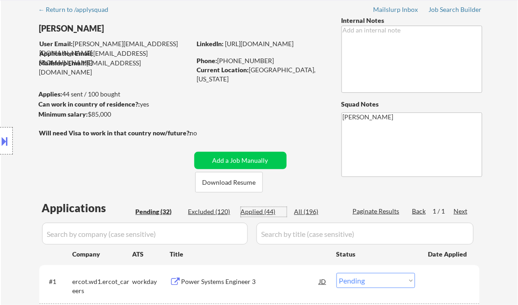
select select ""applied""
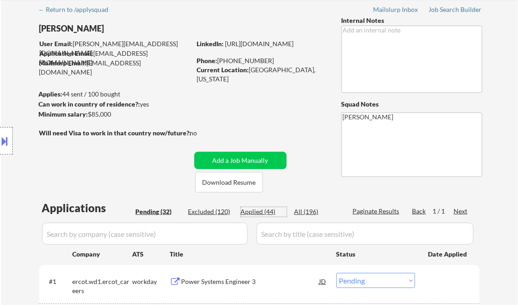
select select ""applied""
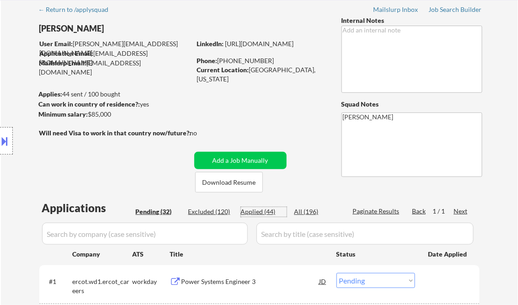
select select ""applied""
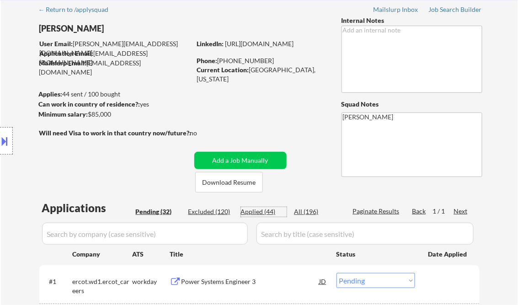
select select ""applied""
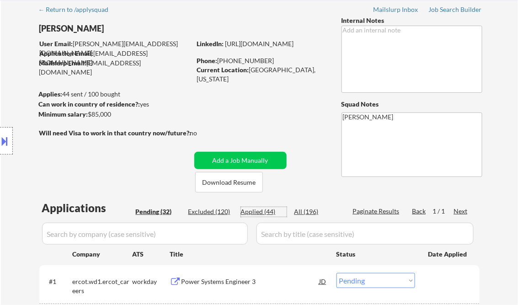
select select ""applied""
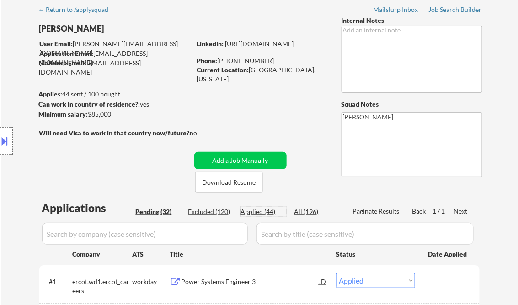
select select ""applied""
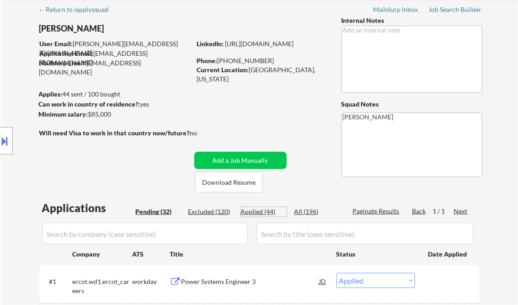
select select ""applied""
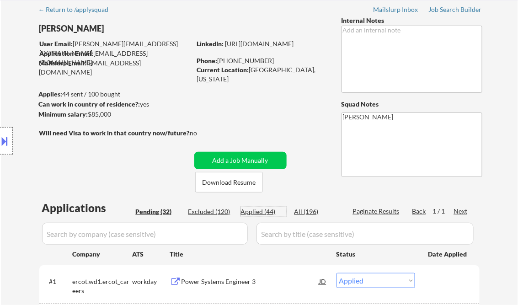
select select ""applied""
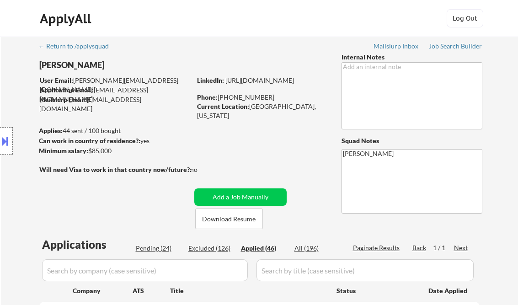
select select ""applied""
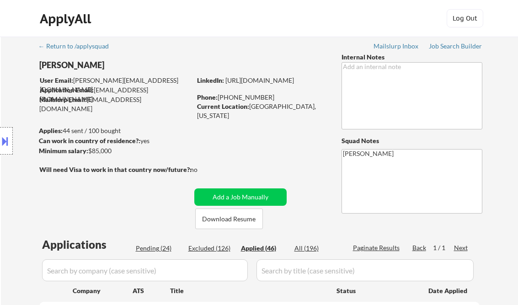
select select ""applied""
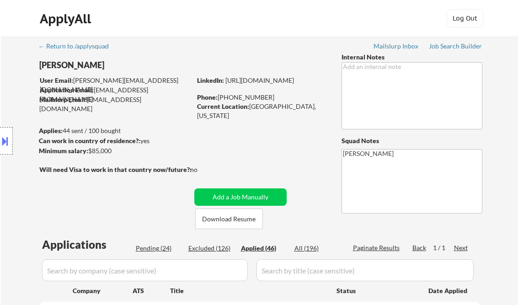
select select ""applied""
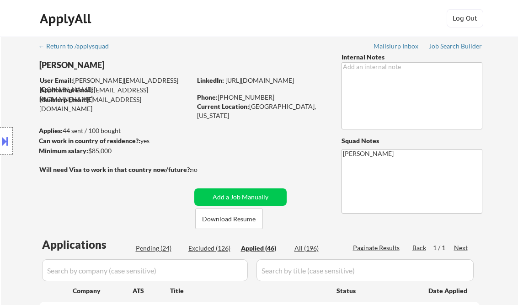
select select ""applied""
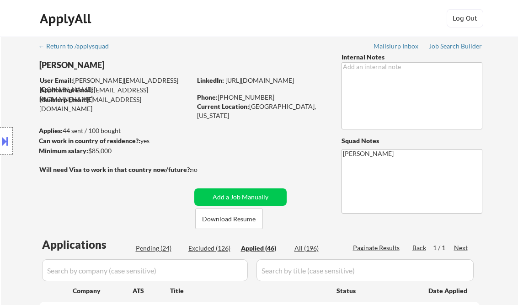
select select ""applied""
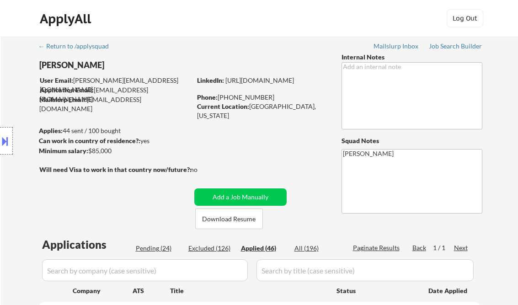
select select ""applied""
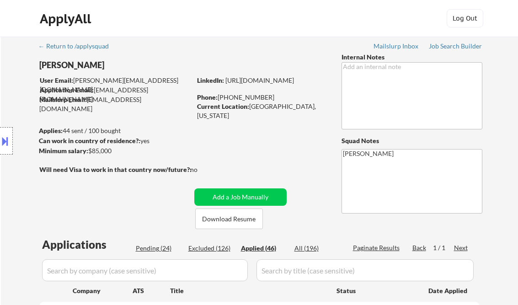
select select ""applied""
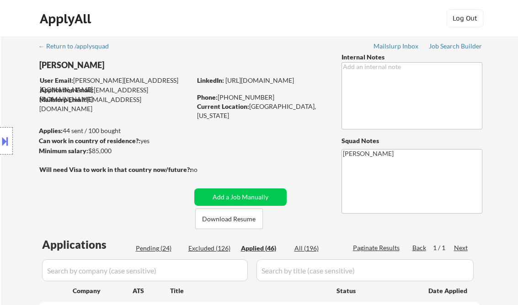
select select ""applied""
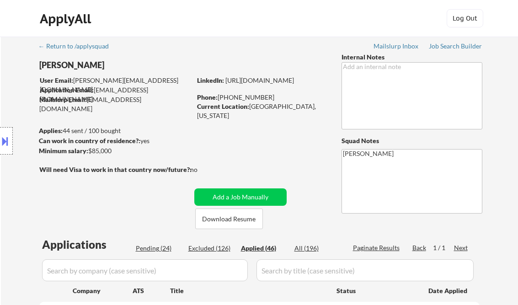
select select ""applied""
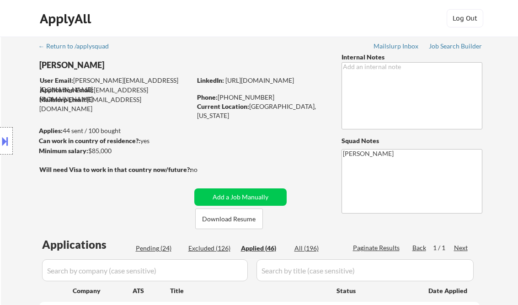
select select ""applied""
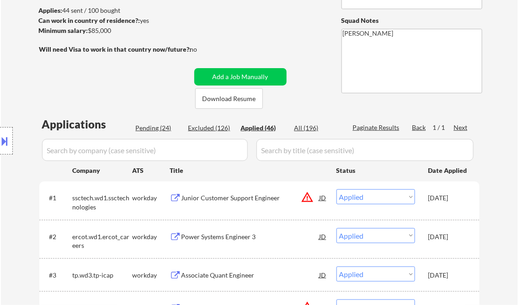
scroll to position [146, 0]
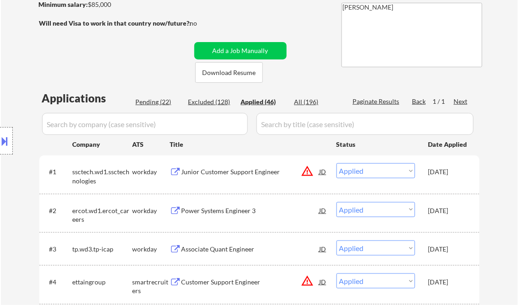
select select ""applied""
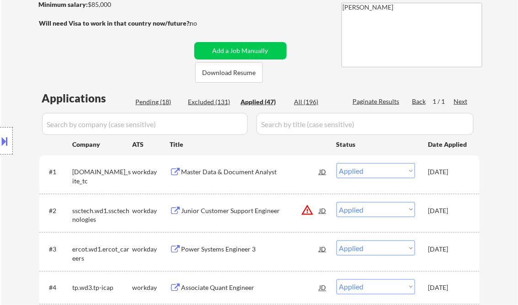
select select ""applied""
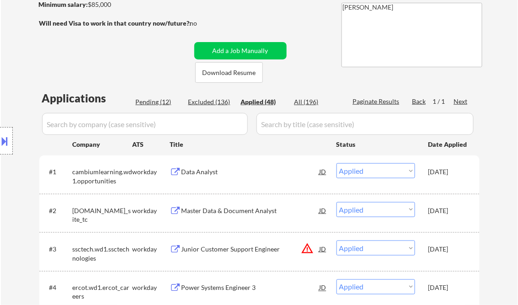
scroll to position [424, 0]
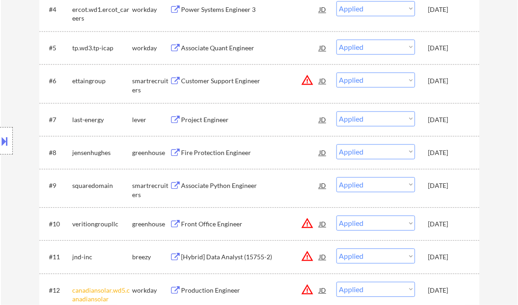
select select ""applied""
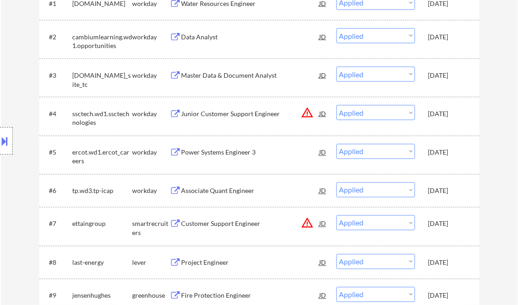
scroll to position [205, 0]
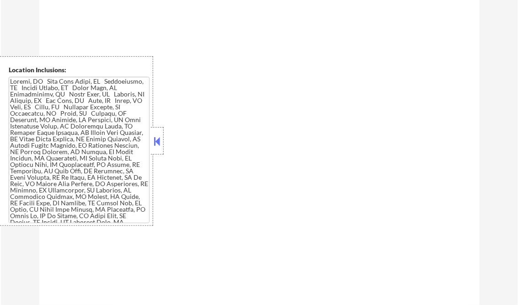
scroll to position [424, 0]
select select ""pending""
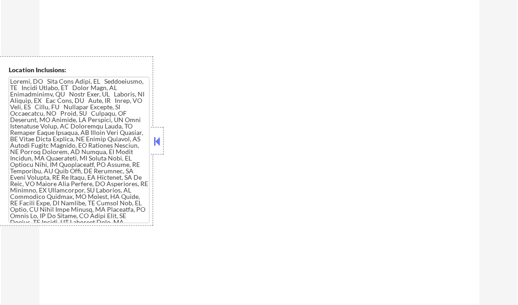
select select ""pending""
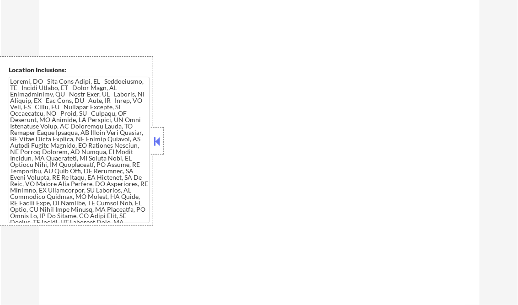
select select ""pending""
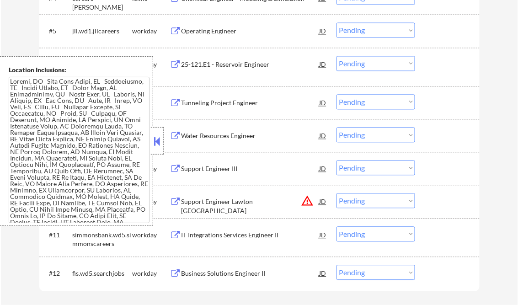
click at [159, 135] on button at bounding box center [157, 141] width 10 height 14
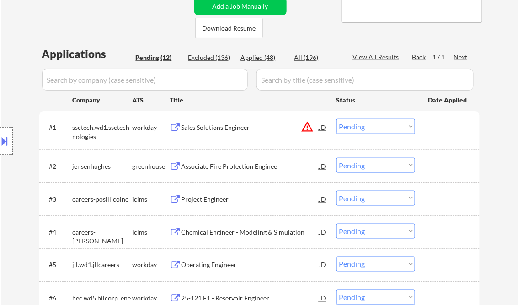
scroll to position [205, 0]
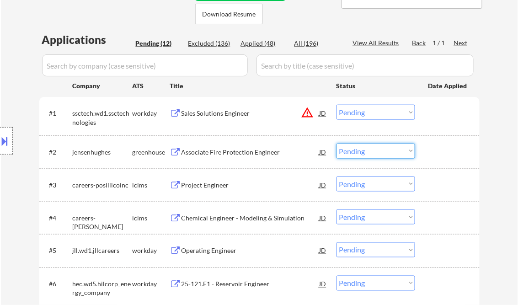
drag, startPoint x: 365, startPoint y: 152, endPoint x: 370, endPoint y: 157, distance: 7.4
click at [365, 152] on select "Choose an option... Pending Applied Excluded (Questions) Excluded (Expired) Exc…" at bounding box center [375, 150] width 79 height 15
click at [262, 192] on div "Project Engineer" at bounding box center [250, 184] width 138 height 16
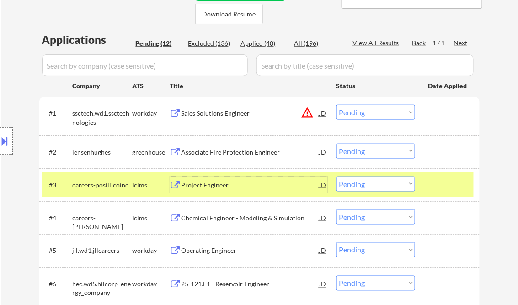
click at [385, 185] on select "Choose an option... Pending Applied Excluded (Questions) Excluded (Expired) Exc…" at bounding box center [375, 183] width 79 height 15
click at [336, 176] on select "Choose an option... Pending Applied Excluded (Questions) Excluded (Expired) Exc…" at bounding box center [375, 183] width 79 height 15
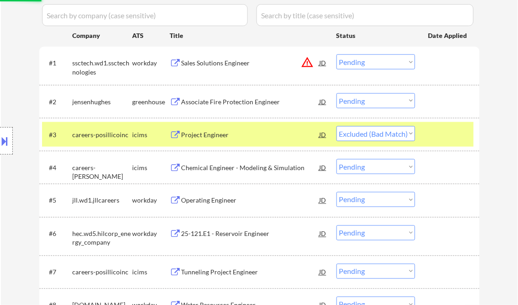
scroll to position [278, 0]
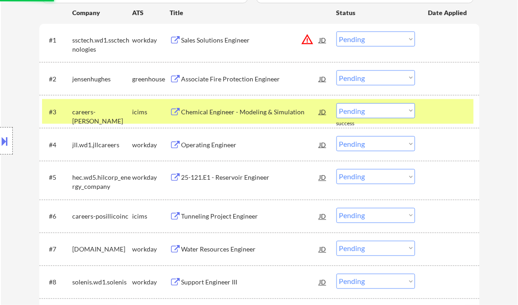
click at [208, 116] on div "Chemical Engineer - Modeling & Simulation" at bounding box center [250, 111] width 138 height 16
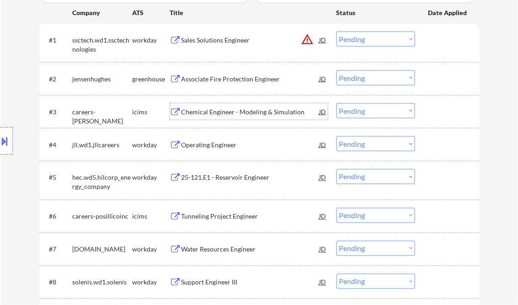
drag, startPoint x: 361, startPoint y: 108, endPoint x: 367, endPoint y: 112, distance: 7.6
click at [362, 108] on select "Choose an option... Pending Applied Excluded (Questions) Excluded (Expired) Exc…" at bounding box center [375, 110] width 79 height 15
click at [336, 103] on select "Choose an option... Pending Applied Excluded (Questions) Excluded (Expired) Exc…" at bounding box center [375, 110] width 79 height 15
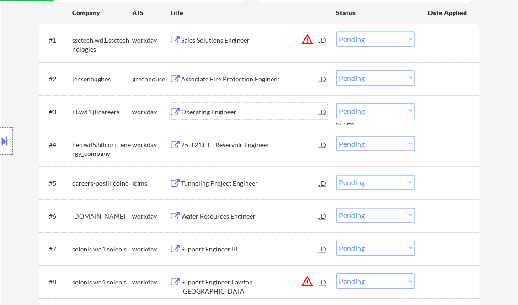
click at [221, 109] on div "Operating Engineer" at bounding box center [250, 111] width 138 height 9
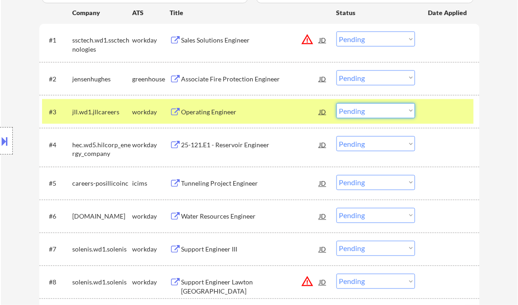
drag, startPoint x: 359, startPoint y: 111, endPoint x: 378, endPoint y: 119, distance: 20.9
click at [360, 111] on select "Choose an option... Pending Applied Excluded (Questions) Excluded (Expired) Exc…" at bounding box center [375, 110] width 79 height 15
click at [336, 103] on select "Choose an option... Pending Applied Excluded (Questions) Excluded (Expired) Exc…" at bounding box center [375, 110] width 79 height 15
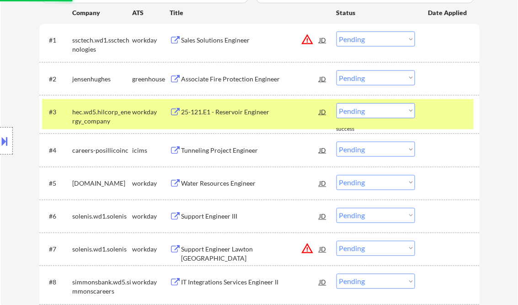
click at [214, 112] on div "25-121.E1 - Reservoir Engineer" at bounding box center [250, 111] width 138 height 9
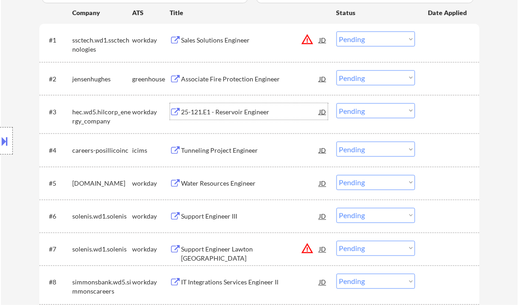
click at [360, 111] on select "Choose an option... Pending Applied Excluded (Questions) Excluded (Expired) Exc…" at bounding box center [375, 110] width 79 height 15
click at [336, 103] on select "Choose an option... Pending Applied Excluded (Questions) Excluded (Expired) Exc…" at bounding box center [375, 110] width 79 height 15
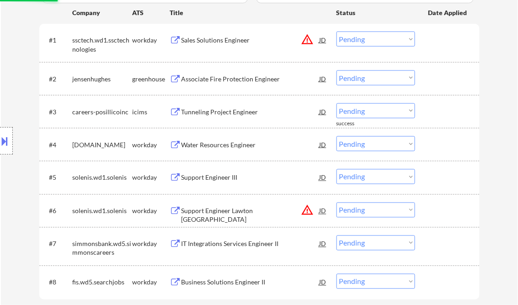
click at [226, 113] on div "Tunneling Project Engineer" at bounding box center [250, 111] width 138 height 9
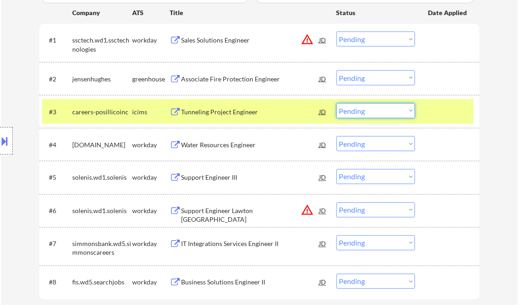
click at [388, 110] on select "Choose an option... Pending Applied Excluded (Questions) Excluded (Expired) Exc…" at bounding box center [375, 110] width 79 height 15
click at [336, 103] on select "Choose an option... Pending Applied Excluded (Questions) Excluded (Expired) Exc…" at bounding box center [375, 110] width 79 height 15
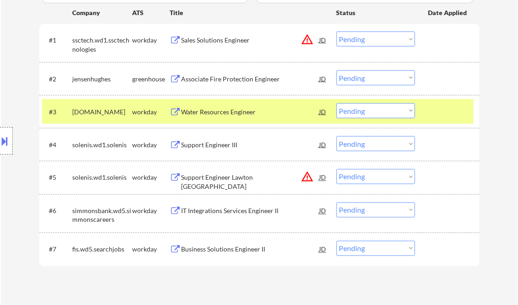
click at [225, 109] on div "Water Resources Engineer" at bounding box center [250, 111] width 138 height 9
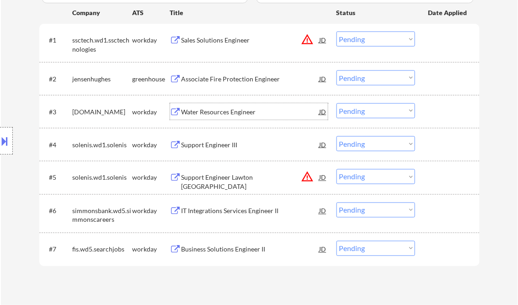
click at [223, 112] on div "Water Resources Engineer" at bounding box center [250, 111] width 138 height 9
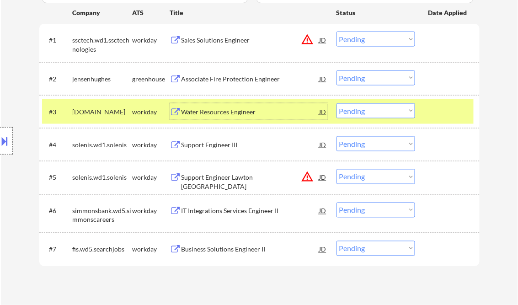
click at [1, 144] on button at bounding box center [5, 140] width 10 height 15
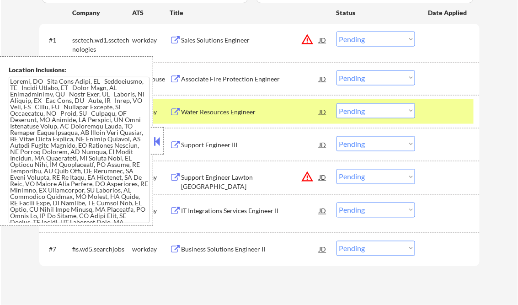
click at [157, 147] on button at bounding box center [157, 141] width 10 height 14
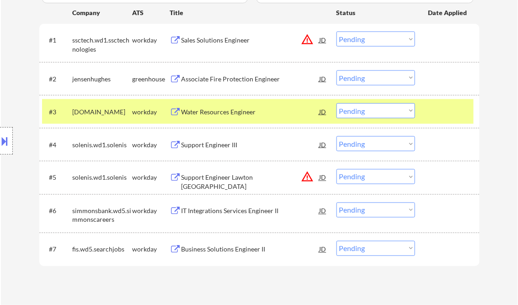
click at [367, 113] on select "Choose an option... Pending Applied Excluded (Questions) Excluded (Expired) Exc…" at bounding box center [375, 110] width 79 height 15
click at [336, 103] on select "Choose an option... Pending Applied Excluded (Questions) Excluded (Expired) Exc…" at bounding box center [375, 110] width 79 height 15
click at [489, 140] on div "← Return to /applysquad Mailslurp Inbox Job Search Builder [PERSON_NAME] User E…" at bounding box center [259, 32] width 517 height 547
select select ""pending""
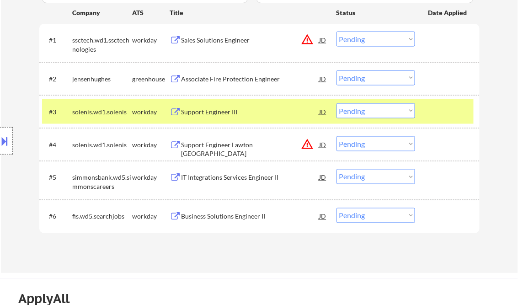
scroll to position [132, 0]
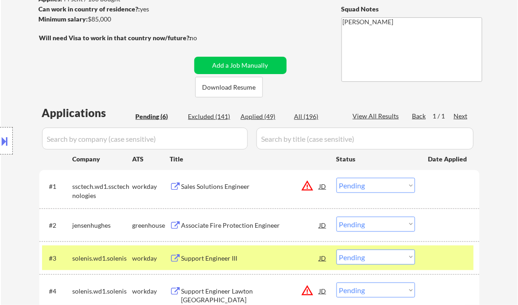
click at [217, 119] on div "Excluded (141)" at bounding box center [211, 116] width 46 height 9
select select ""excluded__expired_""
select select ""excluded__bad_match_""
select select ""excluded__location_""
select select ""excluded""
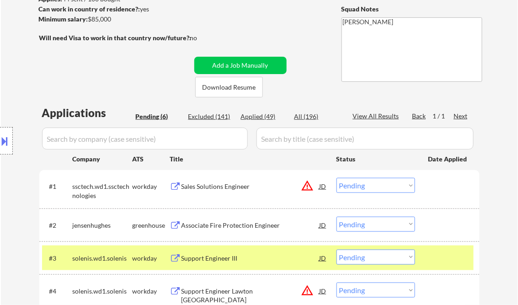
select select ""excluded__salary_""
select select ""excluded__location_""
select select ""excluded__salary_""
select select ""excluded__expired_""
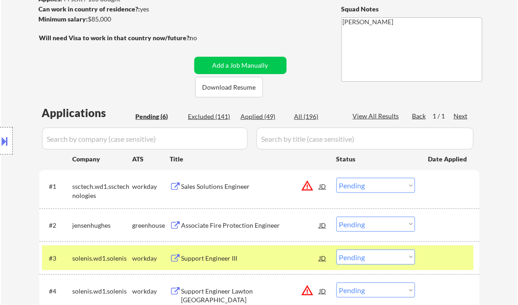
select select ""excluded""
select select ""excluded__expired_""
select select ""excluded__salary_""
select select ""excluded__expired_""
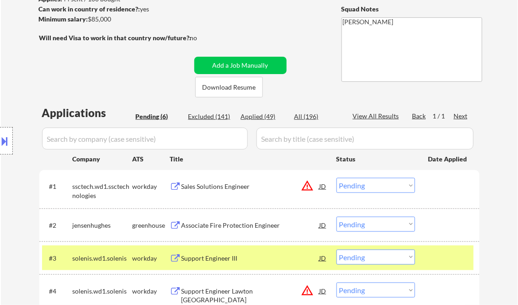
select select ""excluded__bad_match_""
select select ""excluded__salary_""
select select ""excluded__expired_""
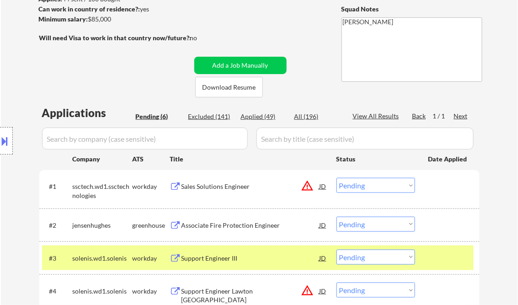
select select ""excluded__salary_""
select select ""excluded__expired_""
select select ""excluded__location_""
select select ""excluded__expired_""
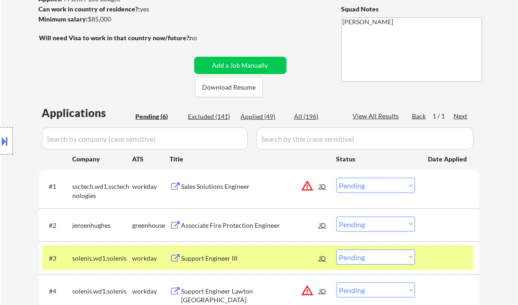
select select ""excluded__expired_""
select select ""excluded""
select select ""excluded__expired_""
select select ""excluded__location_""
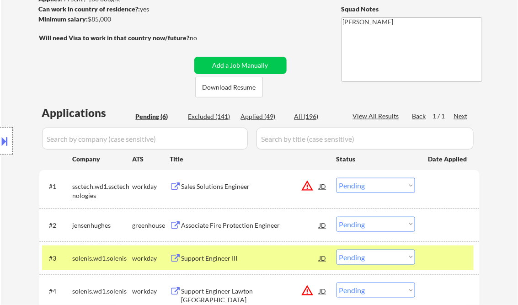
select select ""excluded__bad_match_""
select select ""excluded__location_""
select select ""excluded""
select select ""excluded__salary_""
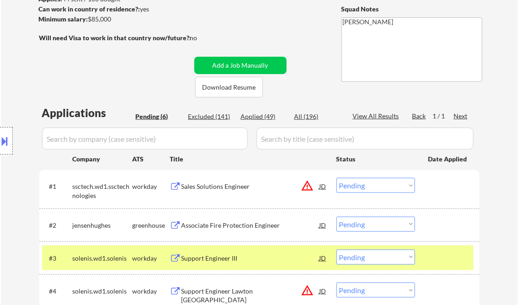
select select ""excluded__expired_""
select select ""excluded__bad_match_""
select select ""excluded""
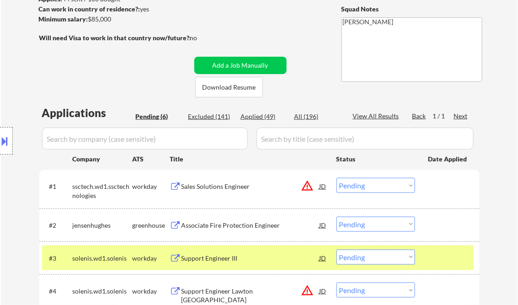
select select ""excluded__expired_""
select select ""excluded__other_""
select select ""excluded__bad_match_""
select select ""excluded__expired_""
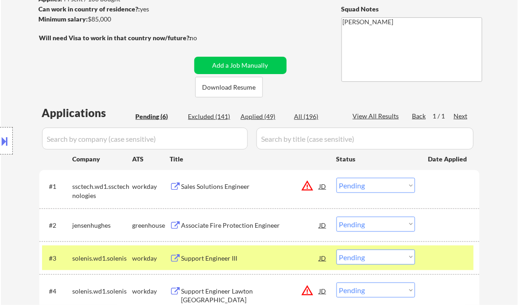
select select ""excluded__bad_match_""
select select ""excluded__expired_""
select select ""excluded__bad_match_""
select select ""excluded""
select select ""excluded__bad_match_""
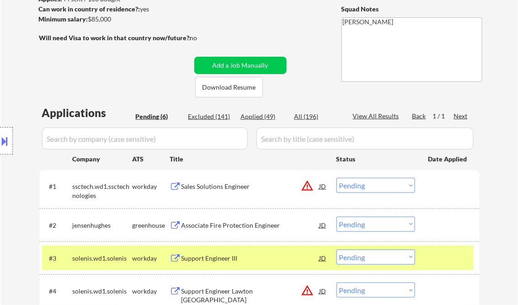
select select ""excluded""
select select ""excluded__expired_""
select select ""excluded__bad_match_""
select select ""excluded__location_""
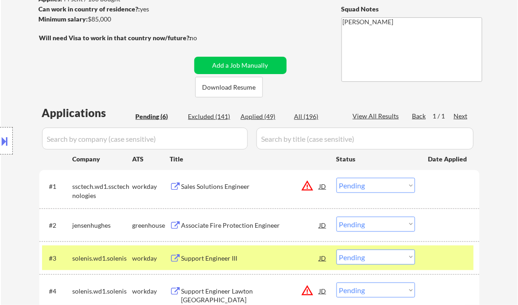
select select ""excluded__location_""
select select ""excluded__salary_""
select select ""excluded__bad_match_""
select select ""excluded__other_""
select select ""excluded__expired_""
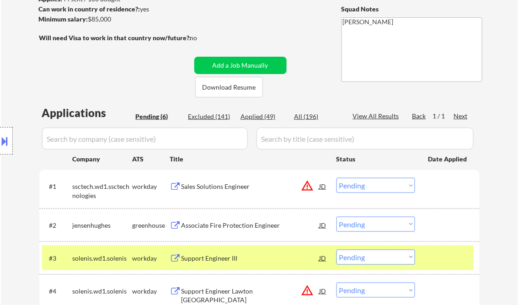
select select ""excluded__expired_""
select select ""excluded__bad_match_""
select select ""excluded__expired_""
select select ""excluded""
select select ""excluded__expired_""
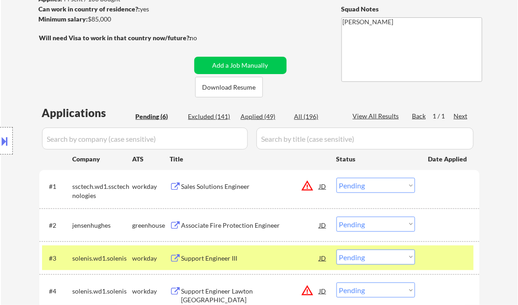
select select ""excluded__bad_match_""
select select ""excluded__expired_""
select select ""excluded__bad_match_""
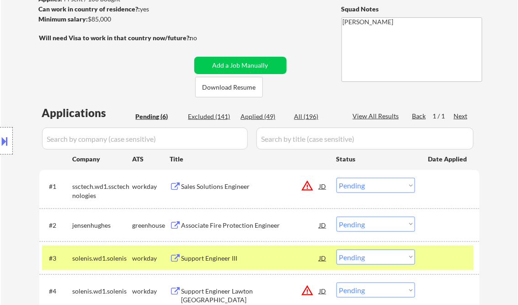
select select ""excluded__expired_""
select select ""excluded__salary_""
select select ""excluded""
select select ""excluded__expired_""
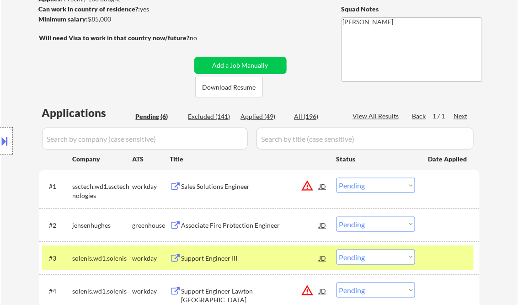
select select ""excluded__location_""
select select ""excluded""
select select ""excluded__expired_""
select select ""excluded""
select select ""excluded__bad_match_""
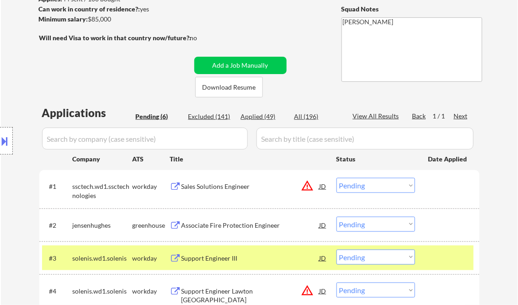
select select ""excluded__expired_""
select select ""excluded""
select select ""excluded__bad_match_""
select select ""excluded__other_""
select select ""excluded__salary_""
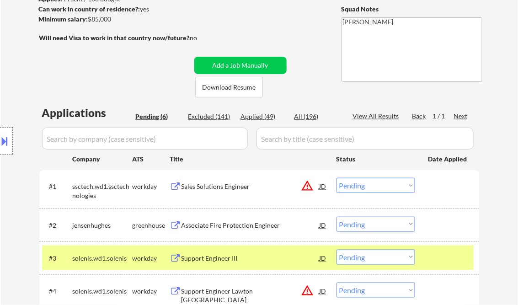
select select ""excluded__bad_match_""
select select ""excluded__location_""
select select ""excluded__bad_match_""
select select ""excluded__location_""
select select ""excluded__expired_""
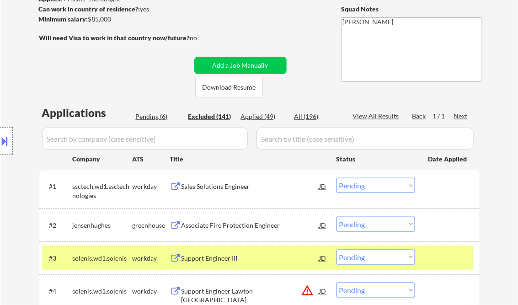
select select ""excluded__expired_""
select select ""excluded__bad_match_""
select select ""excluded__expired_""
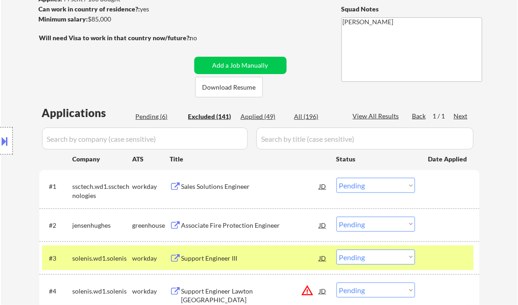
select select ""excluded__expired_""
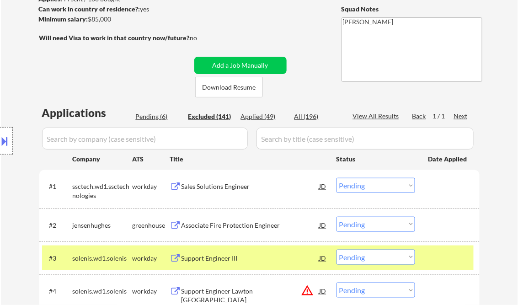
select select ""excluded__expired_""
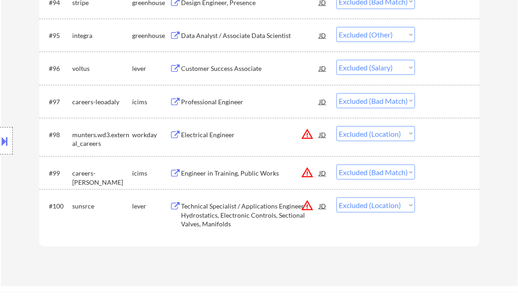
scroll to position [3579, 0]
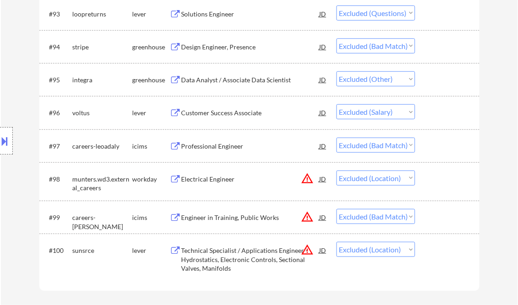
click at [409, 217] on select "Choose an option... Pending Applied Excluded (Questions) Excluded (Expired) Exc…" at bounding box center [375, 216] width 79 height 15
click at [336, 209] on select "Choose an option... Pending Applied Excluded (Questions) Excluded (Expired) Exc…" at bounding box center [375, 216] width 79 height 15
select select ""excluded__location_""
select select ""excluded__expired_""
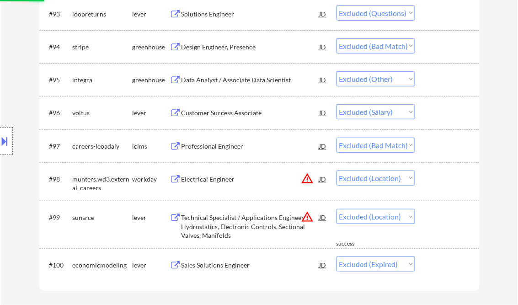
click at [412, 147] on select "Choose an option... Pending Applied Excluded (Questions) Excluded (Expired) Exc…" at bounding box center [375, 145] width 79 height 15
click at [336, 138] on select "Choose an option... Pending Applied Excluded (Questions) Excluded (Expired) Exc…" at bounding box center [375, 145] width 79 height 15
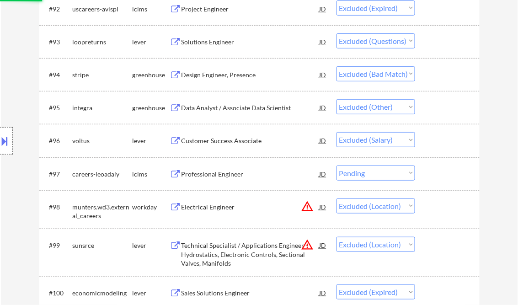
scroll to position [3543, 0]
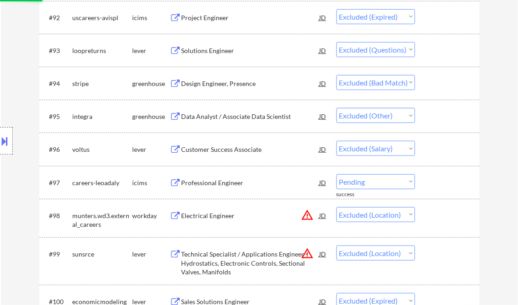
click at [408, 85] on select "Choose an option... Pending Applied Excluded (Questions) Excluded (Expired) Exc…" at bounding box center [375, 82] width 79 height 15
select select ""excluded__location_""
select select ""excluded__expired_""
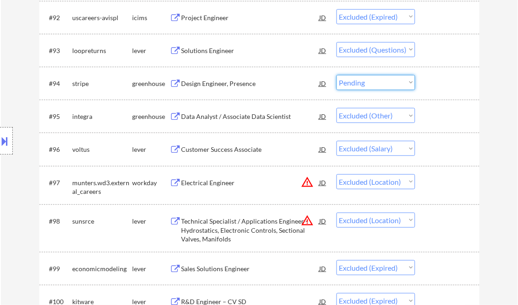
click at [336, 75] on select "Choose an option... Pending Applied Excluded (Questions) Excluded (Expired) Exc…" at bounding box center [375, 82] width 79 height 15
select select ""excluded__other_""
select select ""excluded__salary_""
select select ""excluded__location_""
select select ""excluded__expired_""
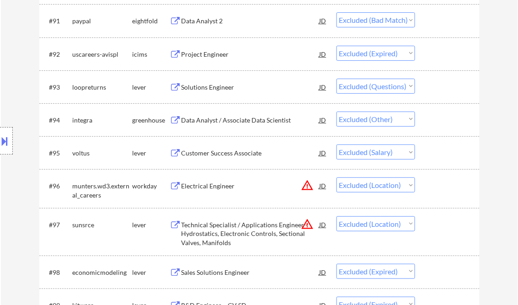
scroll to position [3470, 0]
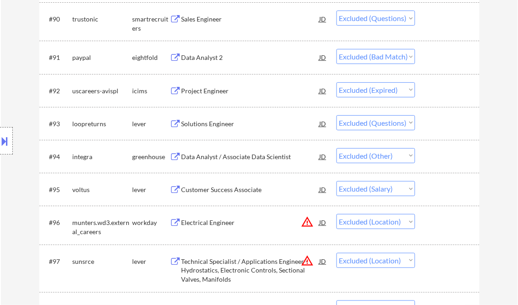
click at [391, 56] on select "Choose an option... Pending Applied Excluded (Questions) Excluded (Expired) Exc…" at bounding box center [375, 56] width 79 height 15
click at [336, 49] on select "Choose an option... Pending Applied Excluded (Questions) Excluded (Expired) Exc…" at bounding box center [375, 56] width 79 height 15
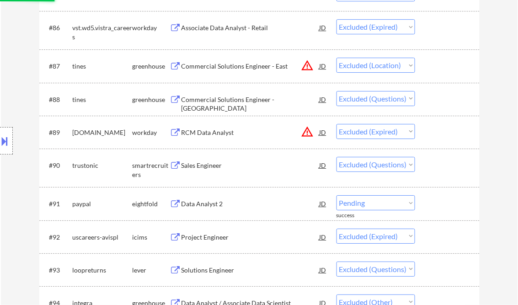
select select ""excluded__expired_""
select select ""excluded""
select select ""excluded__other_""
select select ""excluded__salary_""
select select ""excluded__location_""
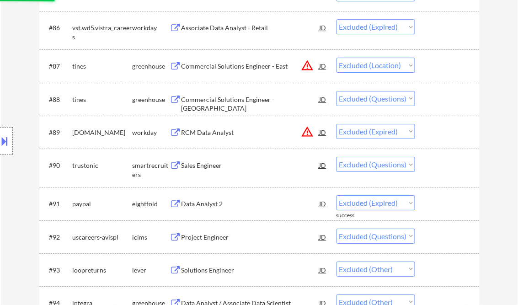
select select ""excluded__expired_""
select select ""excluded__bad_match_""
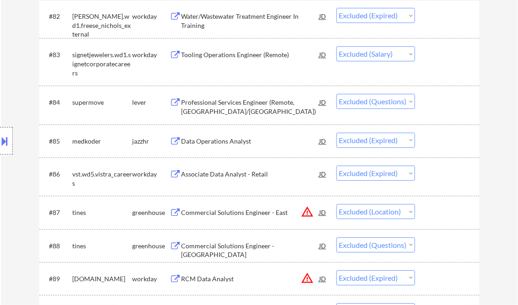
scroll to position [3104, 0]
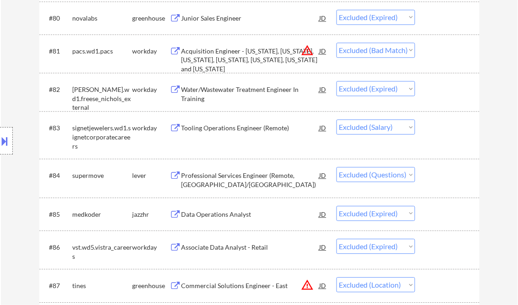
drag, startPoint x: 377, startPoint y: 50, endPoint x: 380, endPoint y: 55, distance: 5.3
click at [377, 50] on select "Choose an option... Pending Applied Excluded (Questions) Excluded (Expired) Exc…" at bounding box center [375, 50] width 79 height 15
click at [336, 43] on select "Choose an option... Pending Applied Excluded (Questions) Excluded (Expired) Exc…" at bounding box center [375, 50] width 79 height 15
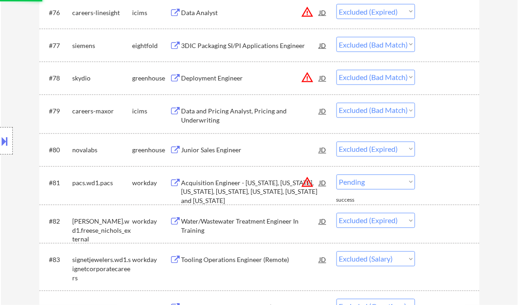
scroll to position [2958, 0]
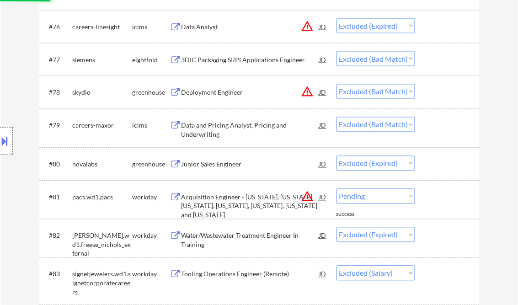
select select ""excluded__expired_""
select select ""excluded__salary_""
select select ""excluded""
select select ""excluded__expired_""
select select ""excluded__location_""
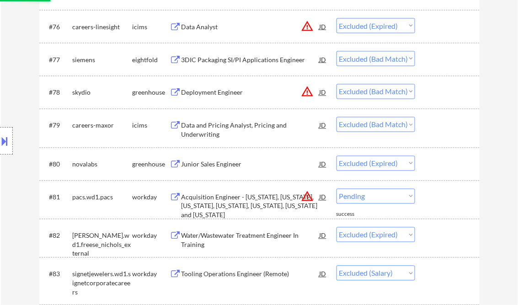
select select ""excluded""
select select ""excluded__expired_""
select select ""excluded""
select select ""excluded__expired_""
select select ""excluded""
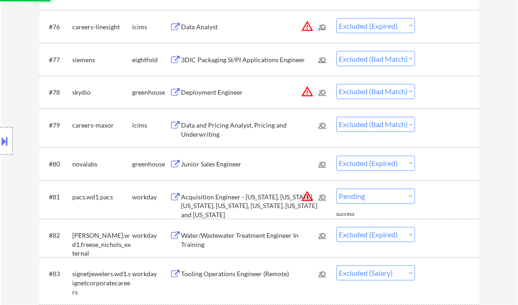
select select ""excluded__other_""
select select ""excluded__salary_""
select select ""excluded__location_""
select select ""excluded__expired_""
select select ""excluded__bad_match_""
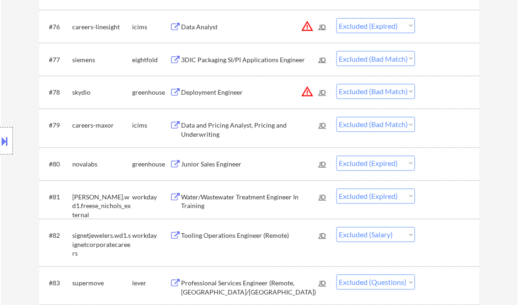
click at [396, 124] on select "Choose an option... Pending Applied Excluded (Questions) Excluded (Expired) Exc…" at bounding box center [375, 124] width 79 height 15
click at [336, 117] on select "Choose an option... Pending Applied Excluded (Questions) Excluded (Expired) Exc…" at bounding box center [375, 124] width 79 height 15
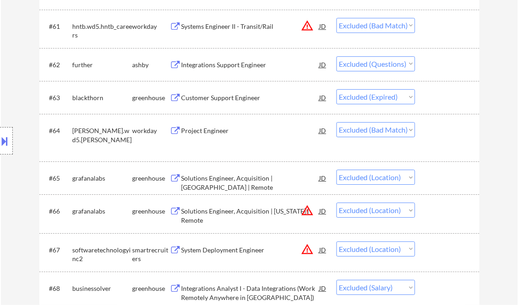
scroll to position [2409, 0]
click at [404, 128] on select "Choose an option... Pending Applied Excluded (Questions) Excluded (Expired) Exc…" at bounding box center [375, 129] width 79 height 15
select select ""excluded__expired_""
select select ""excluded__salary_""
select select ""excluded""
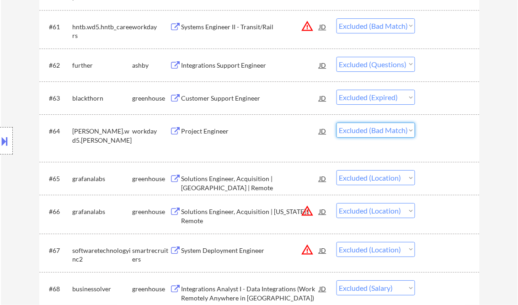
select select ""excluded__expired_""
select select ""excluded__location_""
select select ""excluded""
select select ""excluded__expired_""
select select ""excluded""
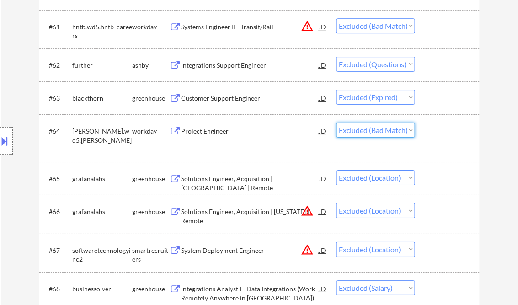
select select ""excluded__expired_""
select select ""excluded""
select select ""excluded__other_""
select select ""excluded__salary_""
select select ""excluded__location_""
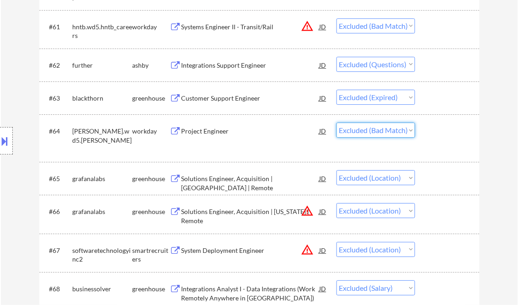
select select ""excluded__expired_""
select select ""excluded__bad_match_""
click at [336, 122] on select "Choose an option... Pending Applied Excluded (Questions) Excluded (Expired) Exc…" at bounding box center [375, 129] width 79 height 15
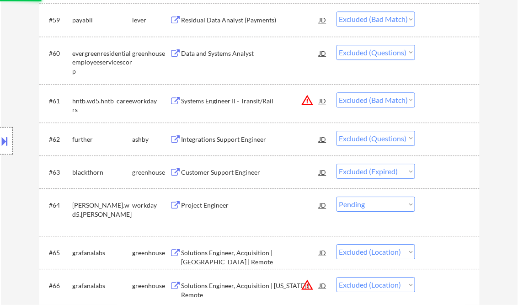
scroll to position [2300, 0]
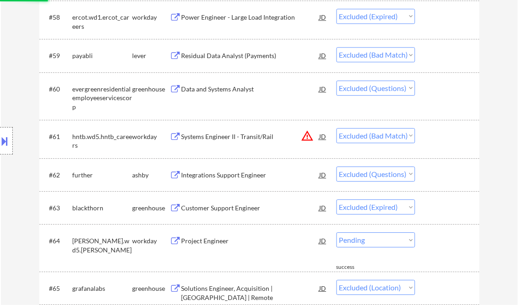
select select ""excluded__location_""
select select ""excluded__salary_""
select select ""excluded__bad_match_""
select select ""excluded__other_""
select select ""excluded__expired_""
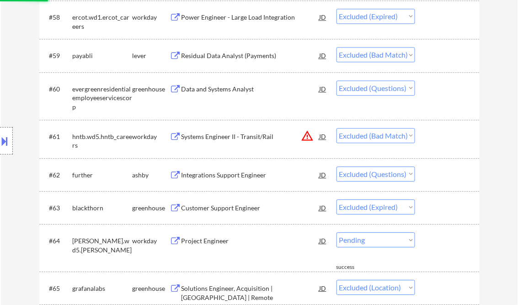
select select ""excluded__bad_match_""
select select ""excluded__expired_""
select select ""excluded""
select select ""excluded__expired_""
select select ""excluded__bad_match_""
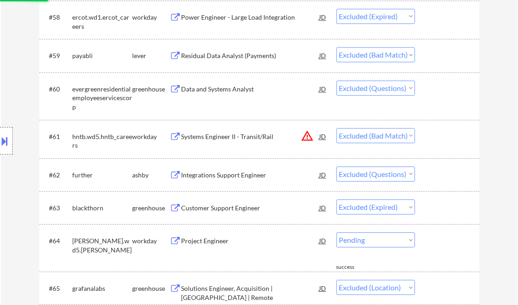
select select ""excluded__expired_""
select select ""excluded__salary_""
select select ""excluded""
select select ""excluded__expired_""
select select ""excluded__location_""
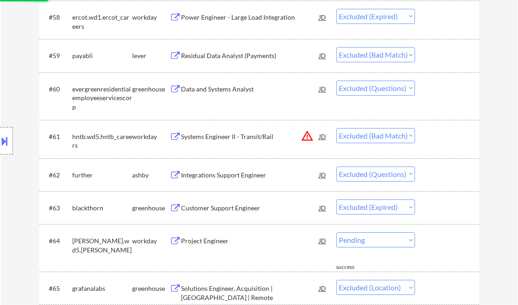
select select ""excluded""
select select ""excluded__expired_""
select select ""excluded""
select select ""excluded__expired_""
select select ""excluded""
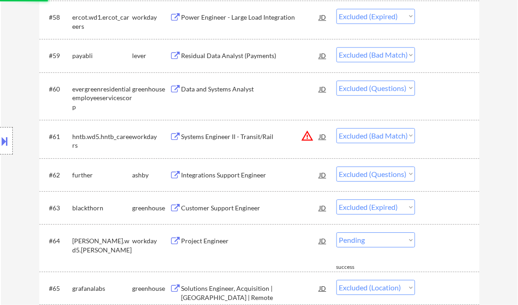
select select ""excluded__other_""
select select ""excluded__salary_""
select select ""excluded__location_""
select select ""excluded__expired_""
select select ""excluded__bad_match_""
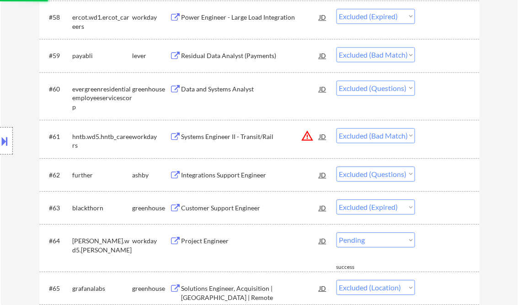
select select ""excluded__expired_""
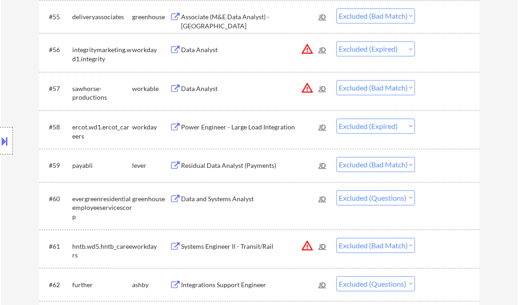
scroll to position [2117, 0]
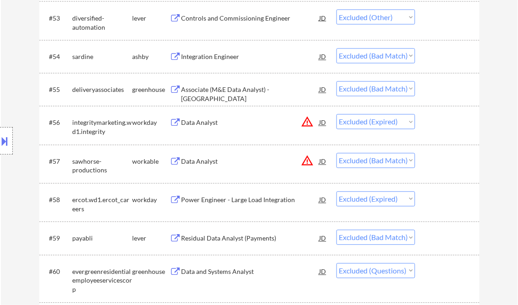
click at [383, 158] on select "Choose an option... Pending Applied Excluded (Questions) Excluded (Expired) Exc…" at bounding box center [375, 160] width 79 height 15
click at [336, 153] on select "Choose an option... Pending Applied Excluded (Questions) Excluded (Expired) Exc…" at bounding box center [375, 160] width 79 height 15
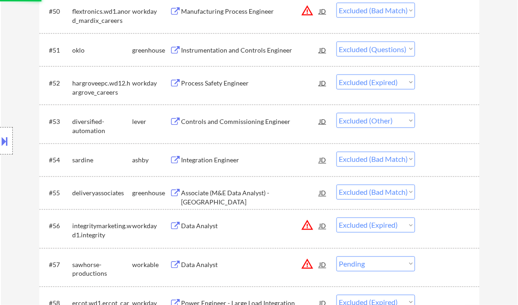
scroll to position [2007, 0]
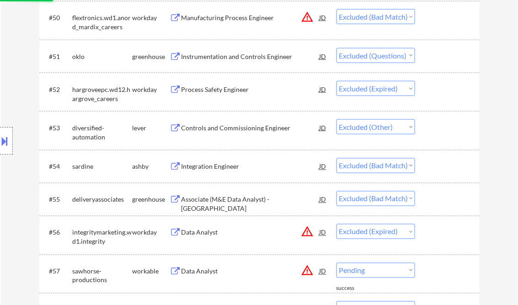
select select ""excluded__expired_""
select select ""excluded__bad_match_""
select select ""excluded""
select select ""excluded__bad_match_""
select select ""excluded""
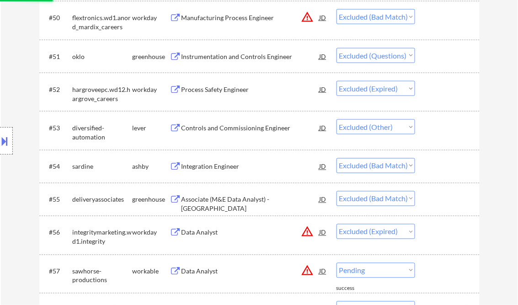
select select ""excluded__expired_""
select select ""excluded__location_""
select select ""excluded__salary_""
select select ""excluded__bad_match_""
select select ""excluded__other_""
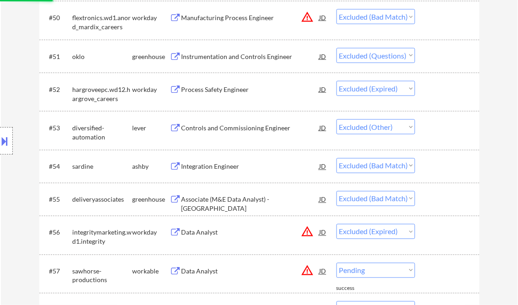
select select ""excluded__expired_""
select select ""excluded__bad_match_""
select select ""excluded__expired_""
select select ""excluded""
select select ""excluded__expired_""
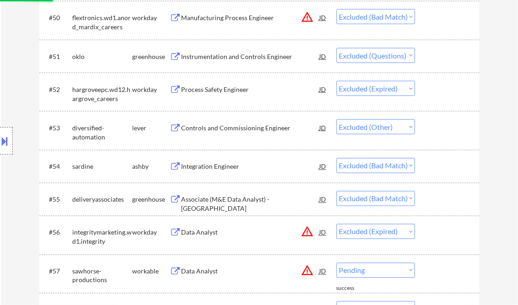
select select ""excluded__bad_match_""
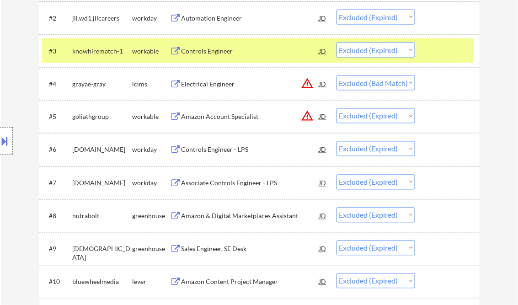
scroll to position [325, 0]
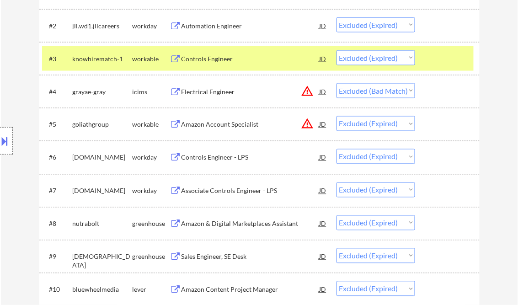
click at [374, 94] on select "Choose an option... Pending Applied Excluded (Questions) Excluded (Expired) Exc…" at bounding box center [375, 90] width 79 height 15
click at [336, 83] on select "Choose an option... Pending Applied Excluded (Questions) Excluded (Expired) Exc…" at bounding box center [375, 90] width 79 height 15
